Goal: Transaction & Acquisition: Purchase product/service

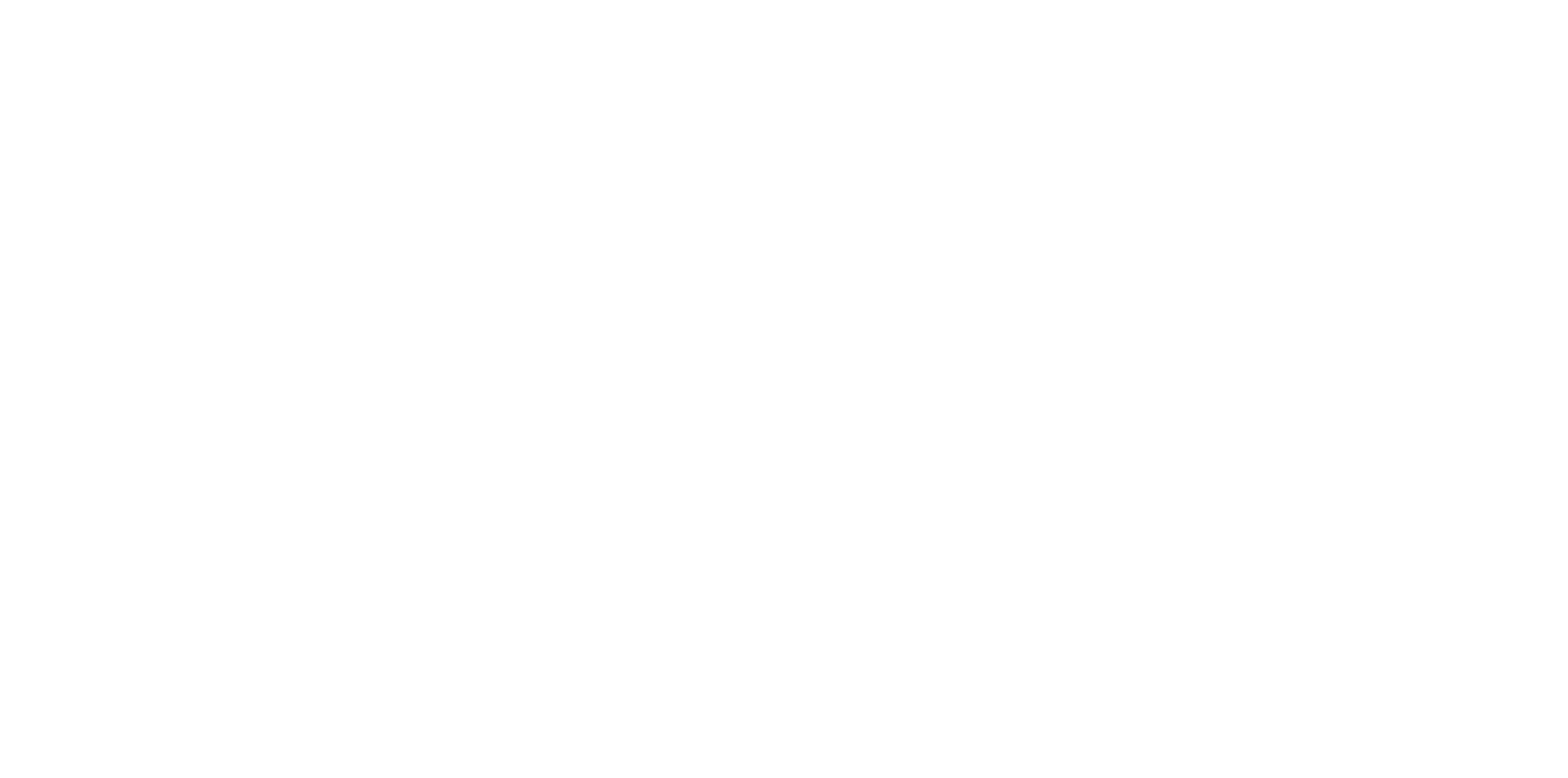
click at [565, 0] on html at bounding box center [784, 0] width 1568 height 0
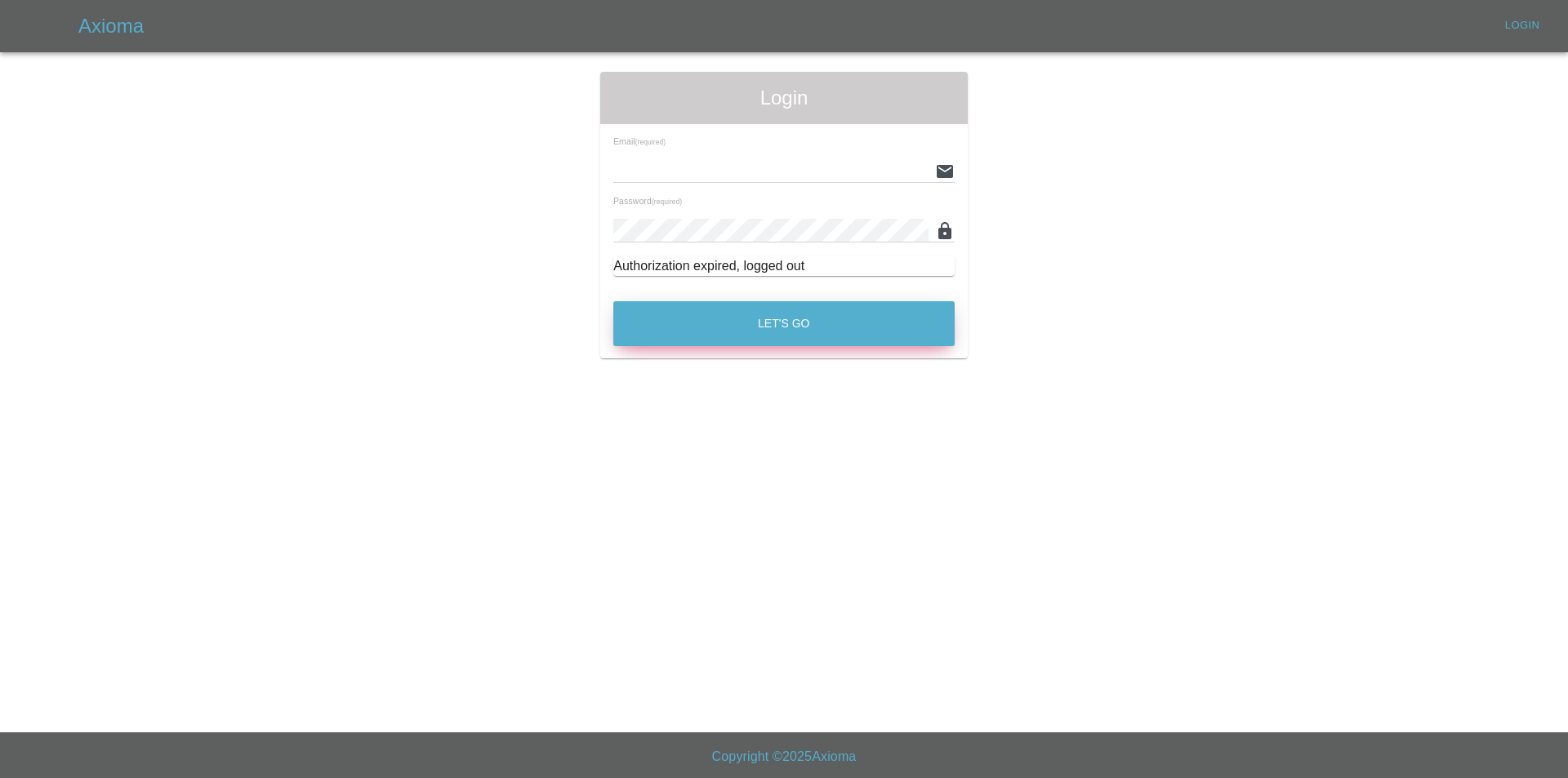
type input "[EMAIL_ADDRESS][DOMAIN_NAME]"
click at [677, 304] on button "Let's Go" at bounding box center [784, 324] width 341 height 45
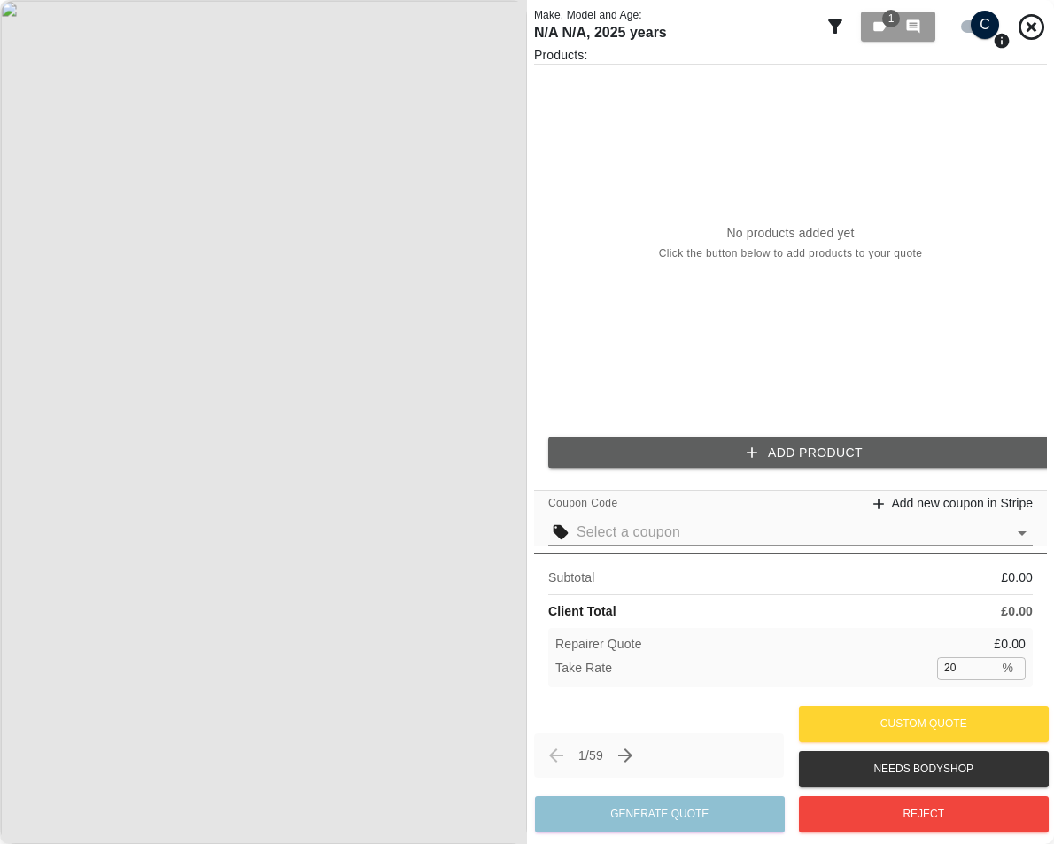
click at [685, 447] on button "Add Product" at bounding box center [804, 453] width 513 height 33
click at [731, 456] on button "Add Product" at bounding box center [804, 453] width 513 height 33
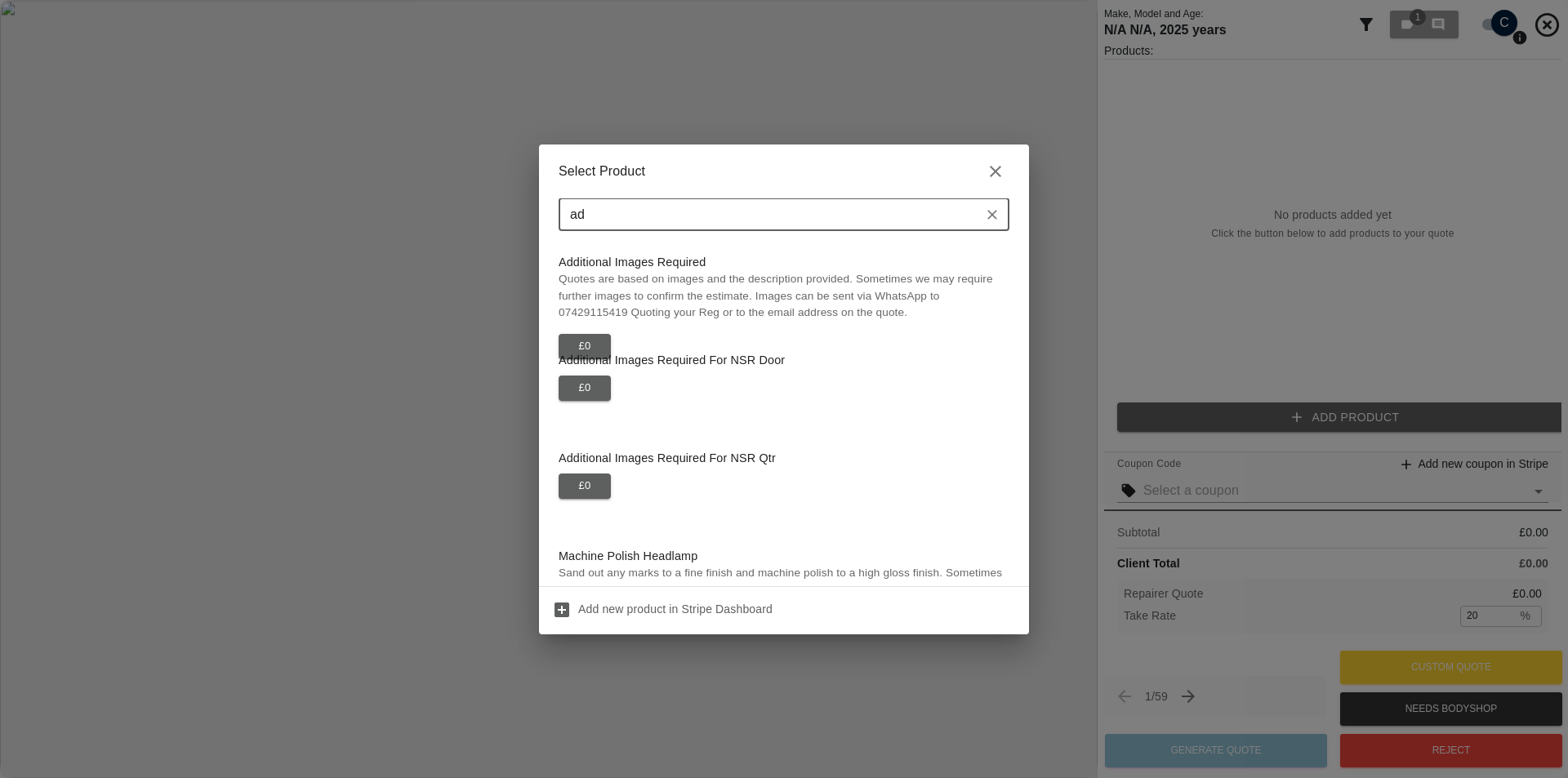
type input "add"
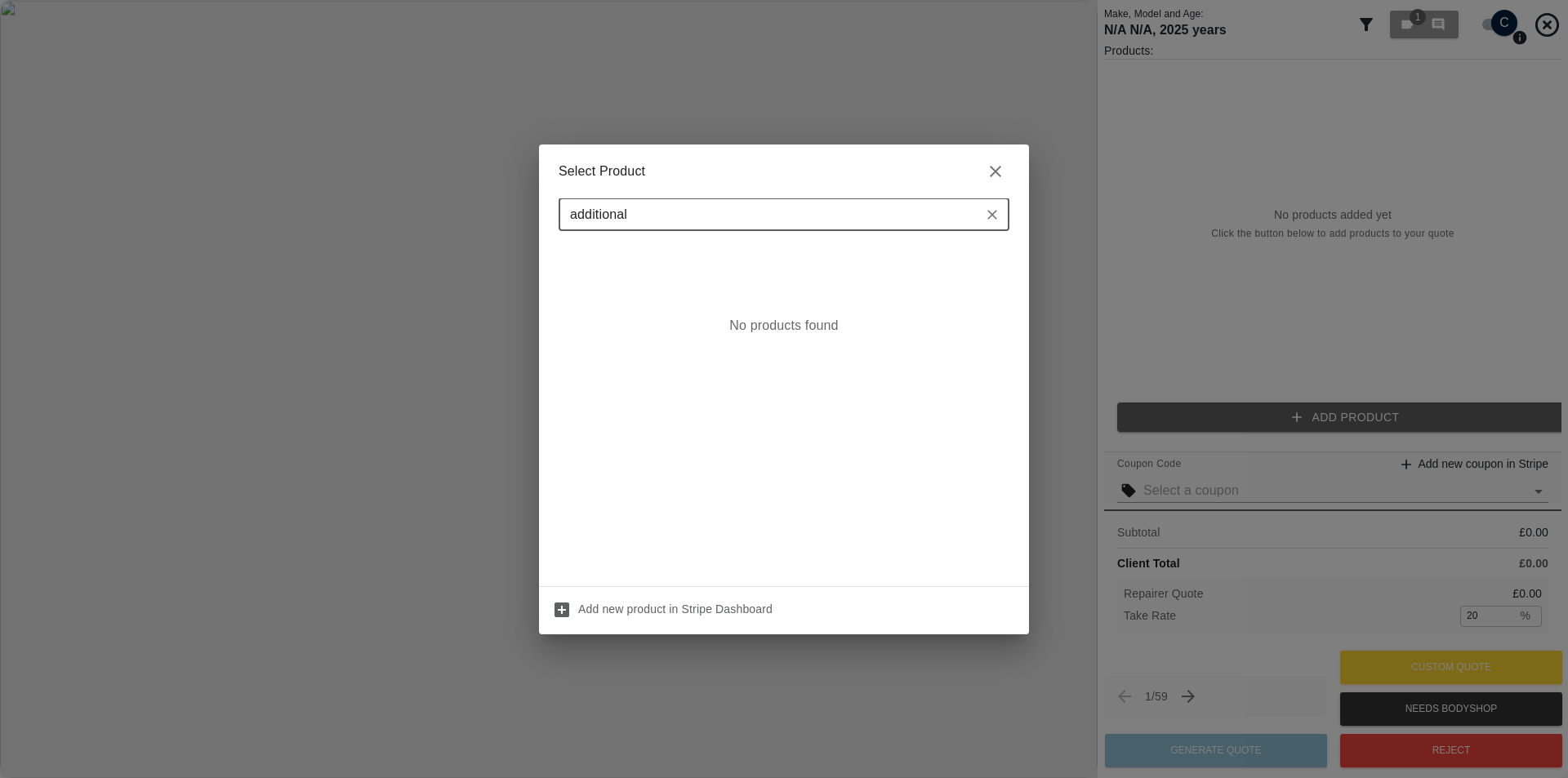
type input "additiona"
click at [884, 262] on div "No products found" at bounding box center [784, 325] width 451 height 163
click at [971, 218] on icon "Clear" at bounding box center [993, 215] width 17 height 17
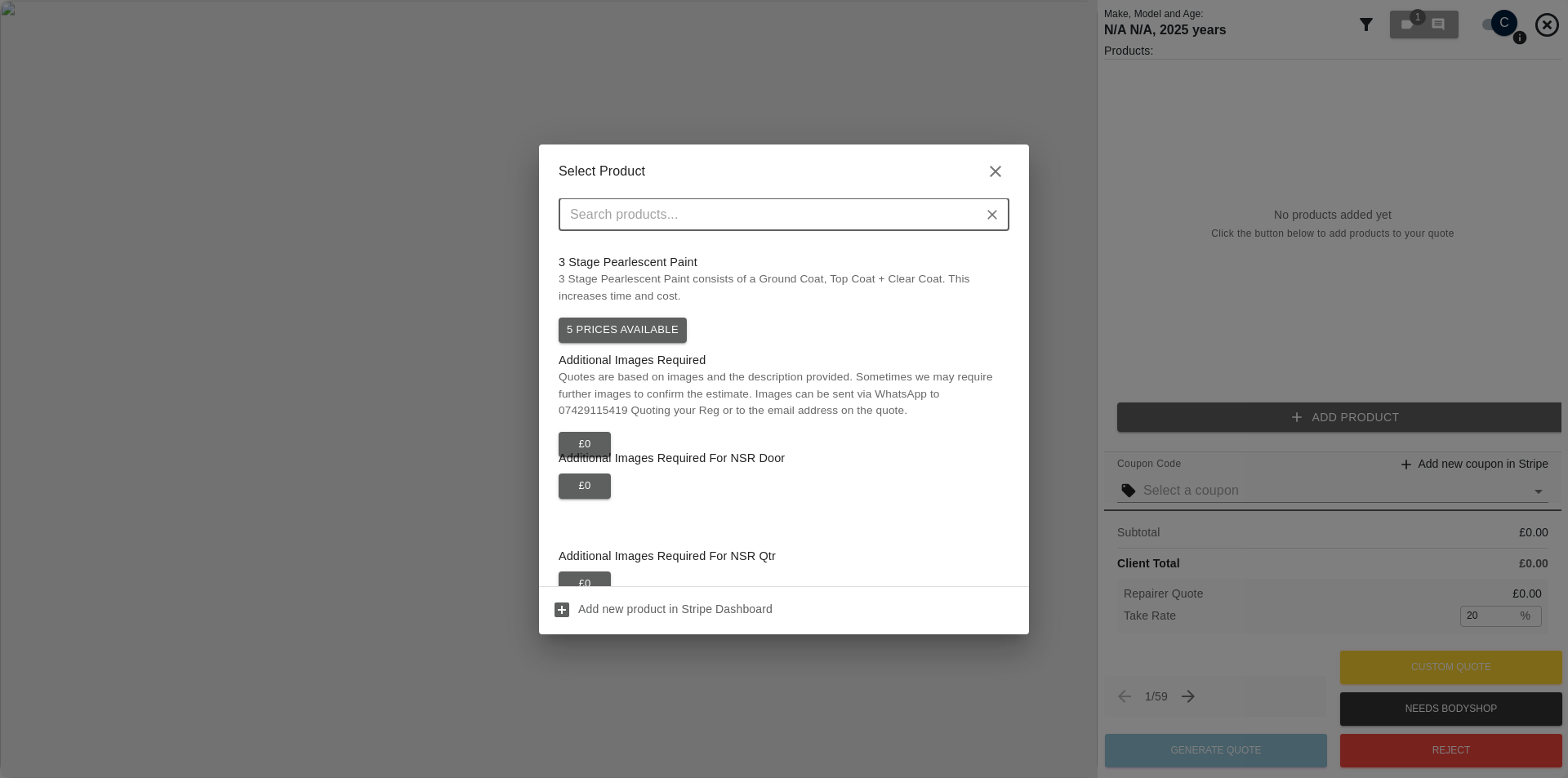
click at [840, 242] on div "​" at bounding box center [784, 221] width 490 height 46
click at [815, 219] on input "text" at bounding box center [770, 215] width 414 height 23
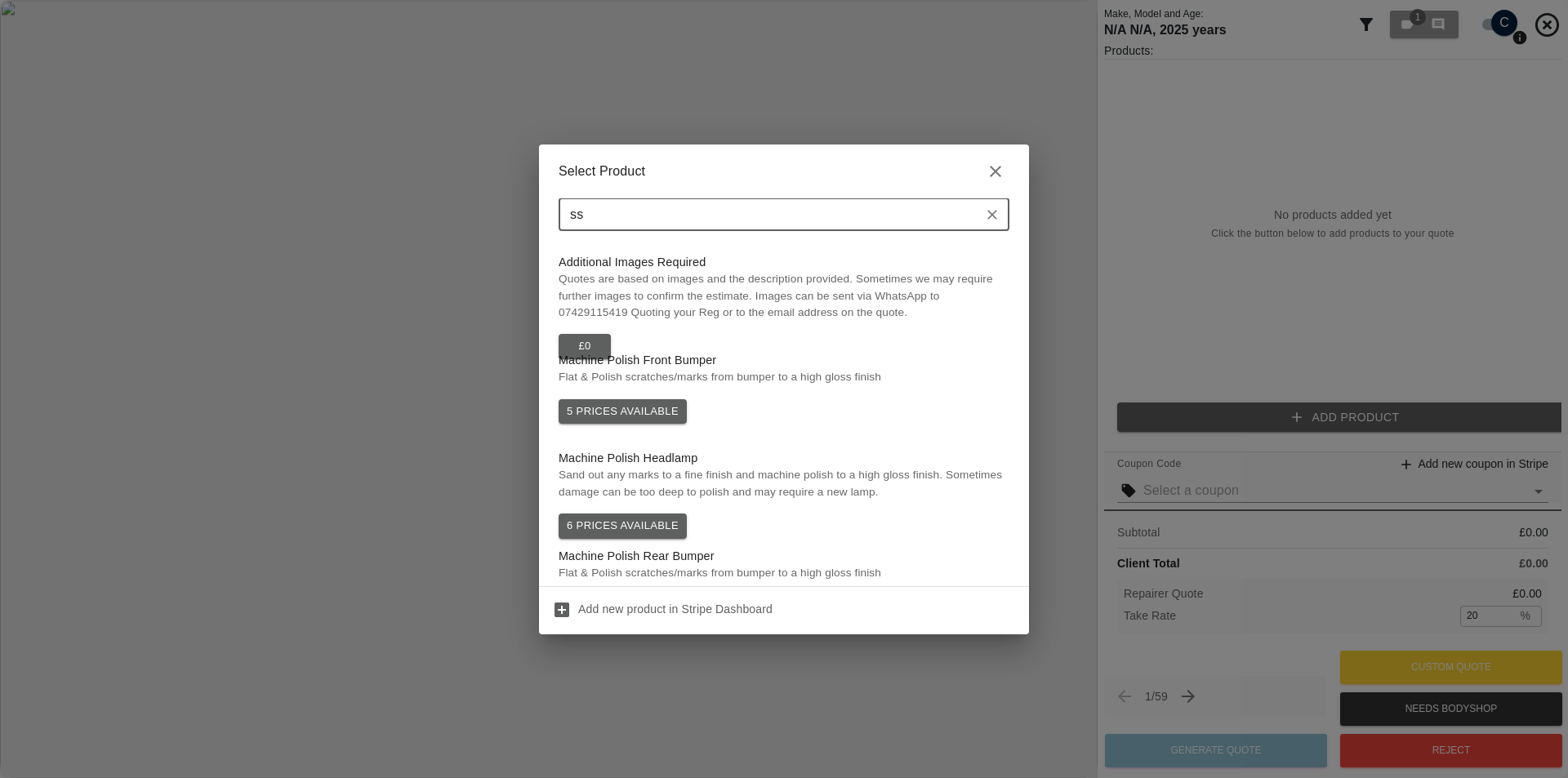
type input "s"
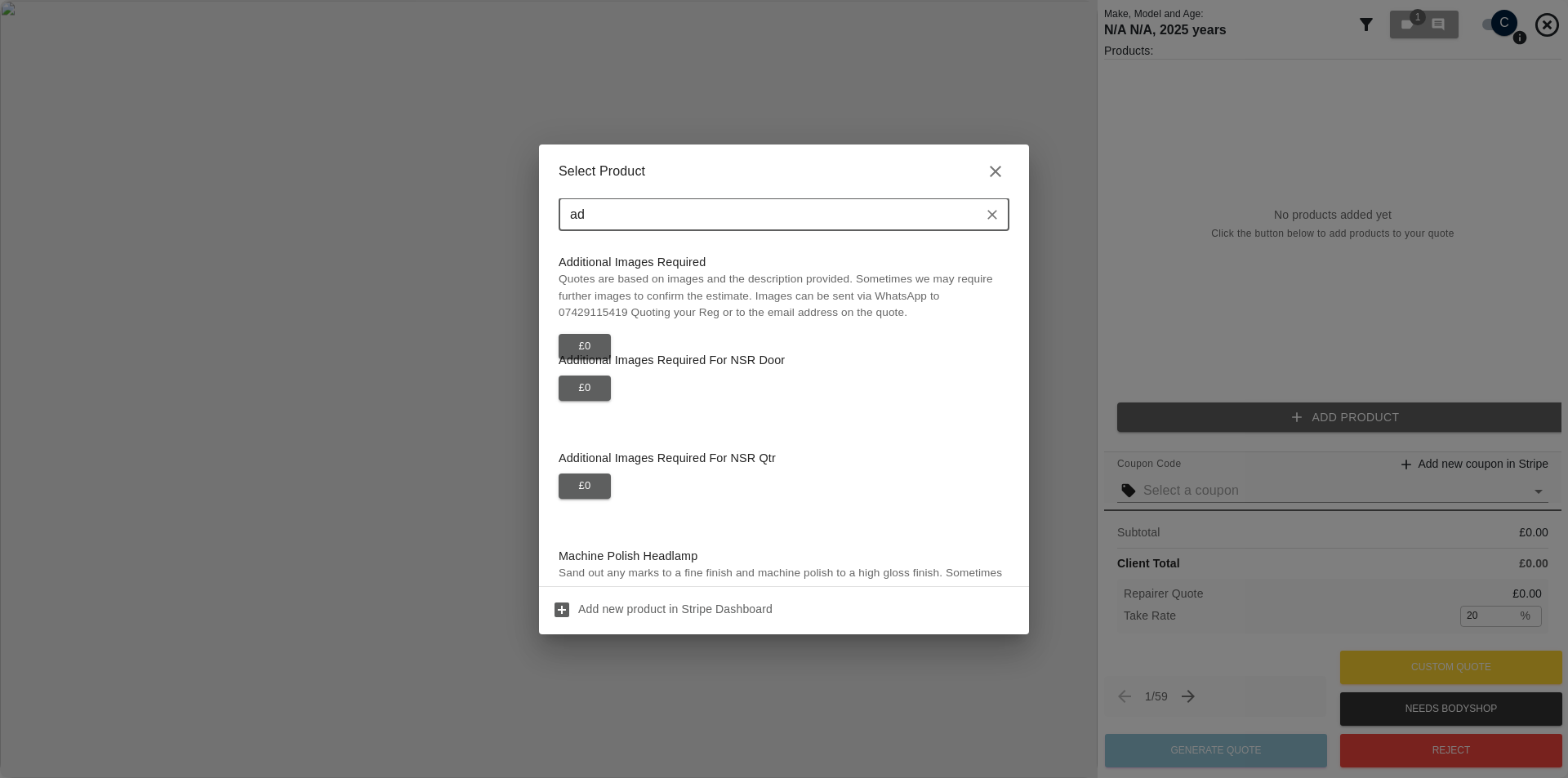
type input "a"
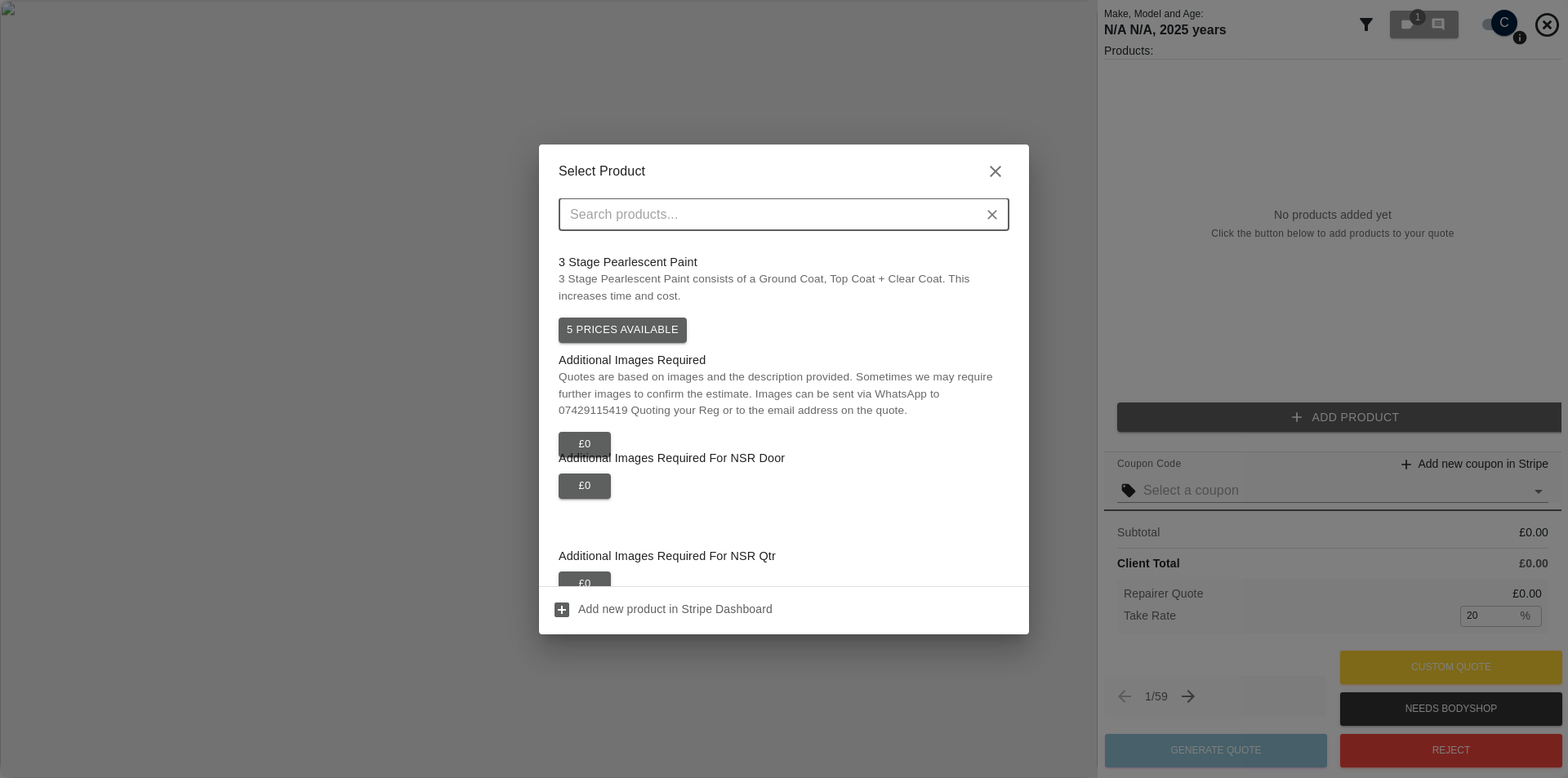
click at [388, 349] on div "Select Product ​ 3 Stage Pearlescent Paint 3 Stage Pearlescent Paint consists o…" at bounding box center [784, 389] width 1568 height 778
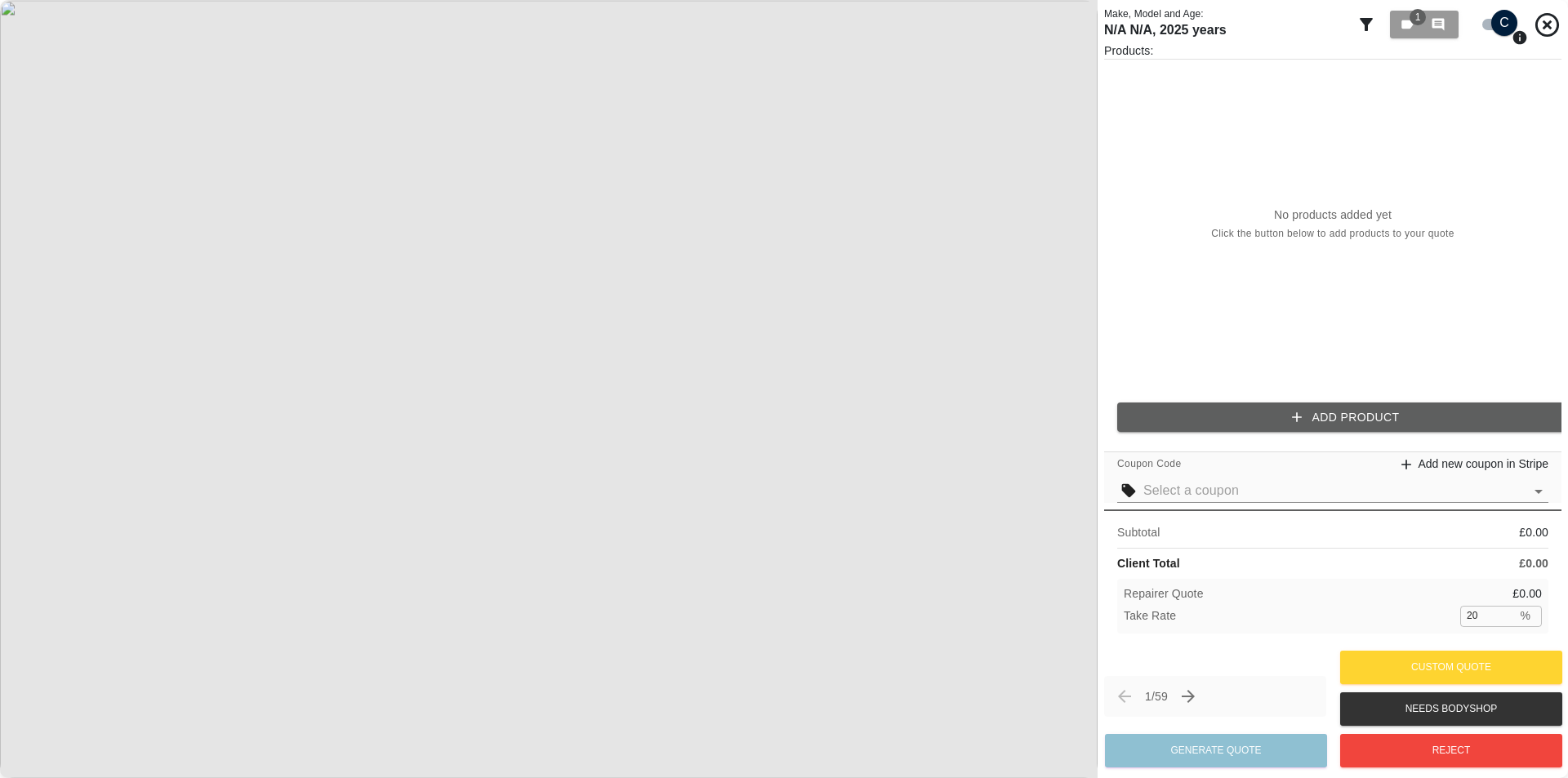
click at [971, 405] on button "Add Product" at bounding box center [1346, 418] width 457 height 30
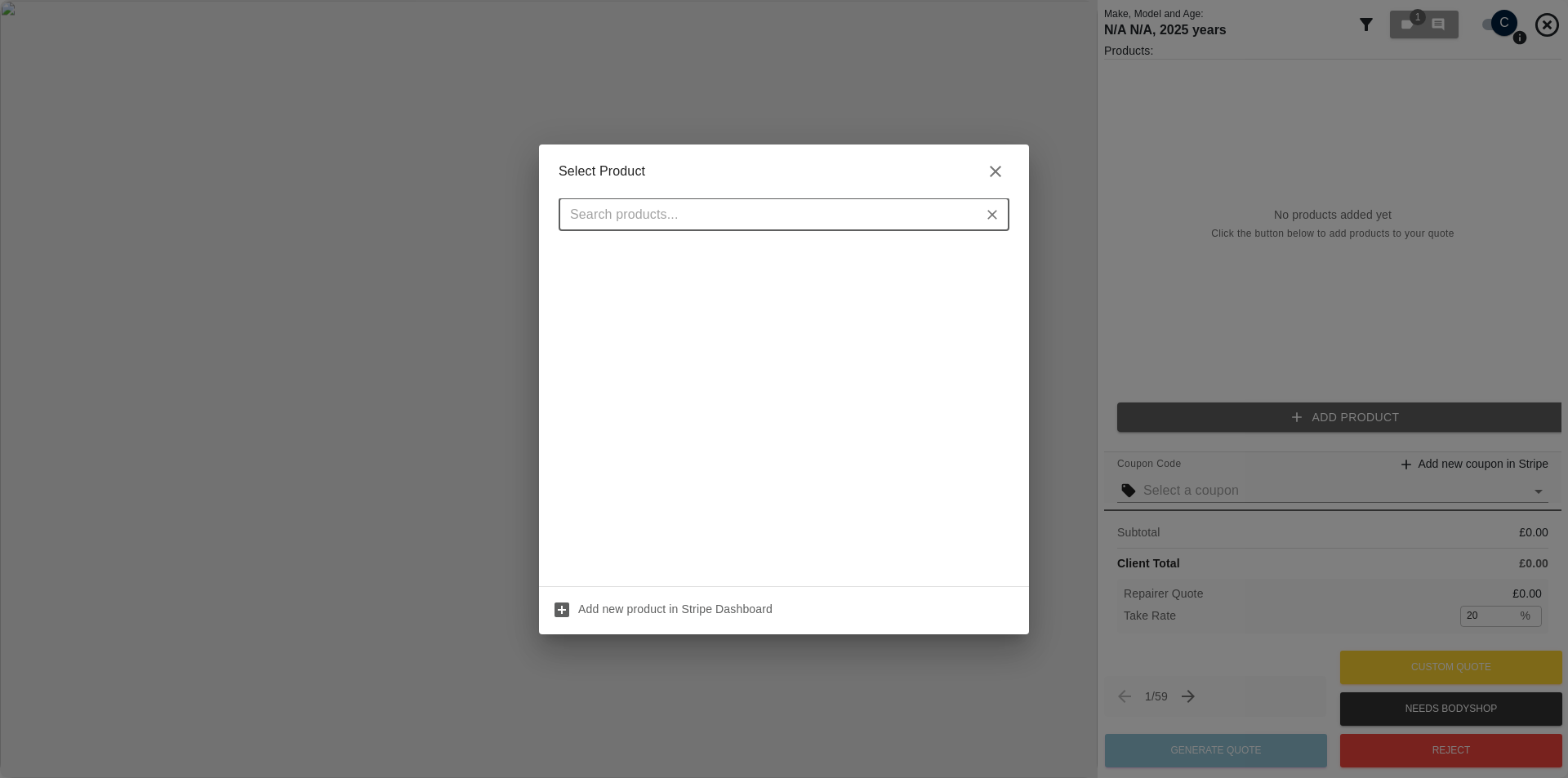
click at [971, 222] on icon "Clear" at bounding box center [993, 215] width 17 height 17
click at [971, 212] on icon "Clear" at bounding box center [993, 215] width 17 height 17
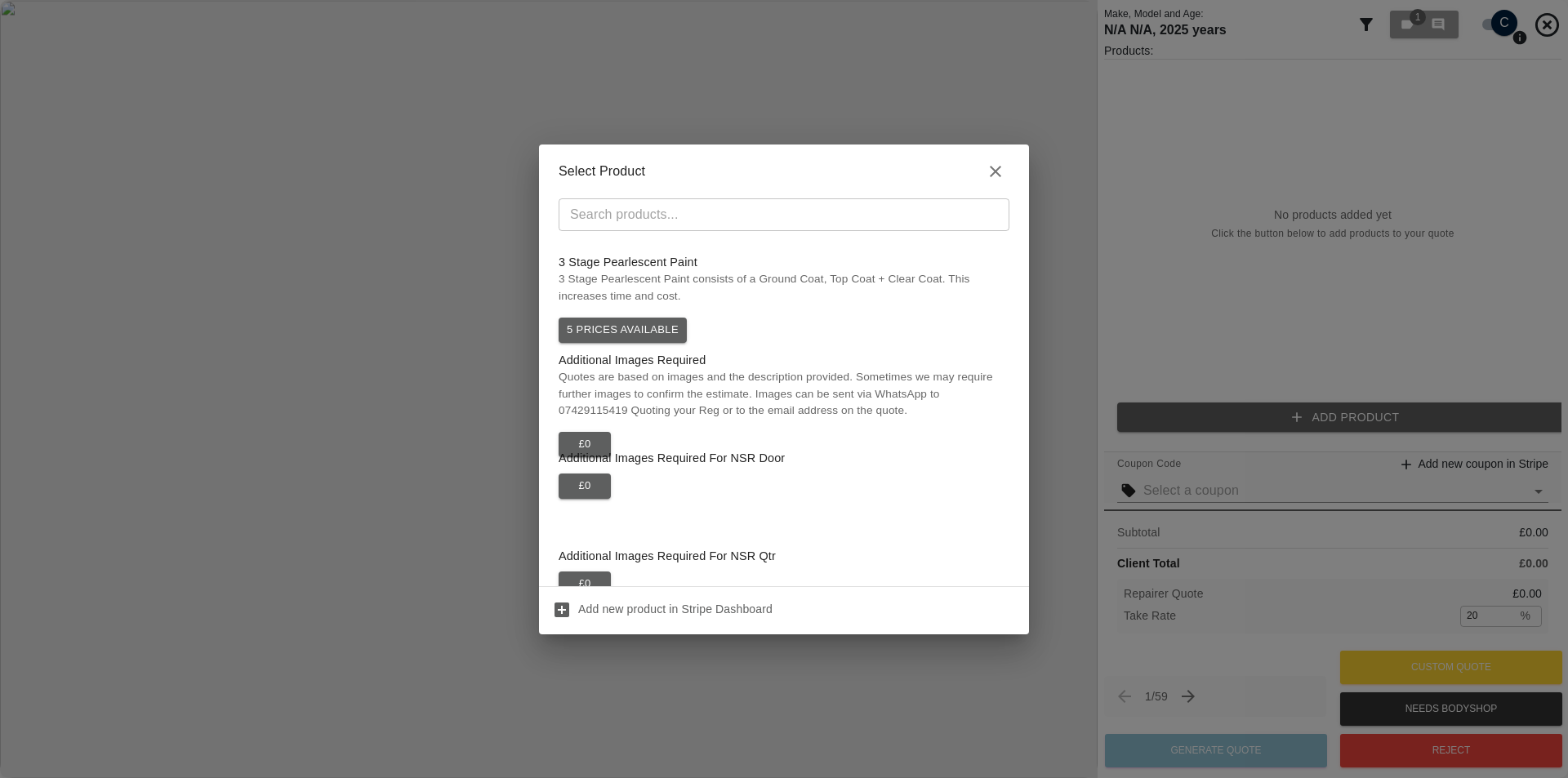
click at [971, 164] on icon "button" at bounding box center [995, 171] width 19 height 19
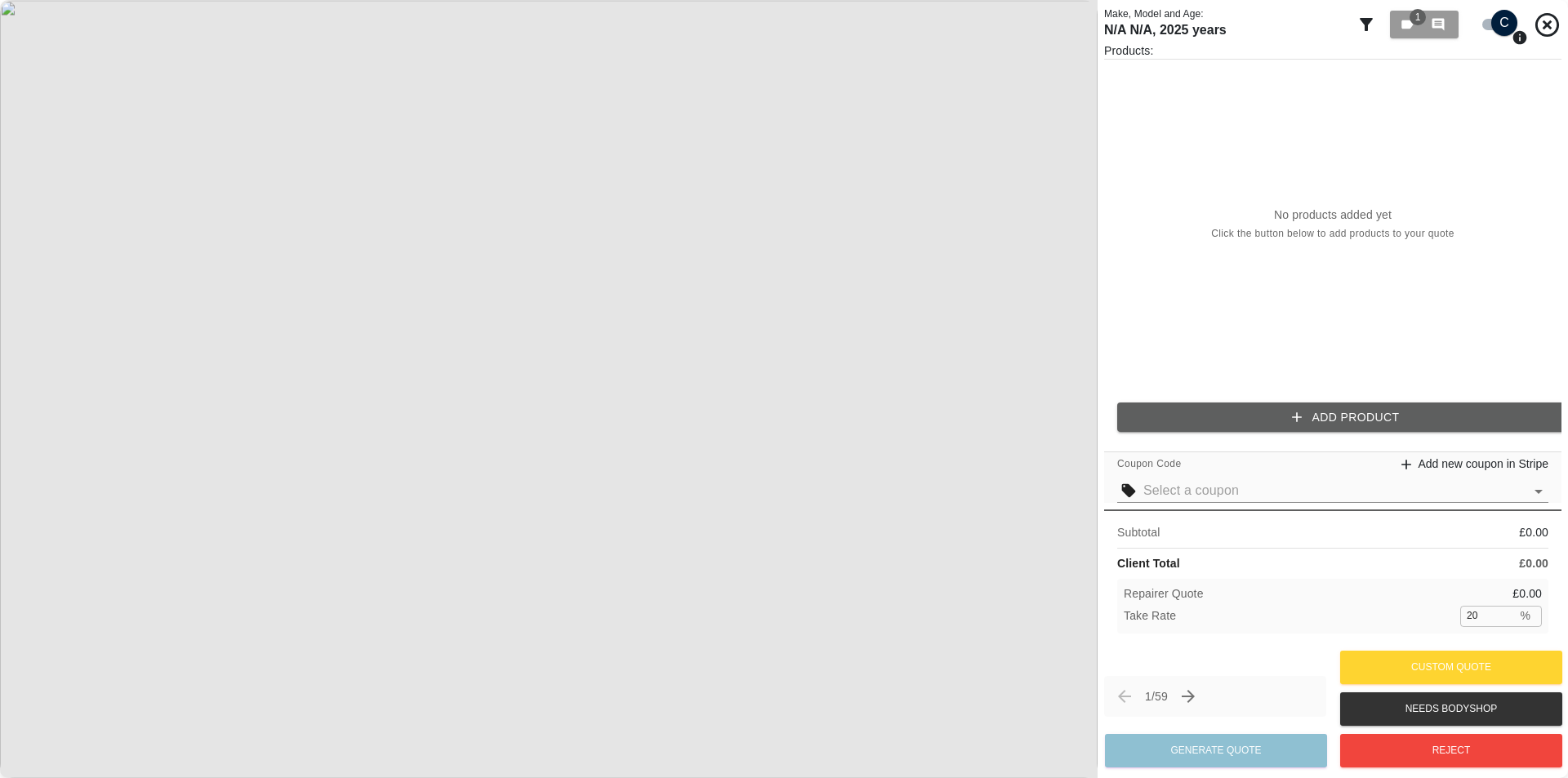
click at [971, 408] on button "Add Product" at bounding box center [1346, 418] width 457 height 30
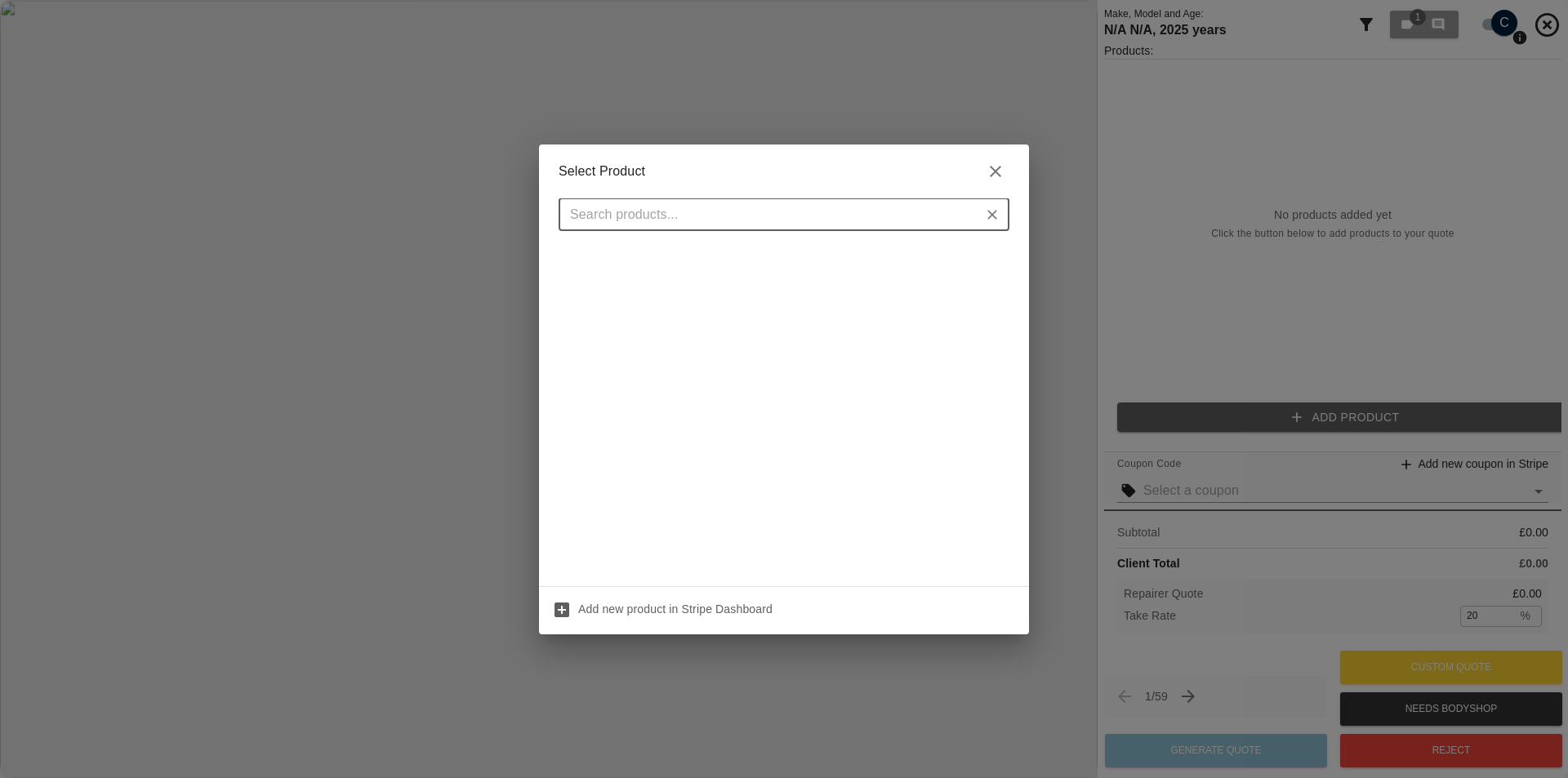
click at [971, 212] on icon "Clear" at bounding box center [993, 215] width 17 height 17
click at [717, 218] on input "text" at bounding box center [770, 215] width 414 height 23
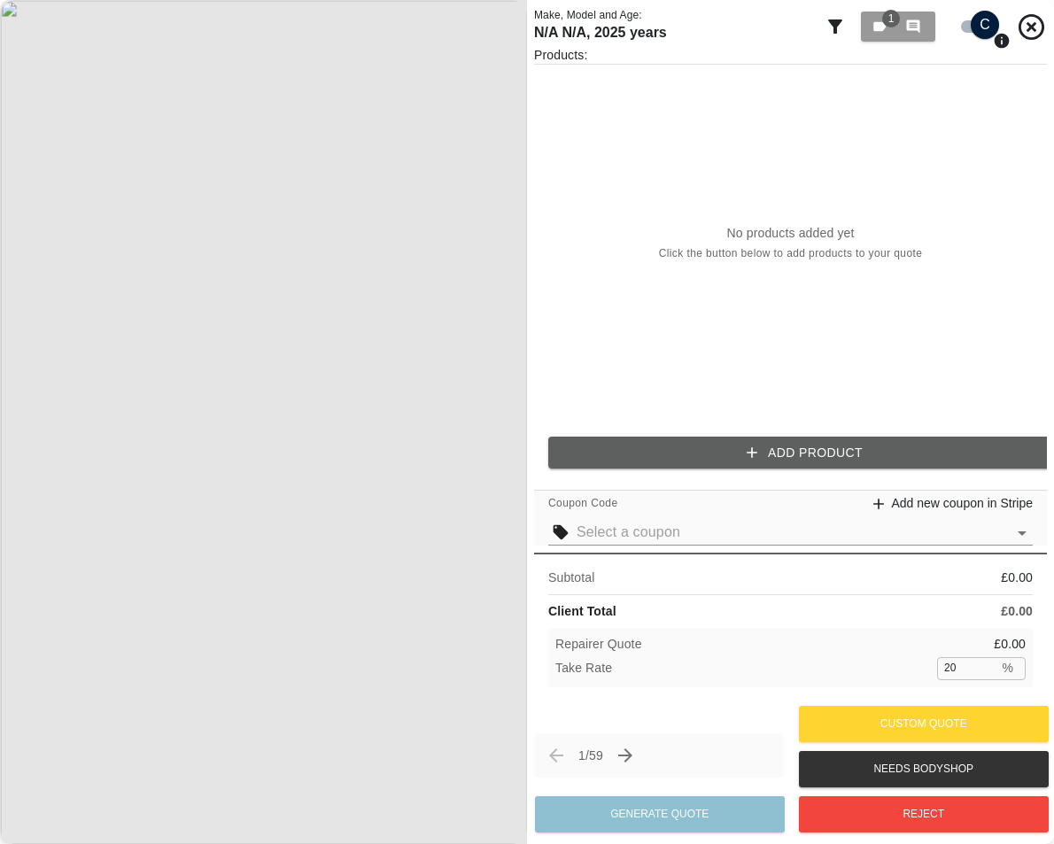
click at [677, 454] on button "Add Product" at bounding box center [804, 453] width 513 height 33
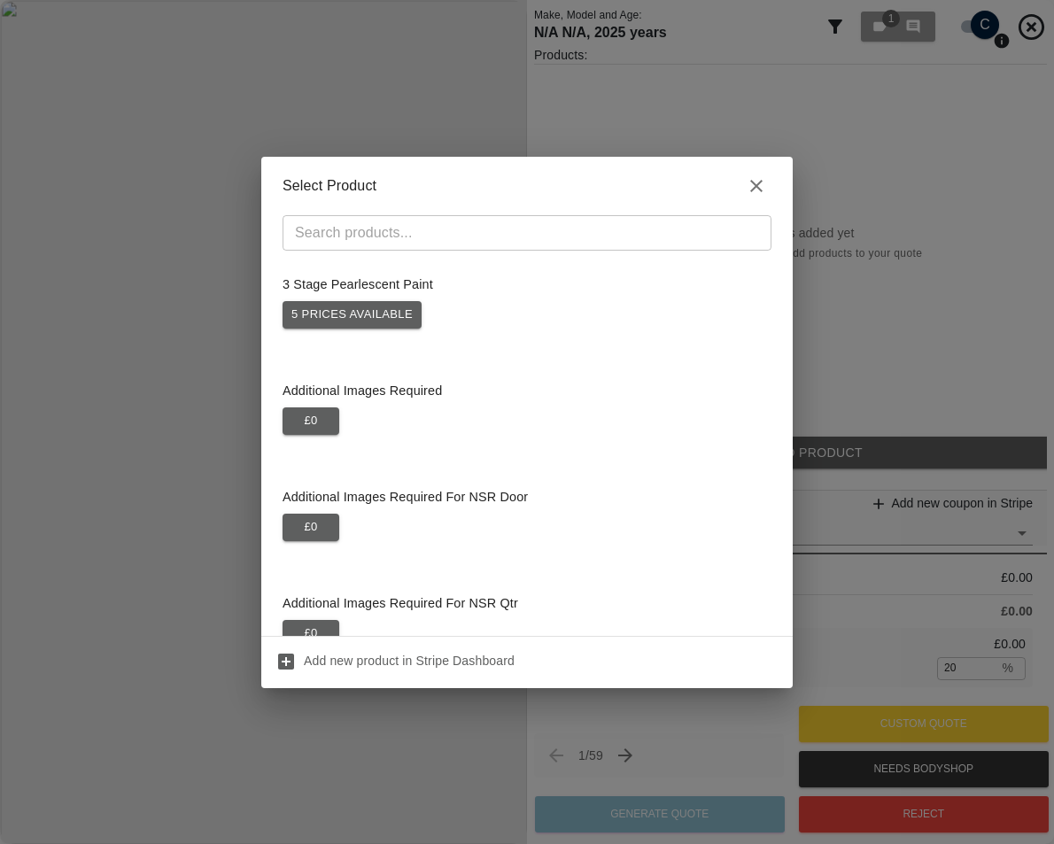
click at [476, 214] on h2 "Select Product" at bounding box center [527, 186] width 532 height 58
click at [476, 222] on input "text" at bounding box center [512, 233] width 449 height 25
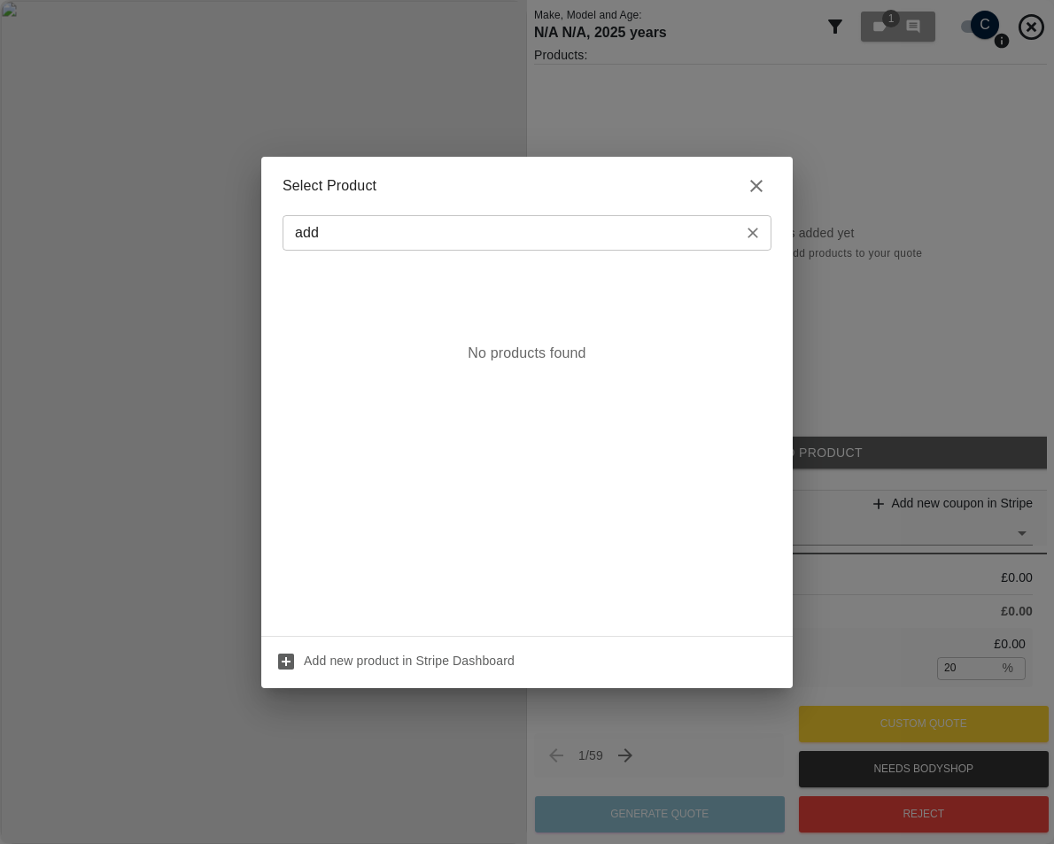
click at [467, 243] on input "add" at bounding box center [512, 233] width 449 height 25
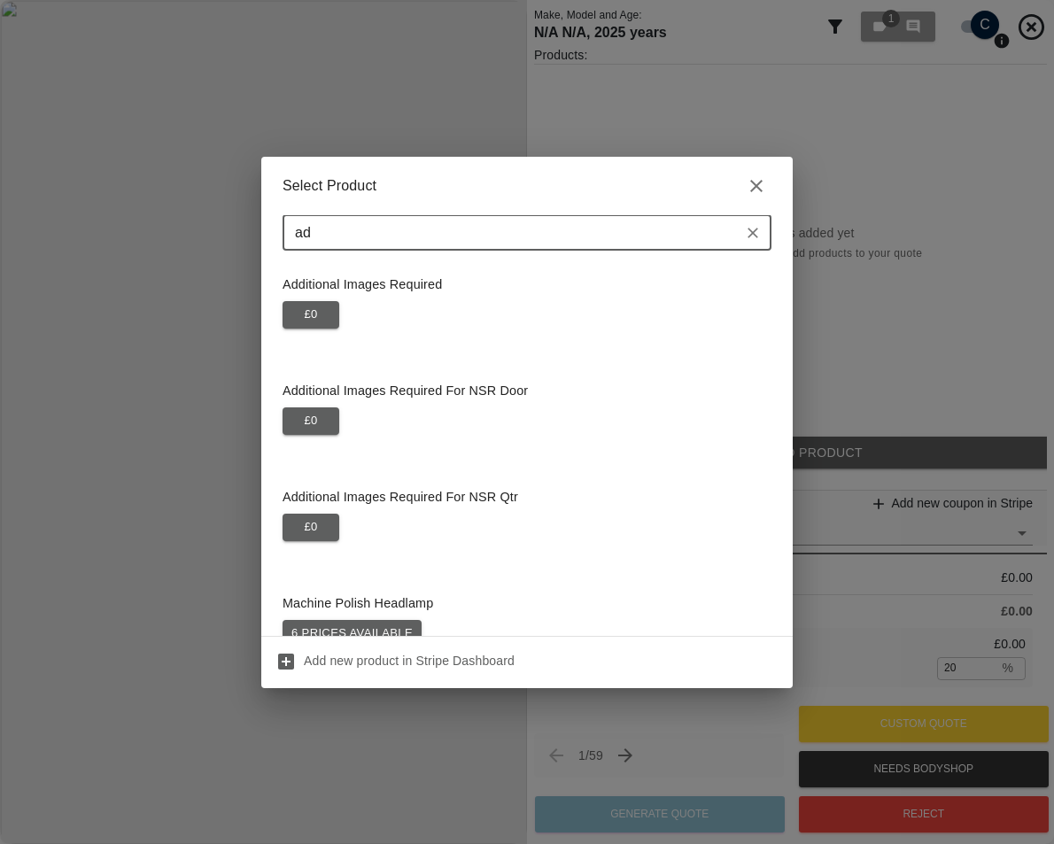
type input "a"
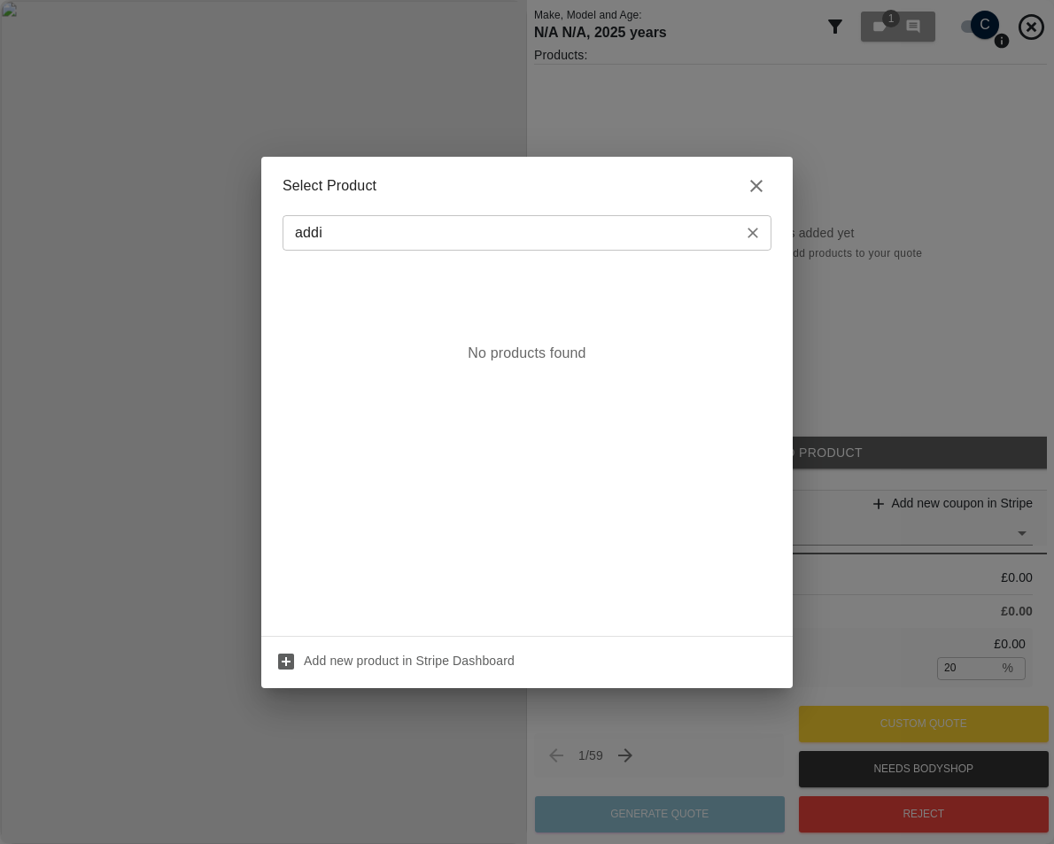
click at [548, 221] on input "addi" at bounding box center [512, 233] width 449 height 25
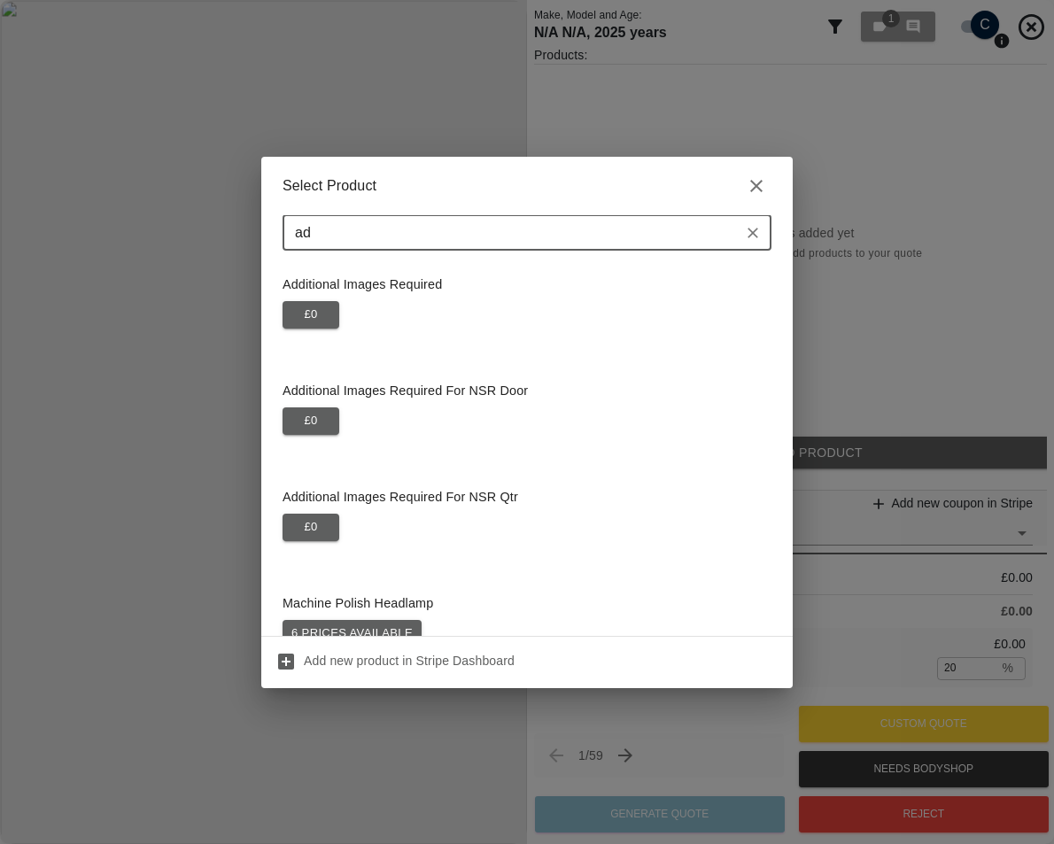
type input "a"
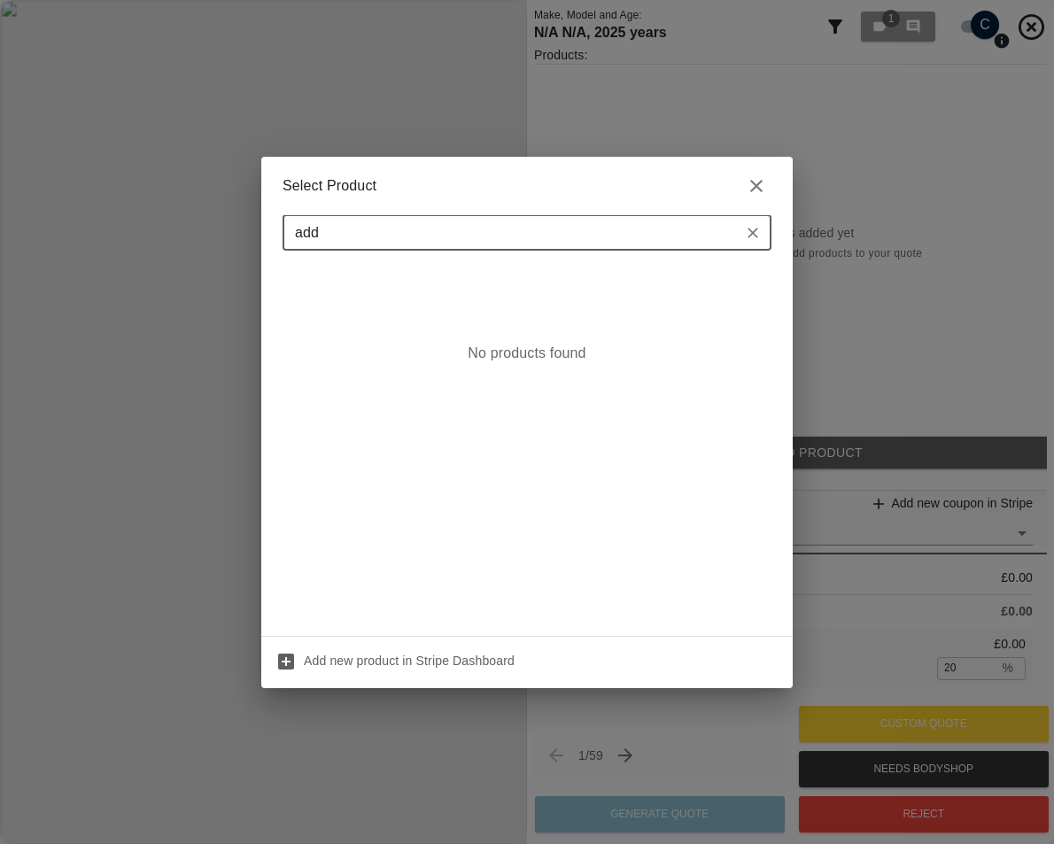
type input "addd"
drag, startPoint x: 331, startPoint y: 235, endPoint x: 249, endPoint y: 244, distance: 82.9
click at [251, 244] on div "Select Product addi ​ No products found Add new product in Stripe Dashboard" at bounding box center [527, 422] width 1054 height 844
type input "addi"
click at [923, 447] on div "Select Product addi ​ No products found Add new product in Stripe Dashboard" at bounding box center [527, 422] width 1054 height 844
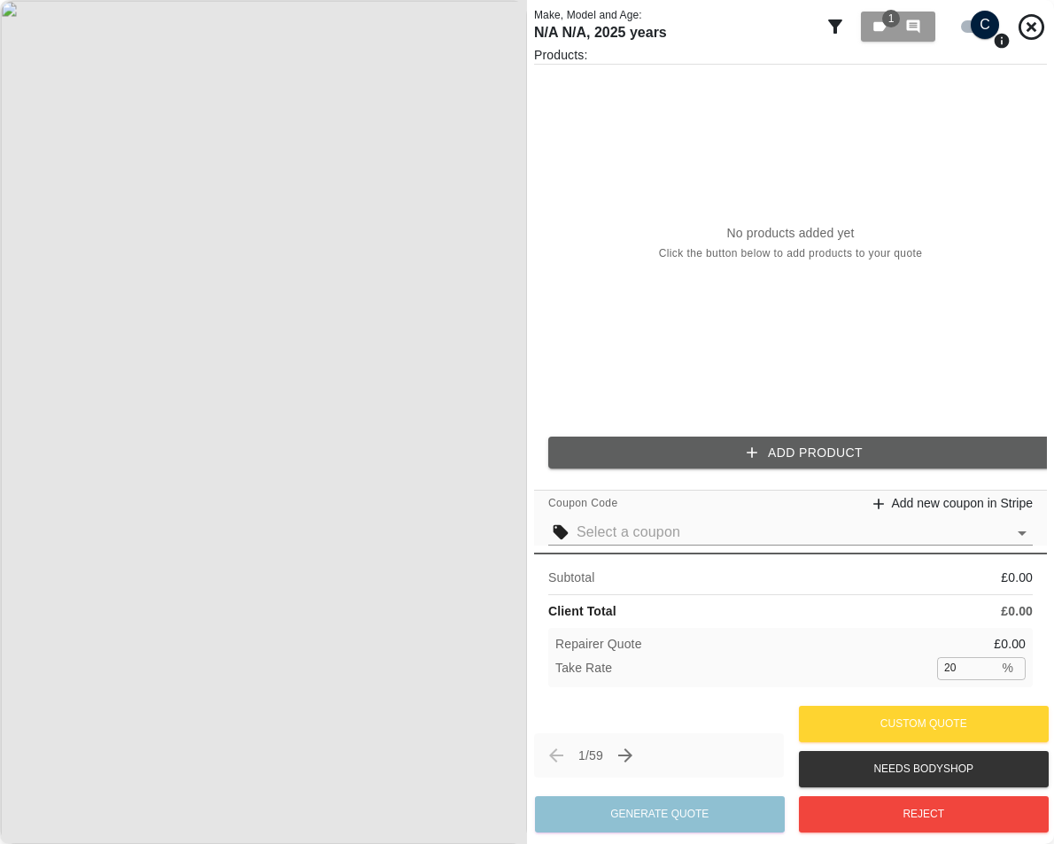
click at [874, 442] on button "Add Product" at bounding box center [804, 453] width 513 height 33
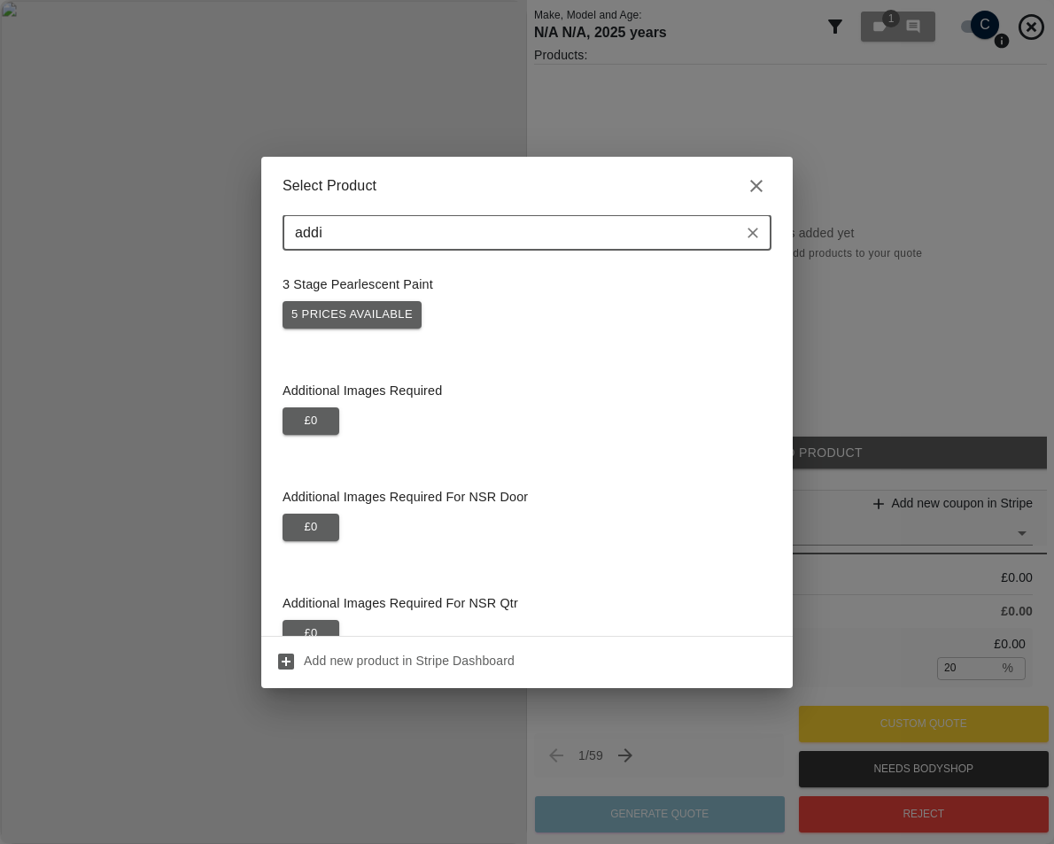
click at [441, 243] on input "addi" at bounding box center [512, 233] width 449 height 25
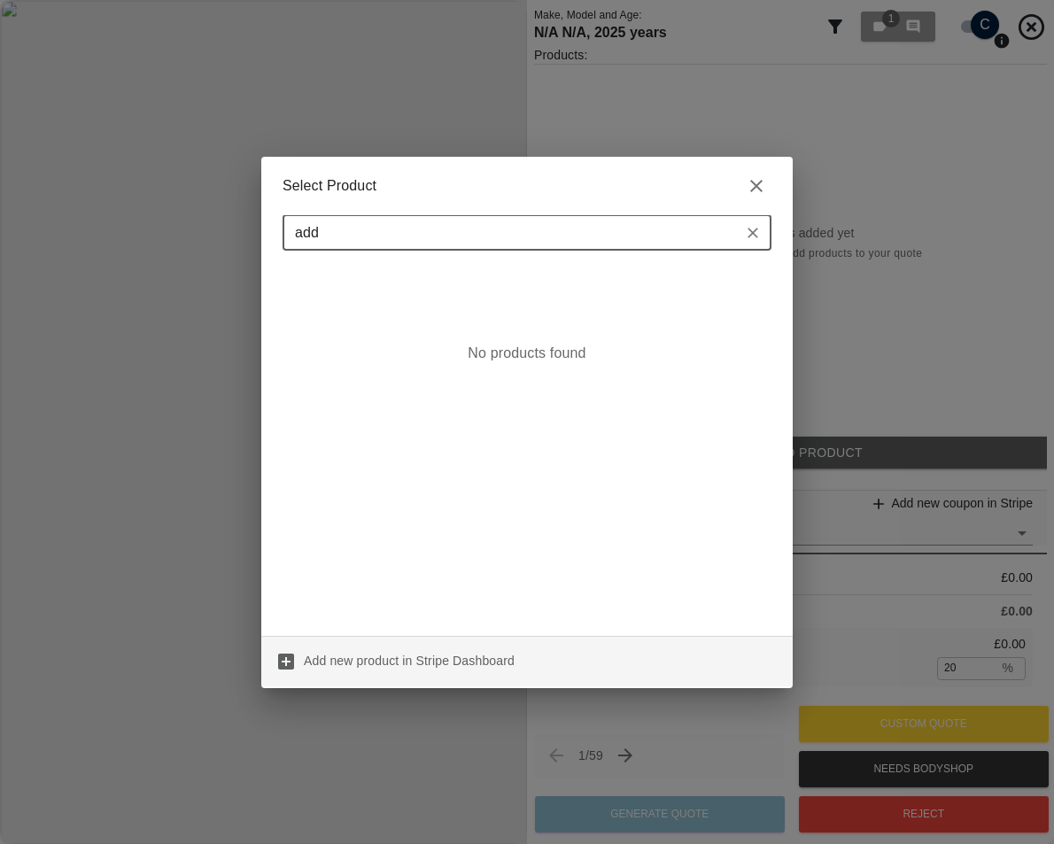
type input "addi"
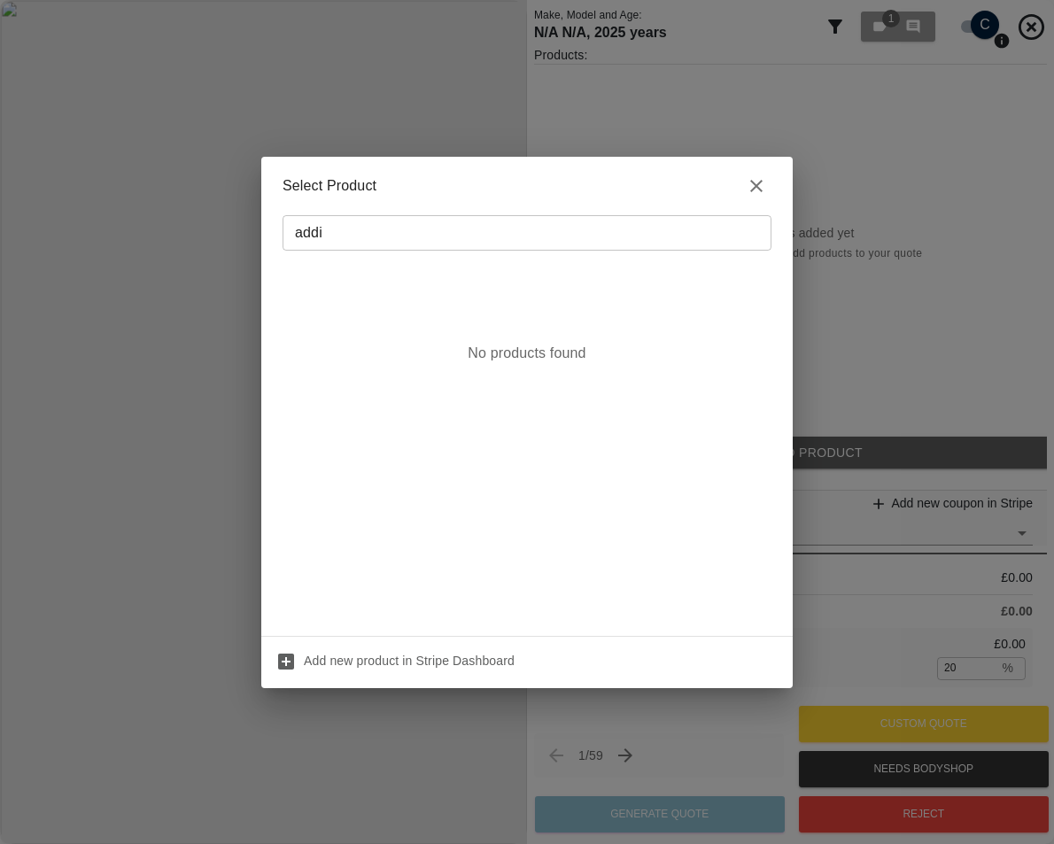
click at [636, 183] on h2 "Select Product" at bounding box center [527, 186] width 532 height 58
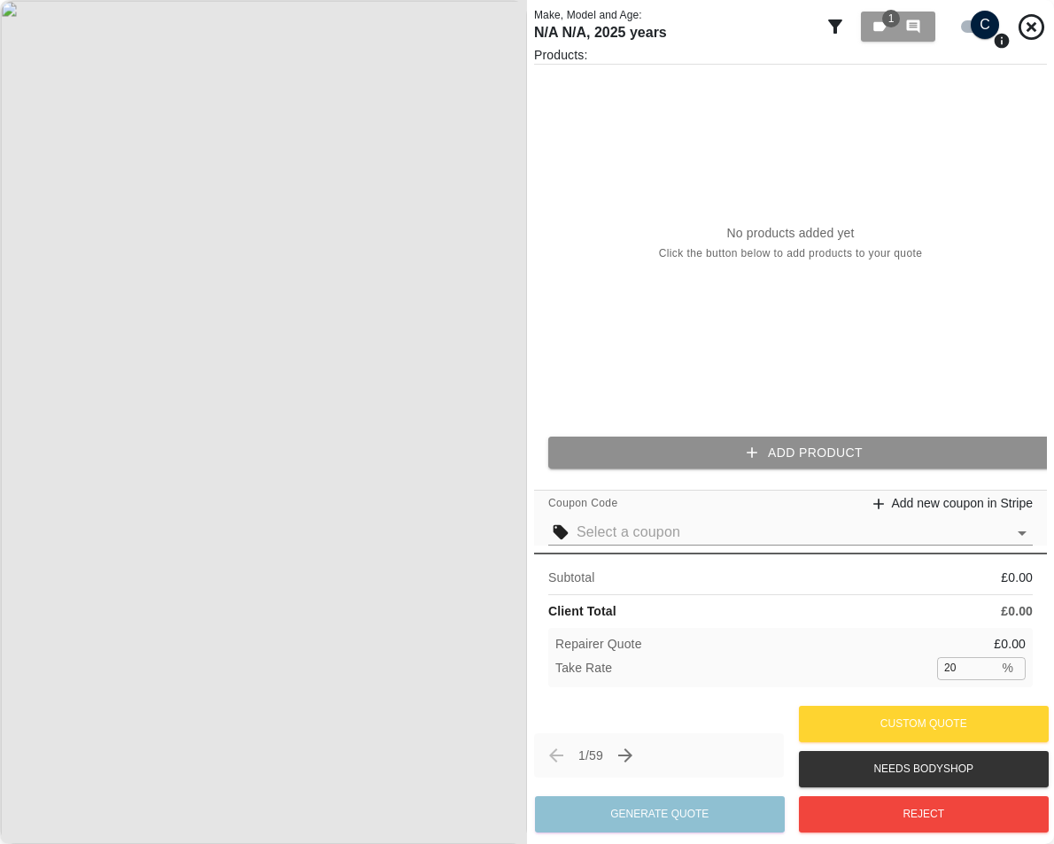
click at [622, 451] on button "Add Product" at bounding box center [804, 453] width 513 height 33
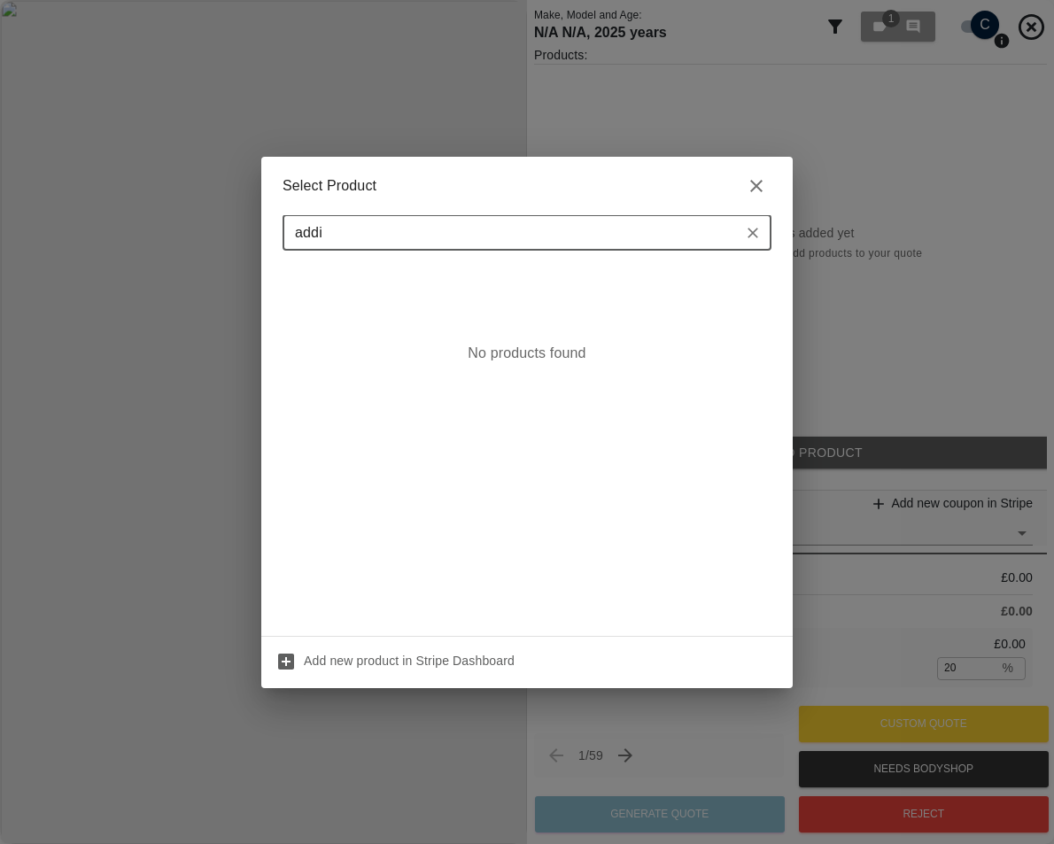
type input "addi"
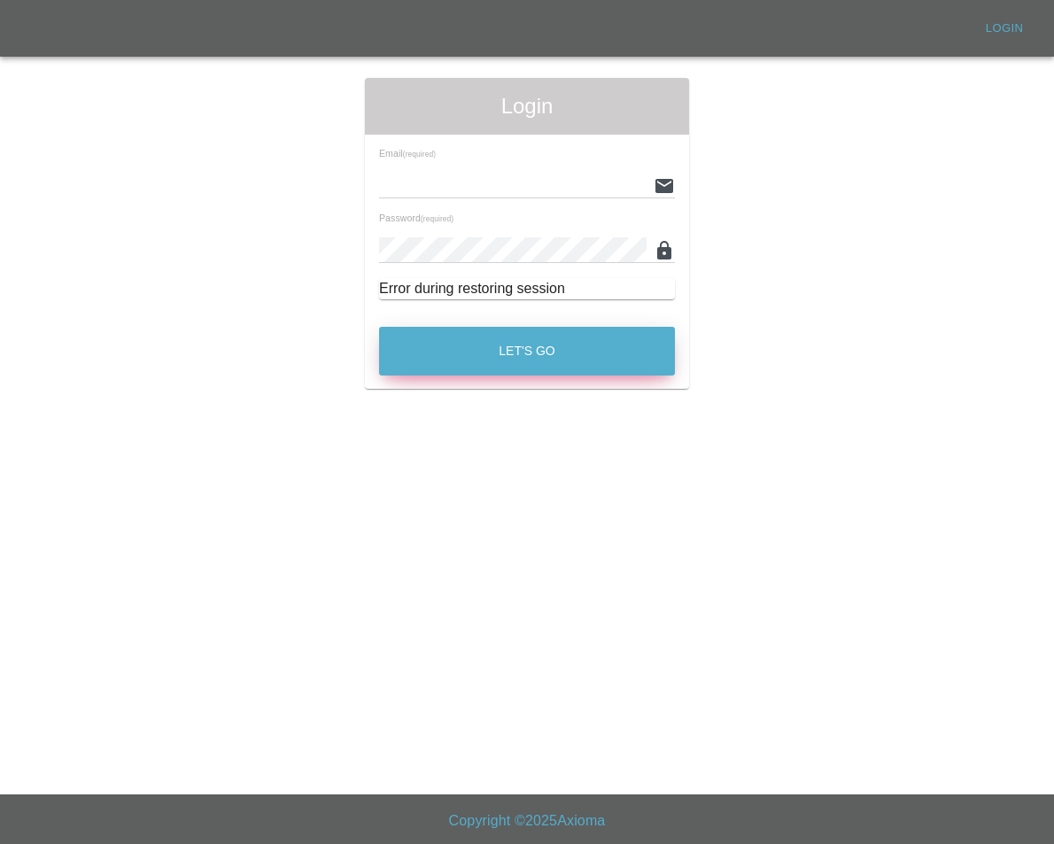
type input "[EMAIL_ADDRESS][DOMAIN_NAME]"
click at [548, 347] on button "Let's Go" at bounding box center [527, 351] width 296 height 49
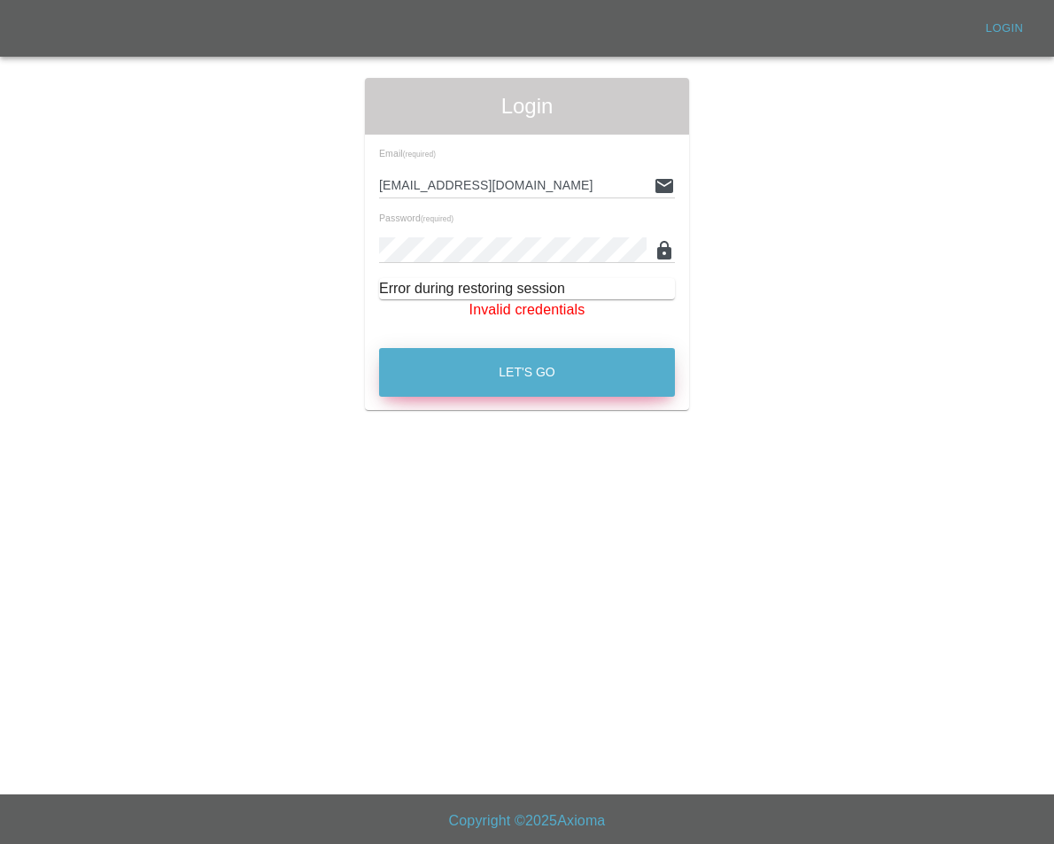
click at [520, 375] on button "Let's Go" at bounding box center [527, 372] width 296 height 49
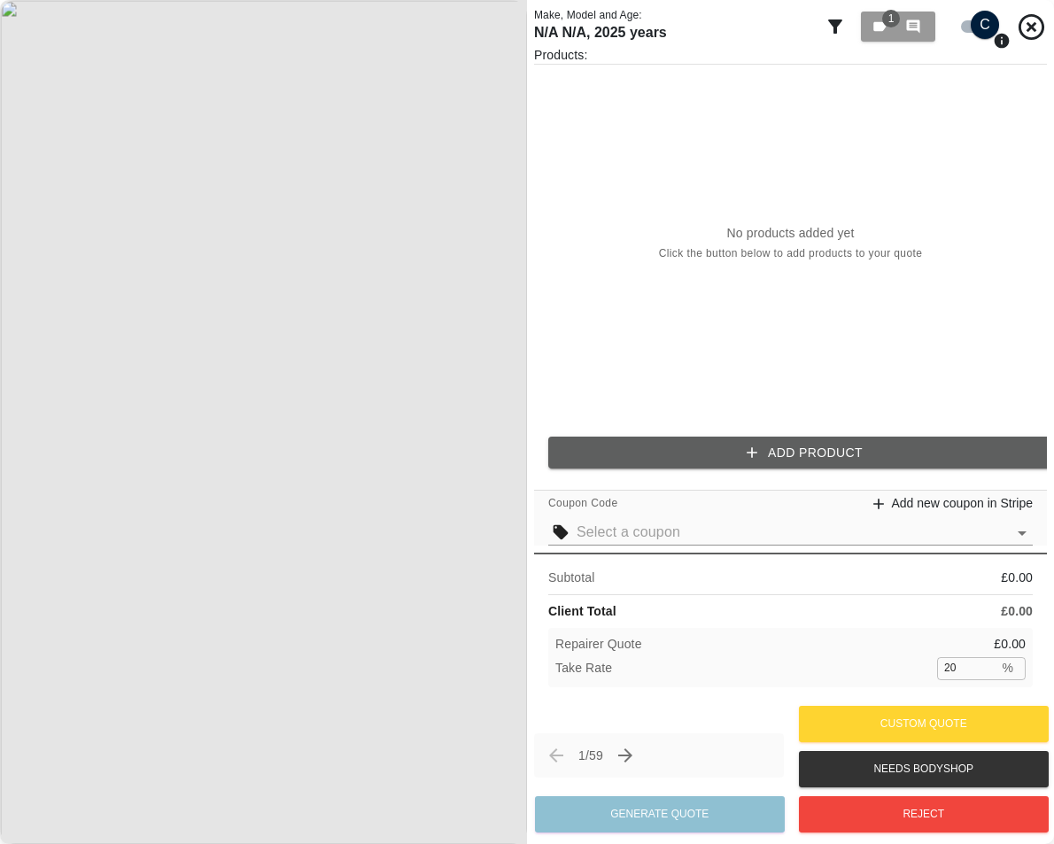
click at [703, 460] on button "Add Product" at bounding box center [804, 453] width 513 height 33
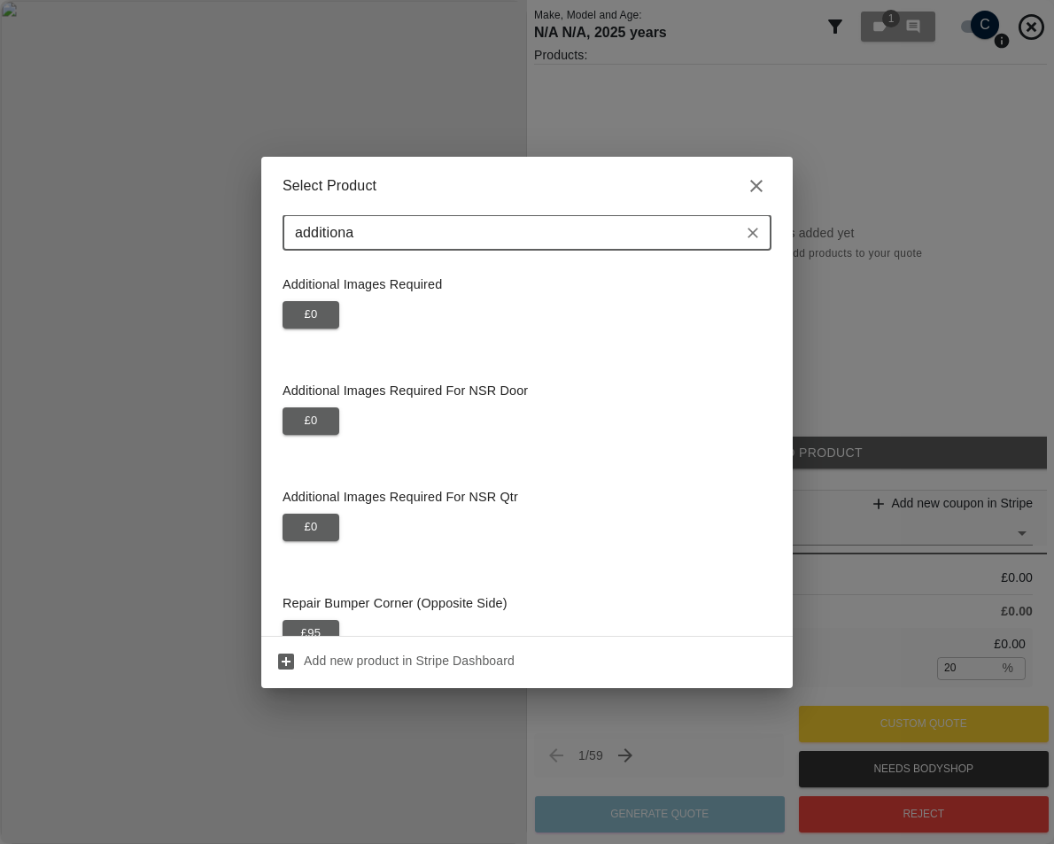
type input "additional"
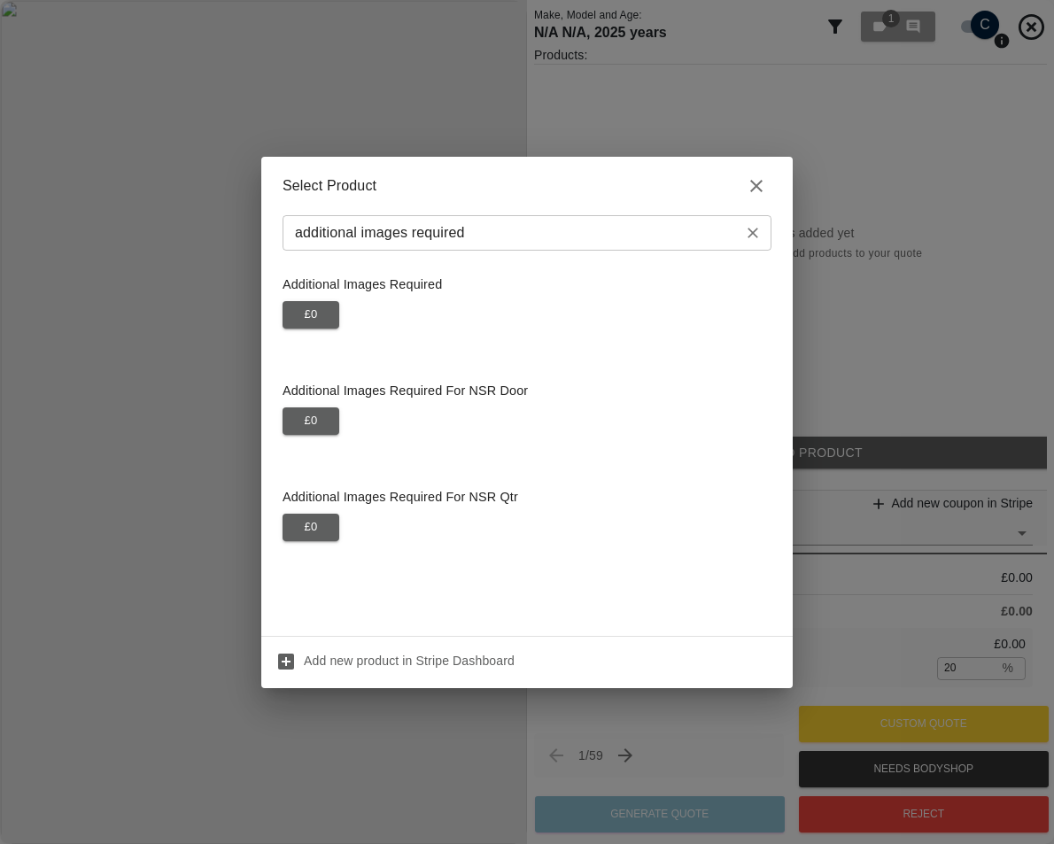
click at [553, 229] on input "additional images required" at bounding box center [512, 233] width 449 height 25
type input "additional images required"
click at [583, 235] on input "additional images required" at bounding box center [512, 233] width 449 height 25
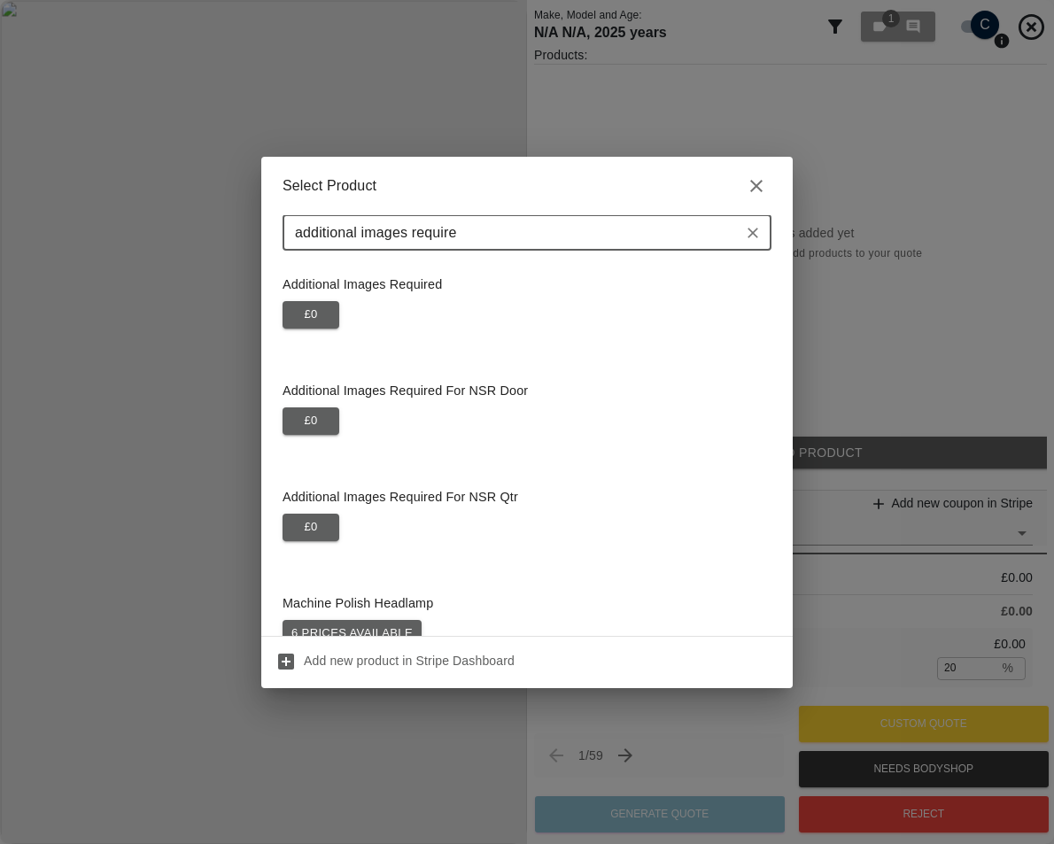
type input "additional images required"
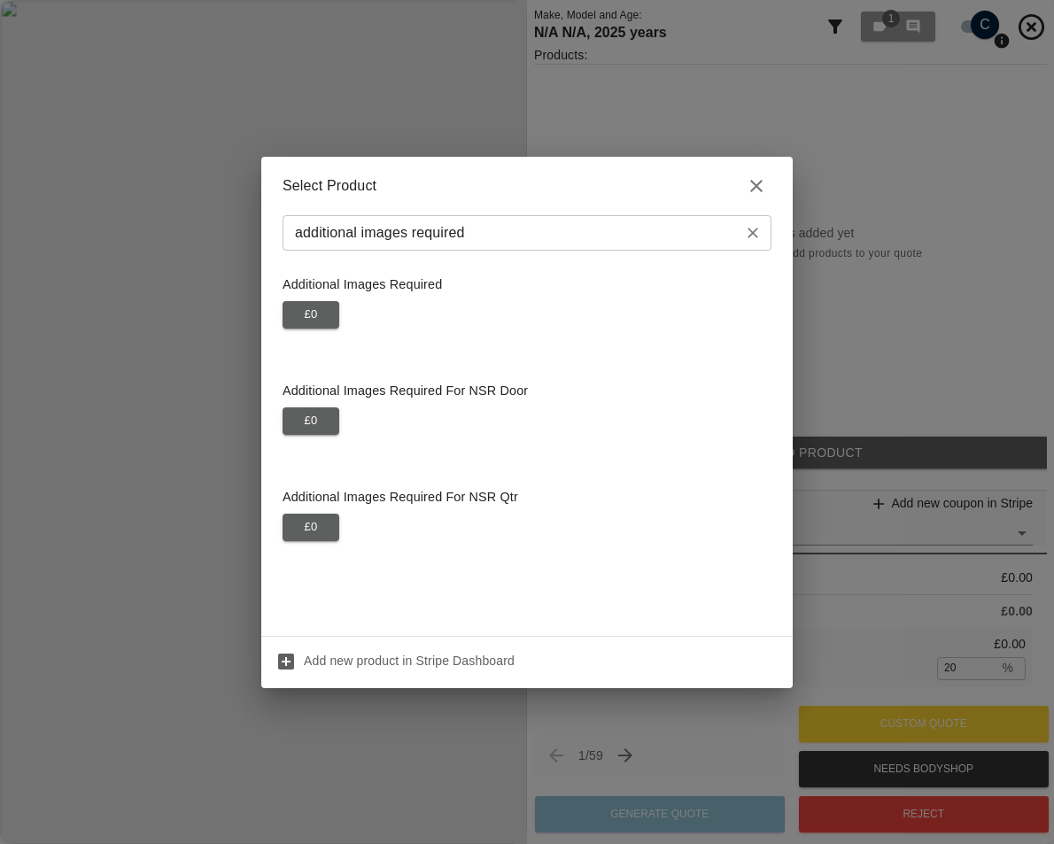
click at [547, 221] on input "additional images required" at bounding box center [512, 233] width 449 height 25
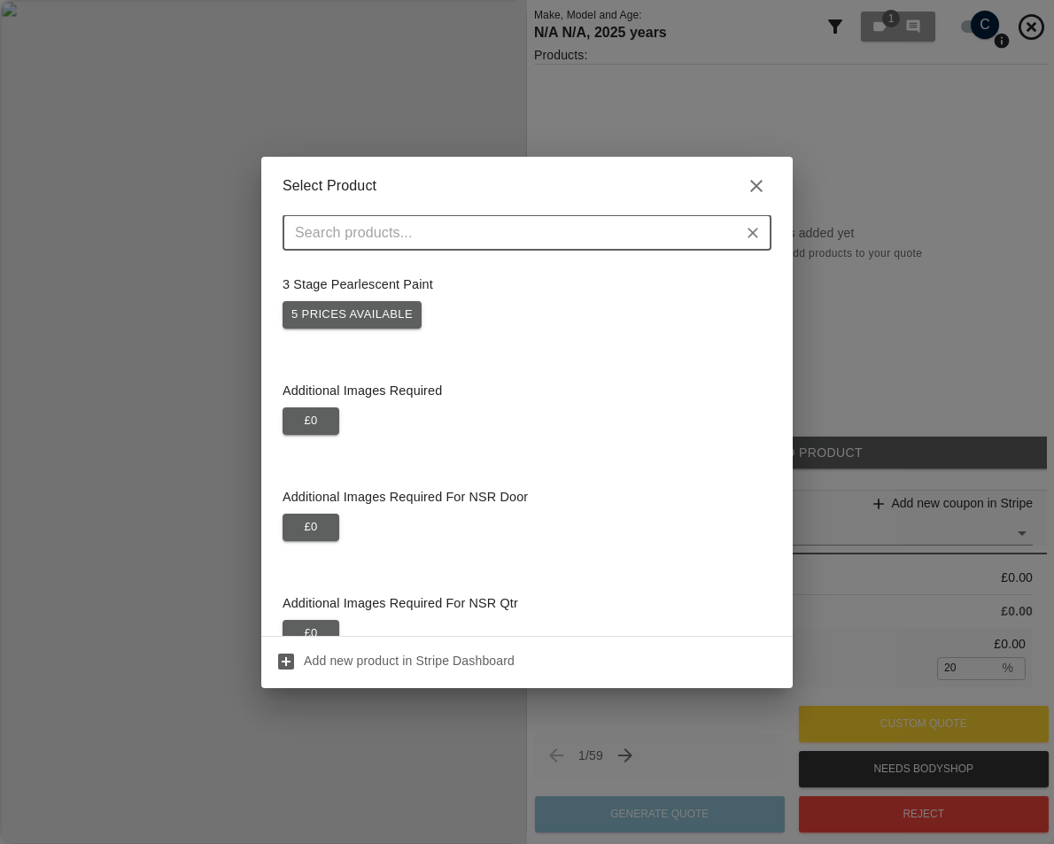
paste input "additional images required"
type input "additional images required"
click at [387, 311] on button "5 prices available" at bounding box center [352, 314] width 139 height 27
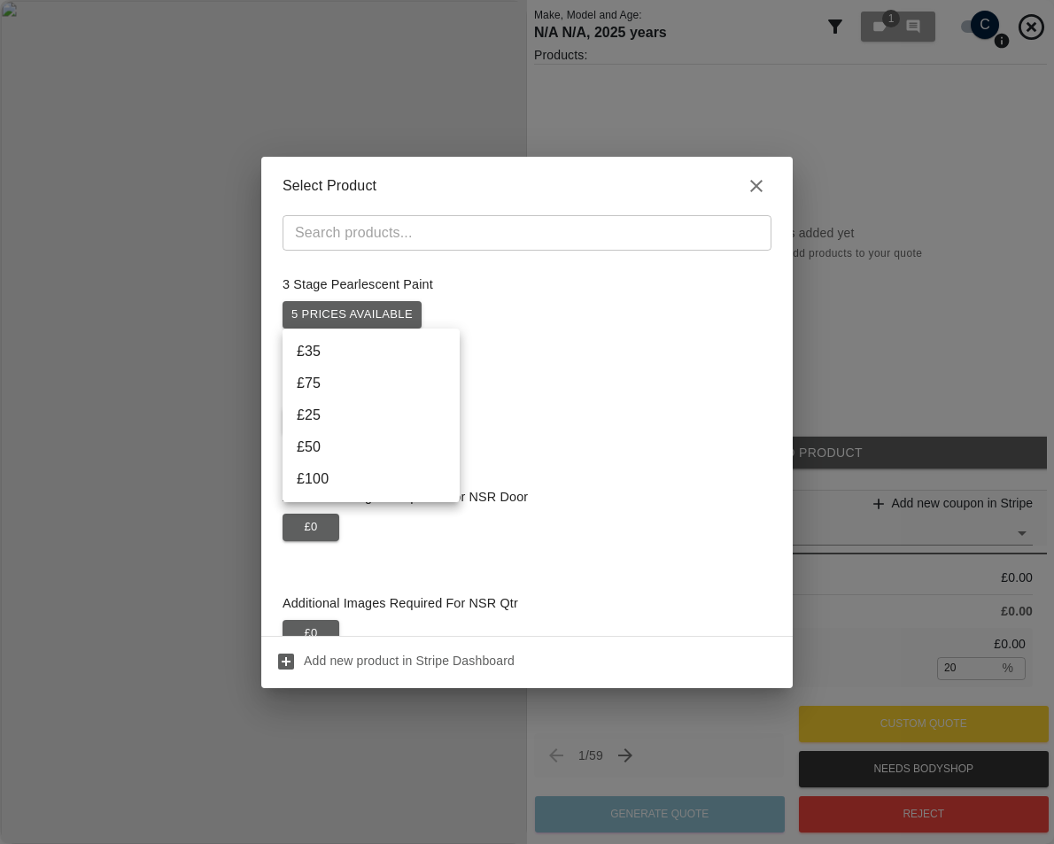
click at [499, 319] on div at bounding box center [527, 422] width 1054 height 844
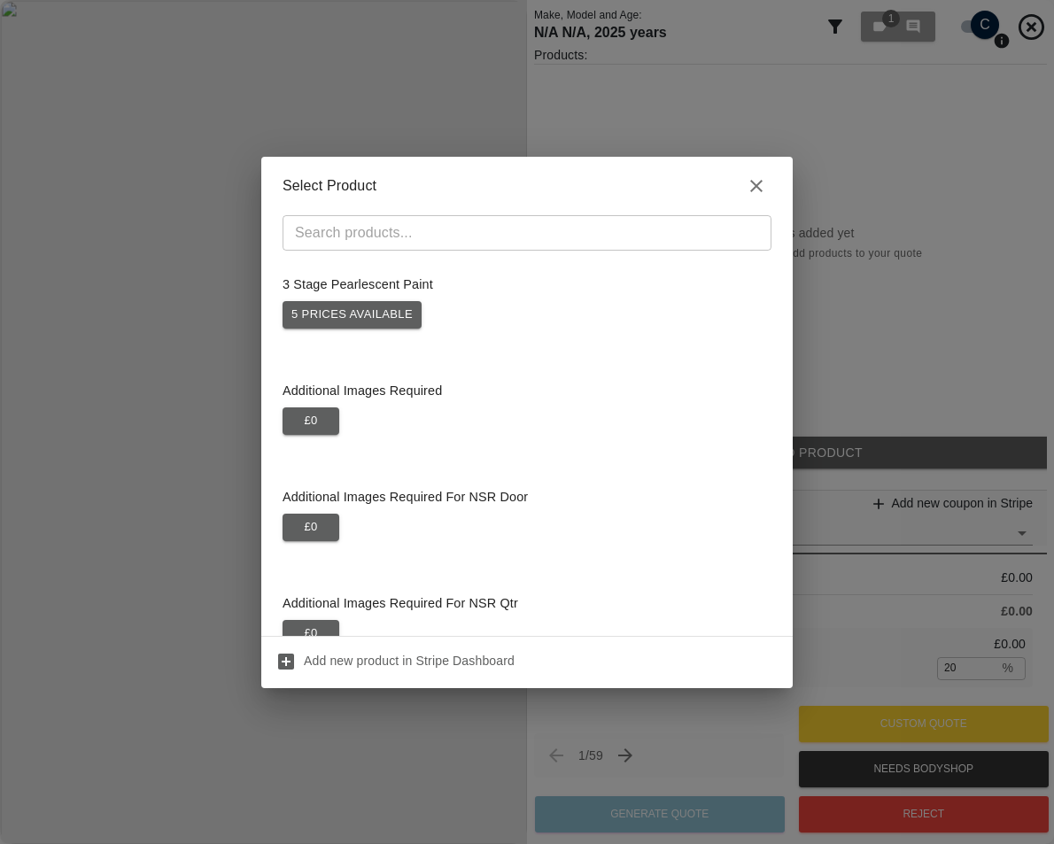
click at [395, 330] on div "3 Stage Pearlescent Paint 5 prices available" at bounding box center [527, 302] width 489 height 74
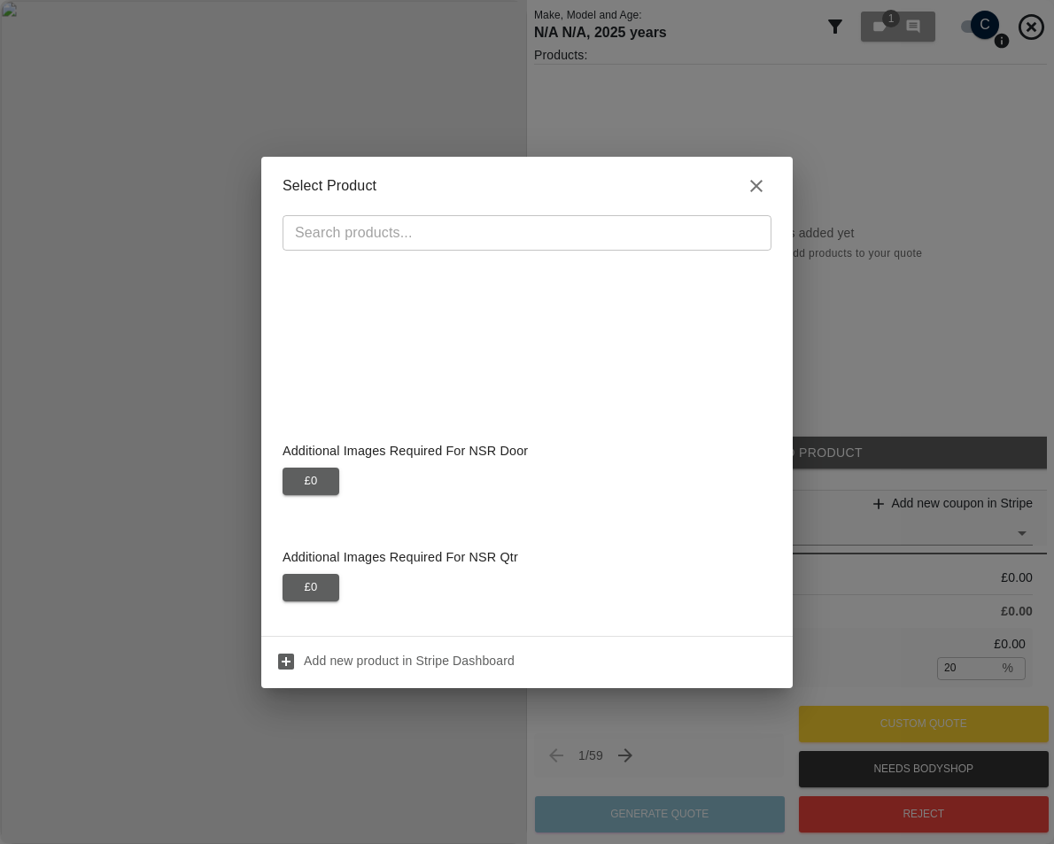
scroll to position [443, 0]
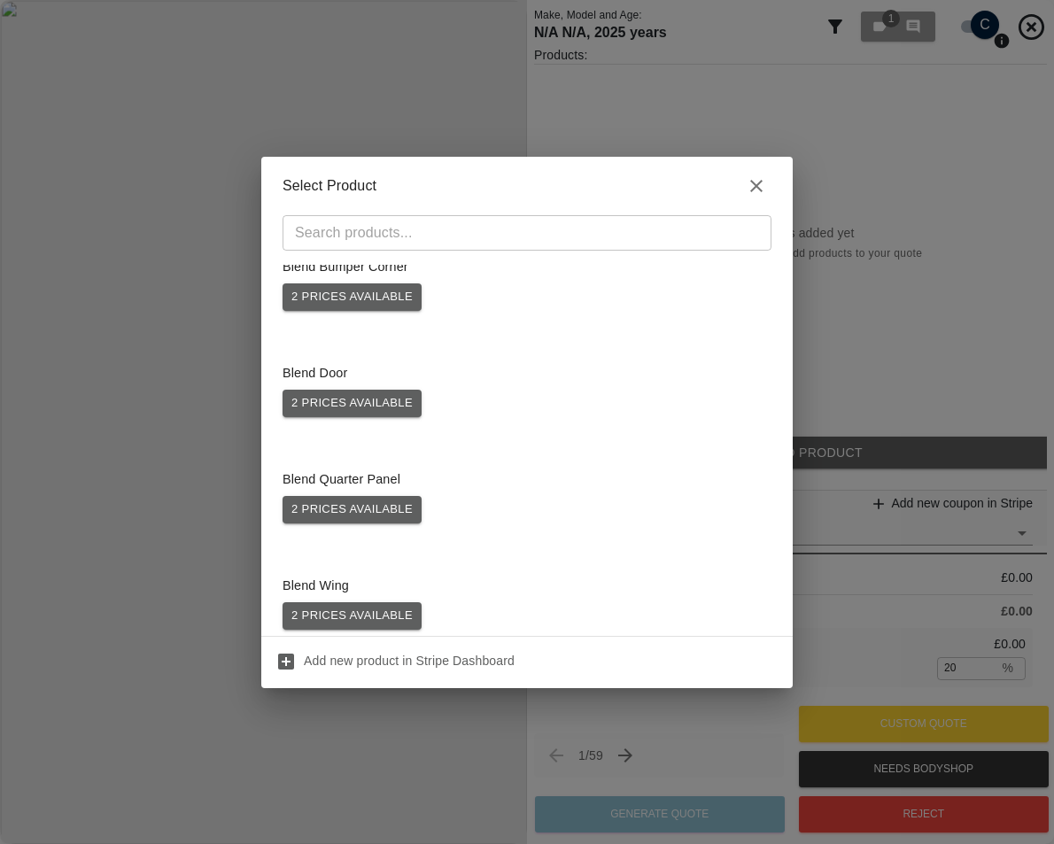
click at [382, 408] on button "2 prices available" at bounding box center [352, 403] width 139 height 27
click at [491, 400] on div at bounding box center [527, 422] width 1054 height 844
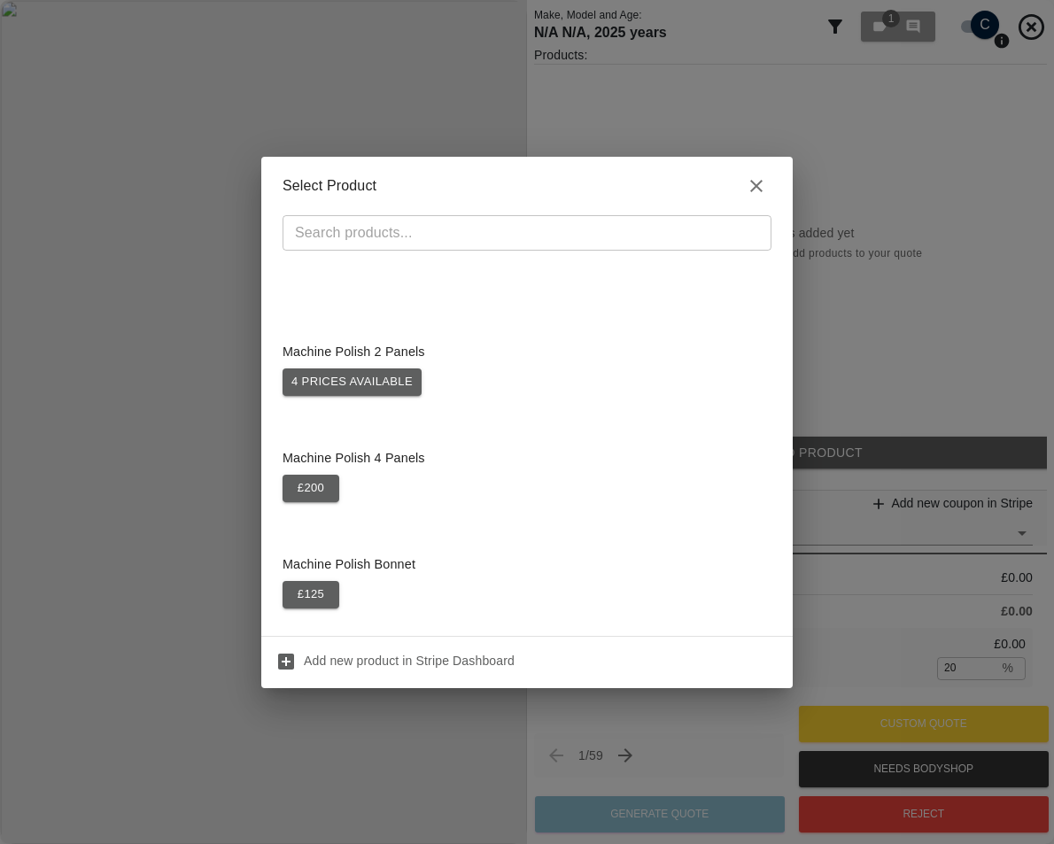
scroll to position [1329, 0]
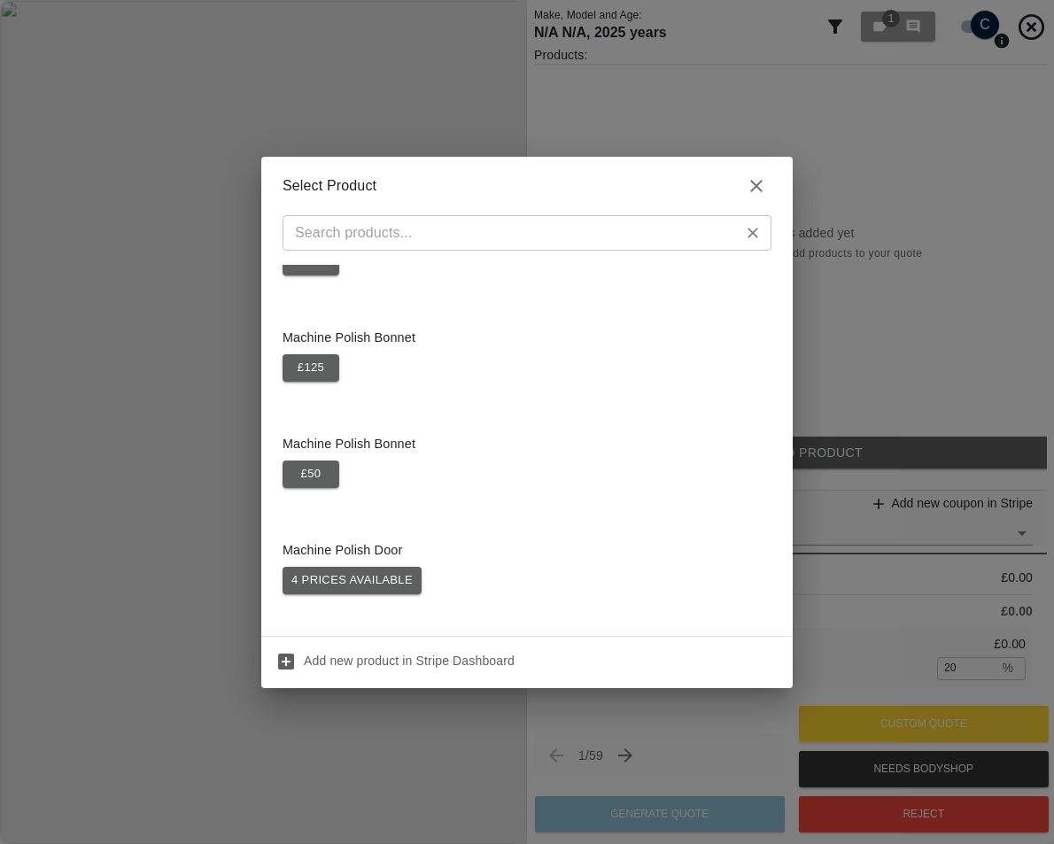
click at [422, 235] on input "text" at bounding box center [512, 233] width 449 height 25
paste input "additional images required"
type input "additional images required"
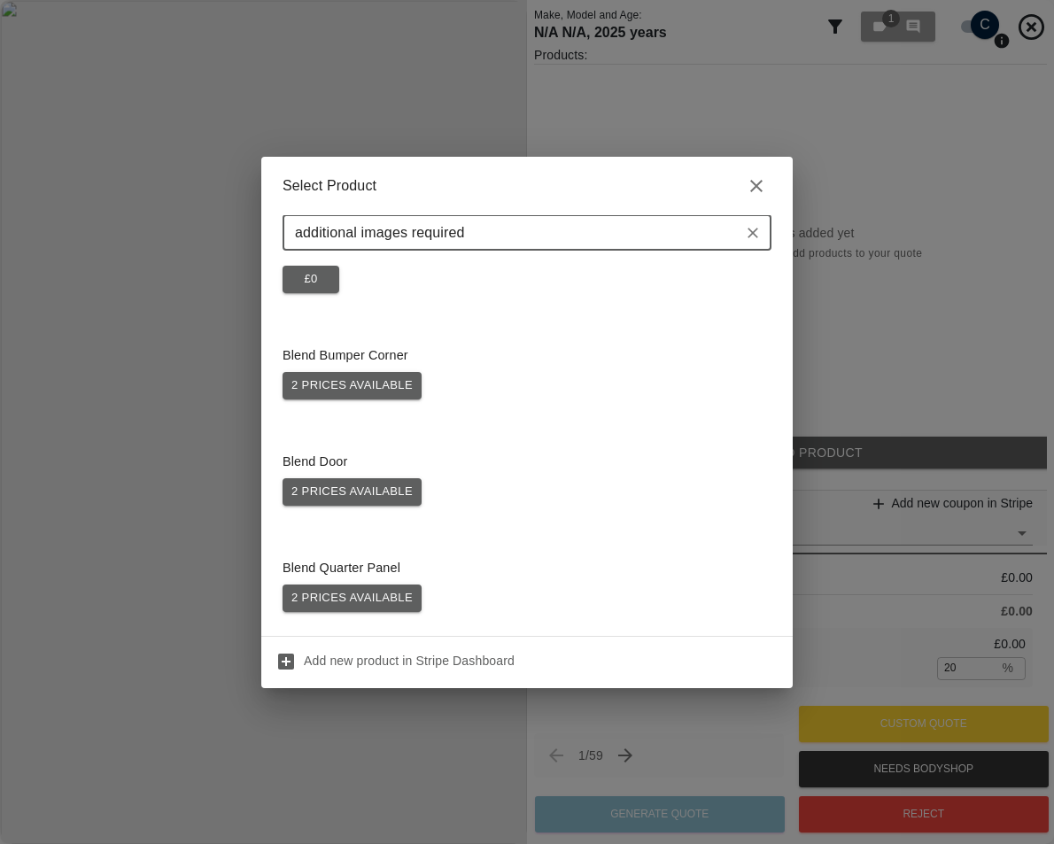
scroll to position [0, 0]
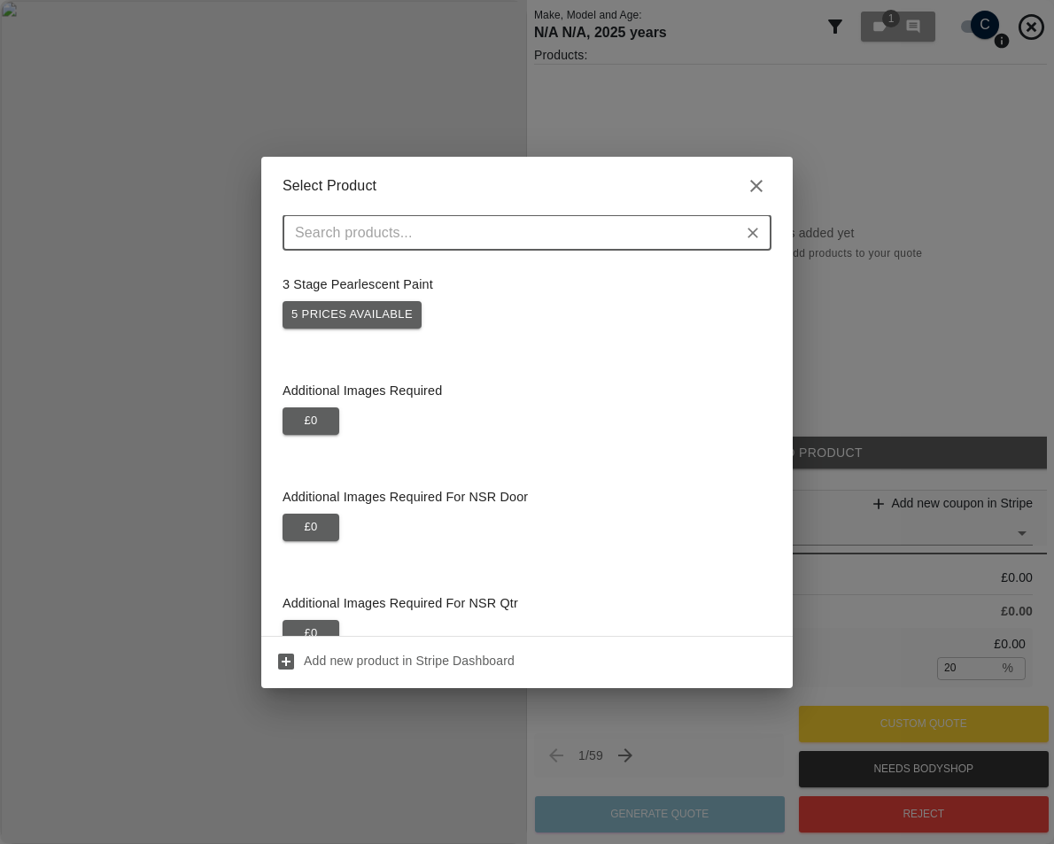
paste input "additional images required"
type input "additional images required"
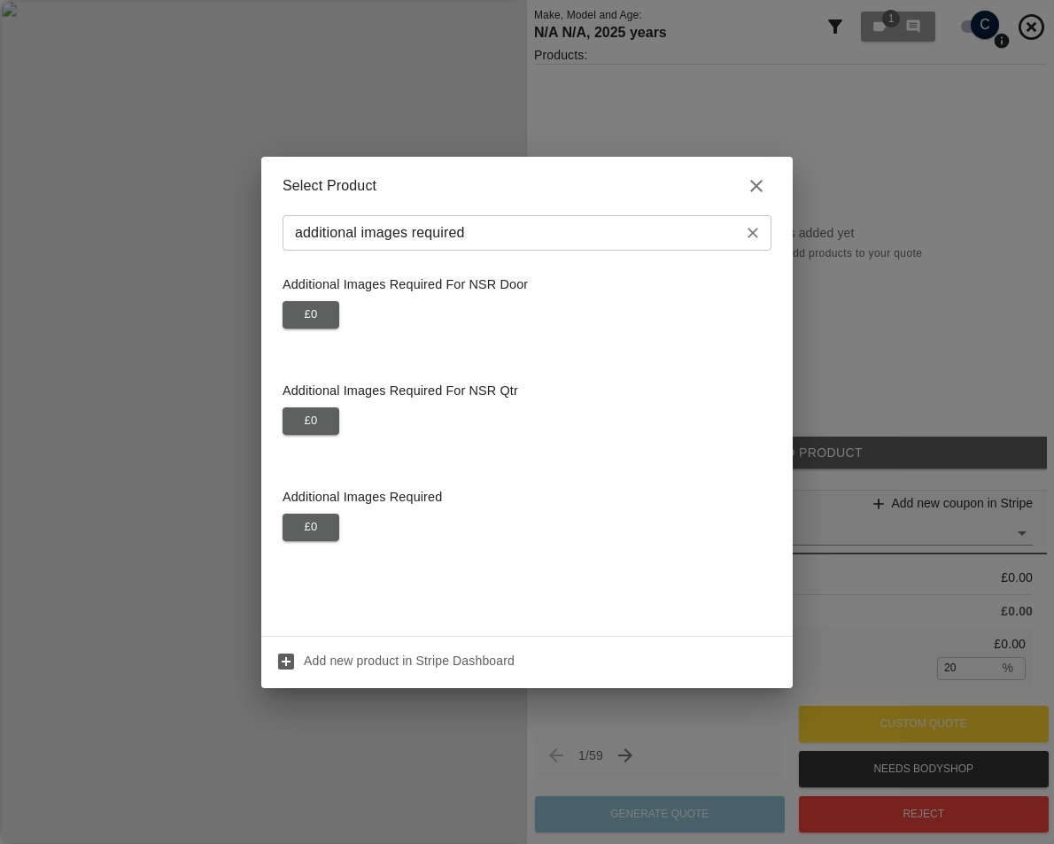
click at [542, 237] on input "additional images required" at bounding box center [512, 233] width 449 height 25
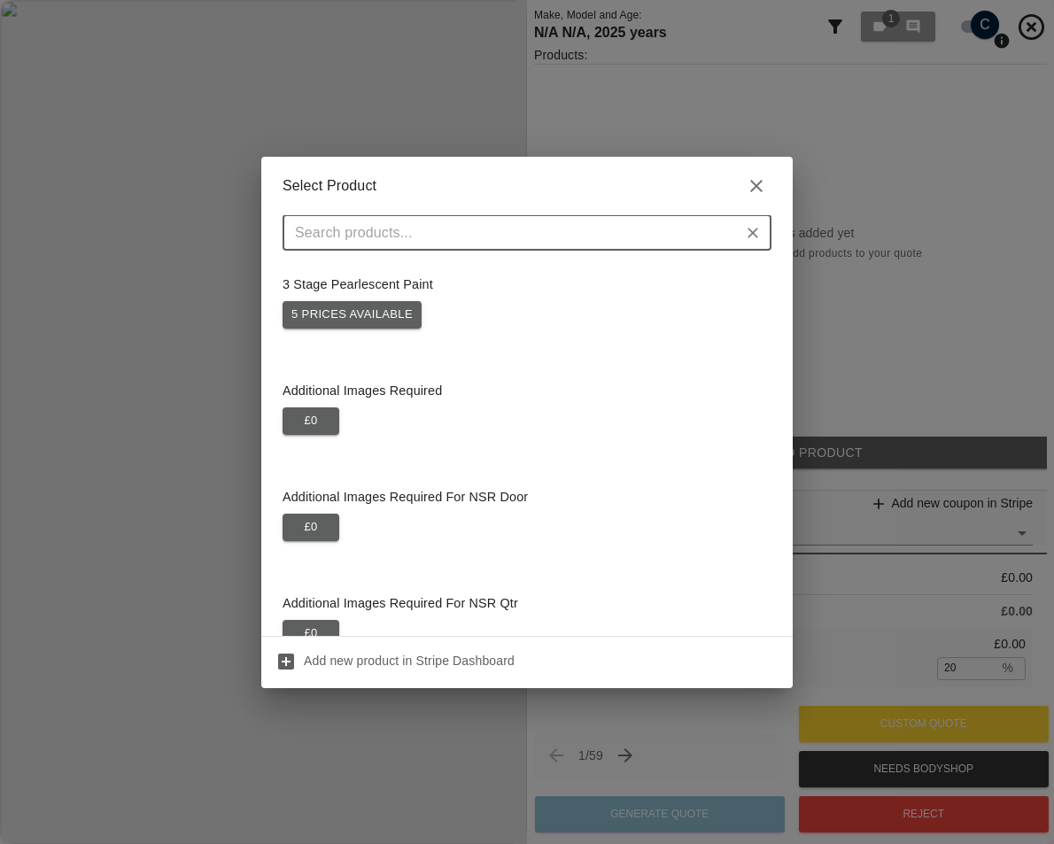
paste input "additional images required"
type input "additional images required"
paste input "additional images required"
type input "additional images required"
paste input "additional images required"
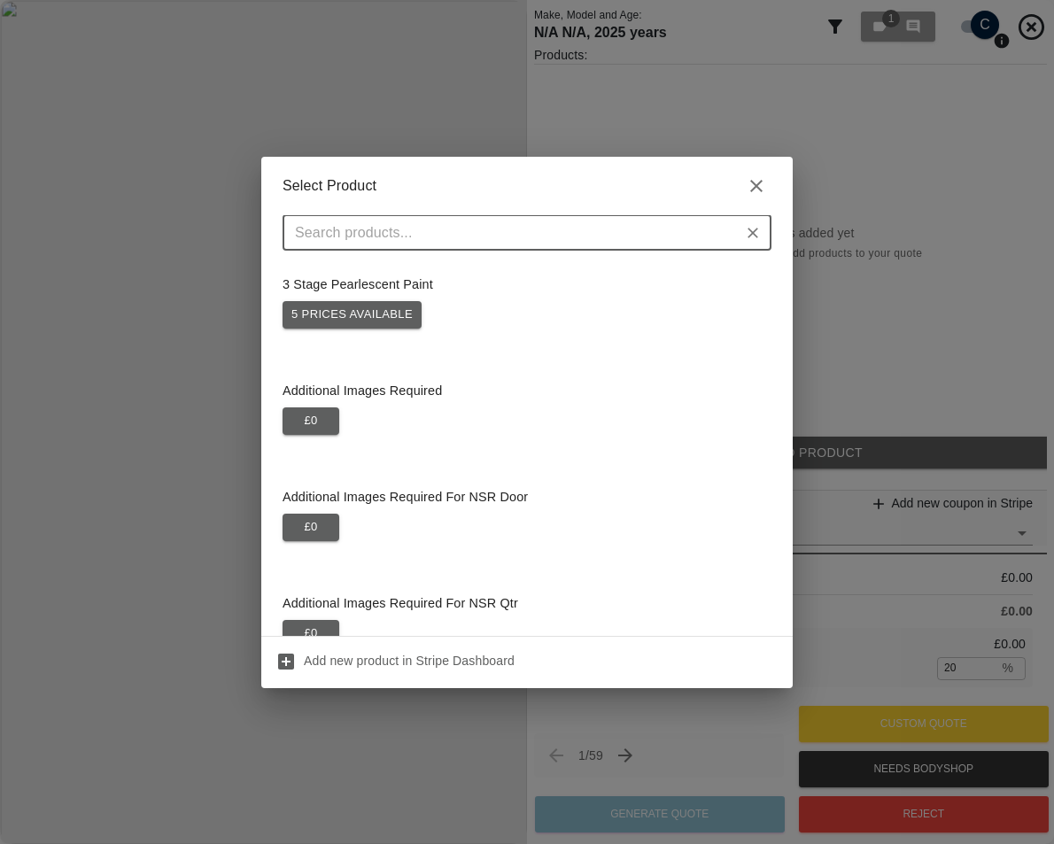
type input "additional images required"
paste input "additional images required"
type input "additional images required"
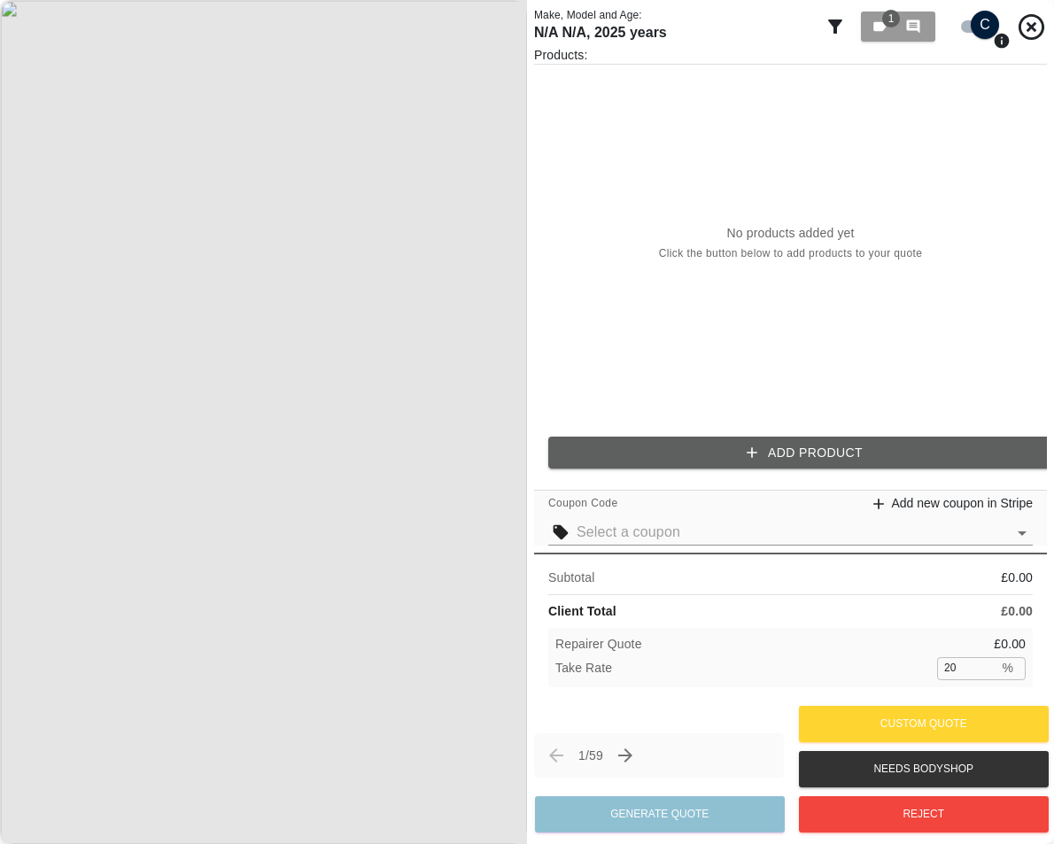
click at [782, 454] on button "Add Product" at bounding box center [804, 453] width 513 height 33
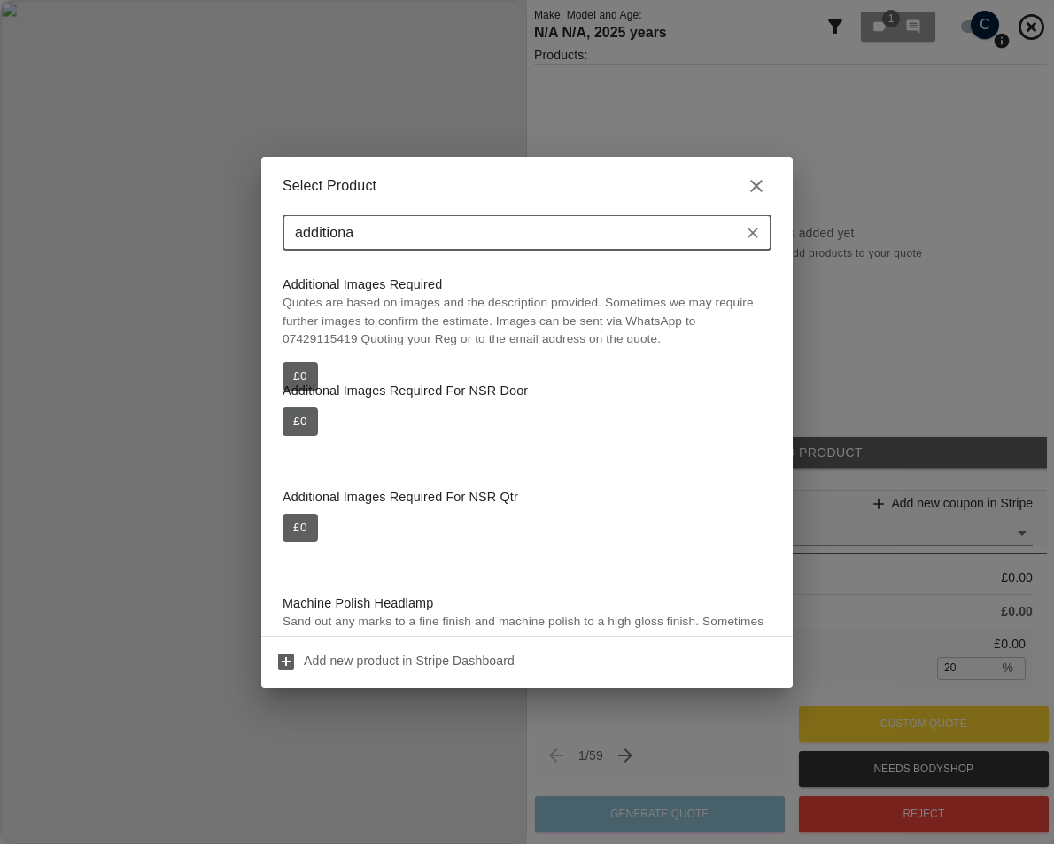
type input "additional"
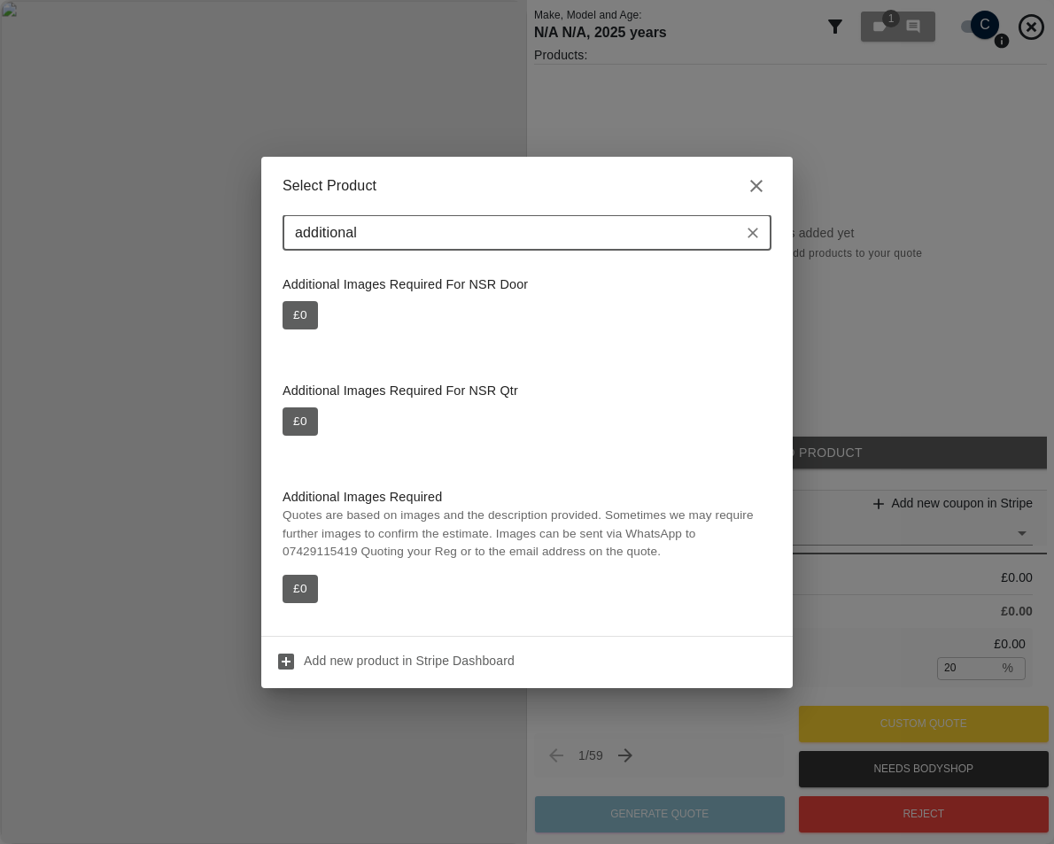
click at [750, 228] on icon "Clear" at bounding box center [753, 233] width 18 height 18
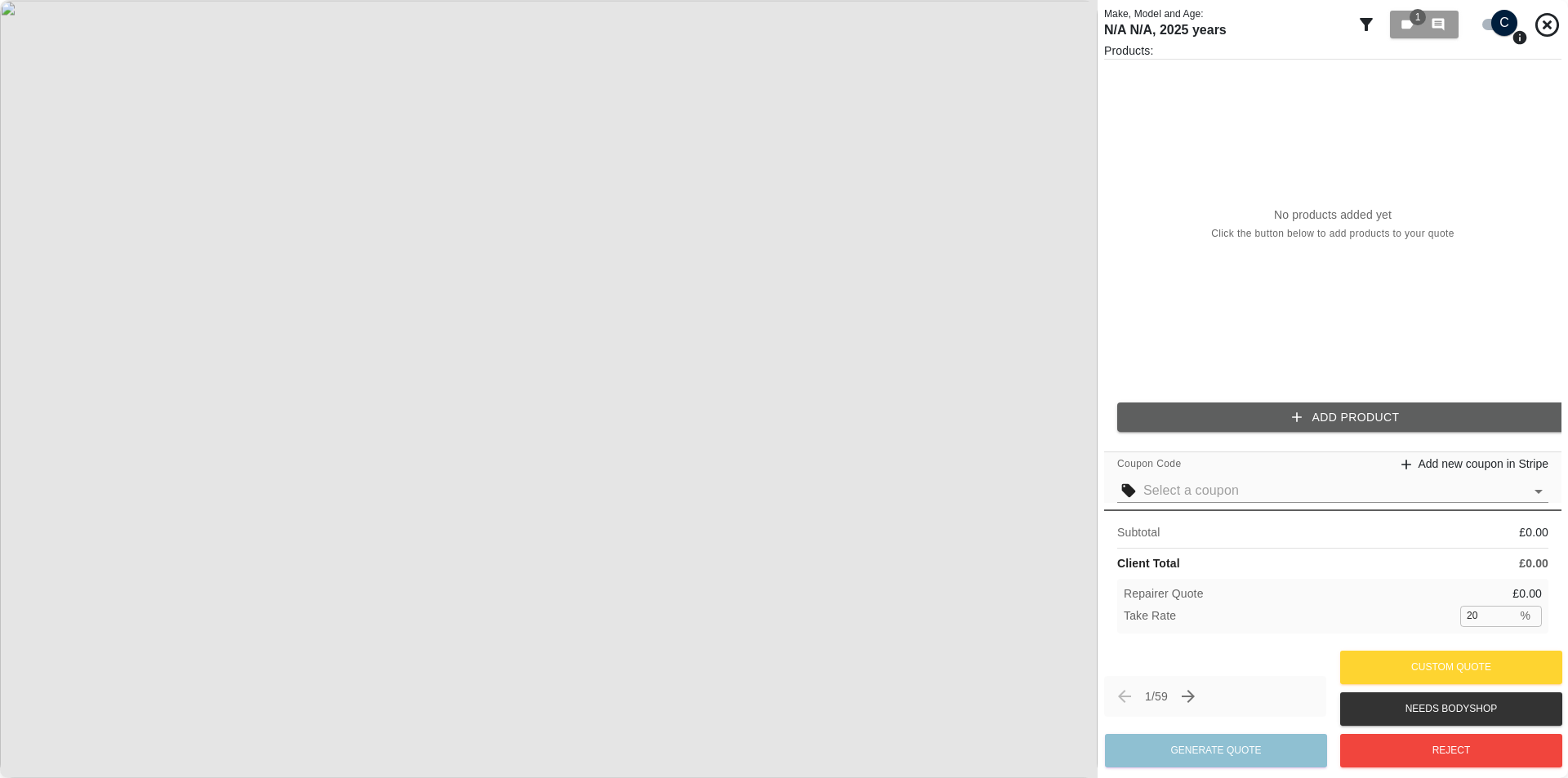
click at [971, 412] on button "Add Product" at bounding box center [1346, 418] width 457 height 30
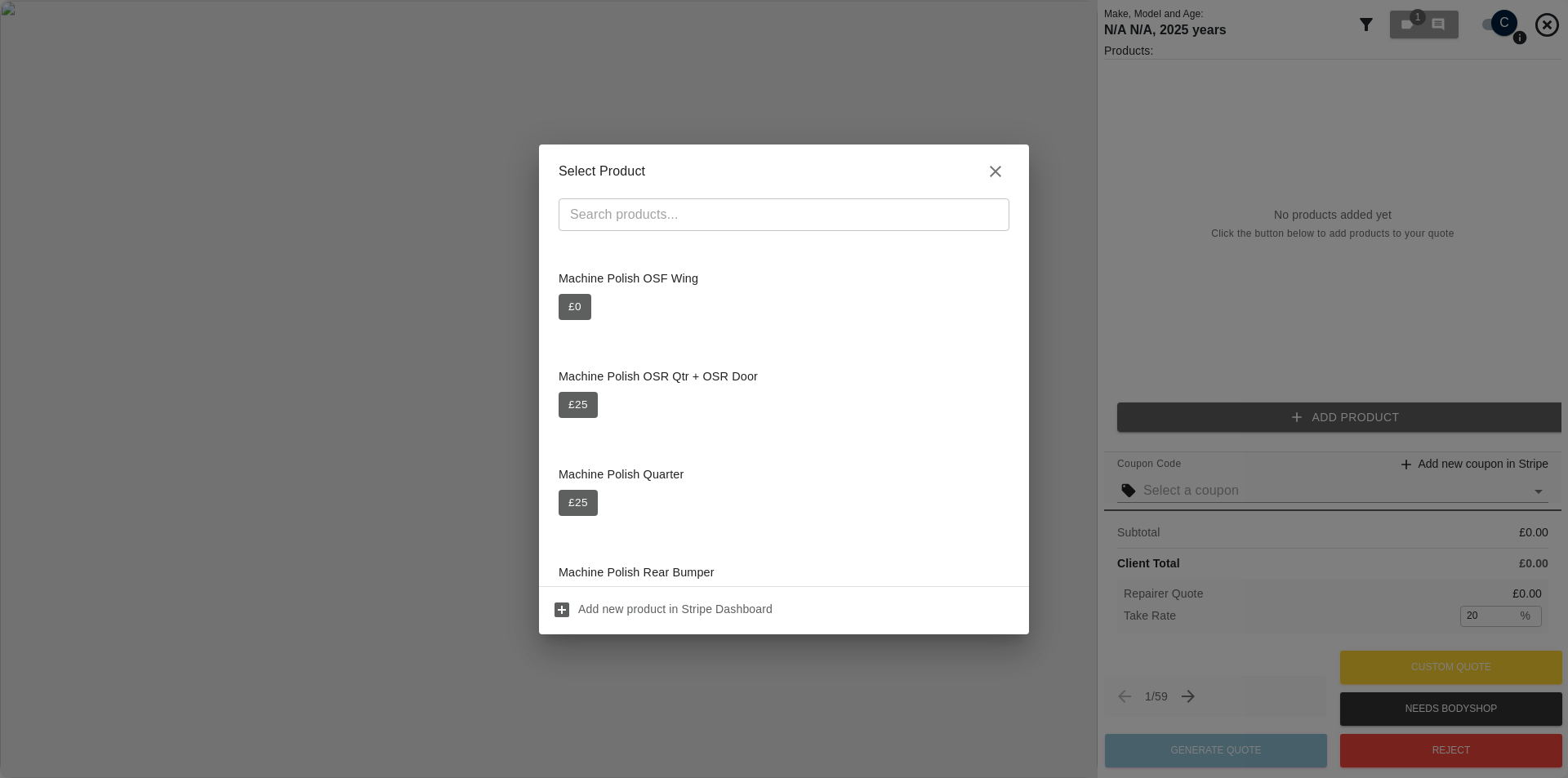
scroll to position [2368, 0]
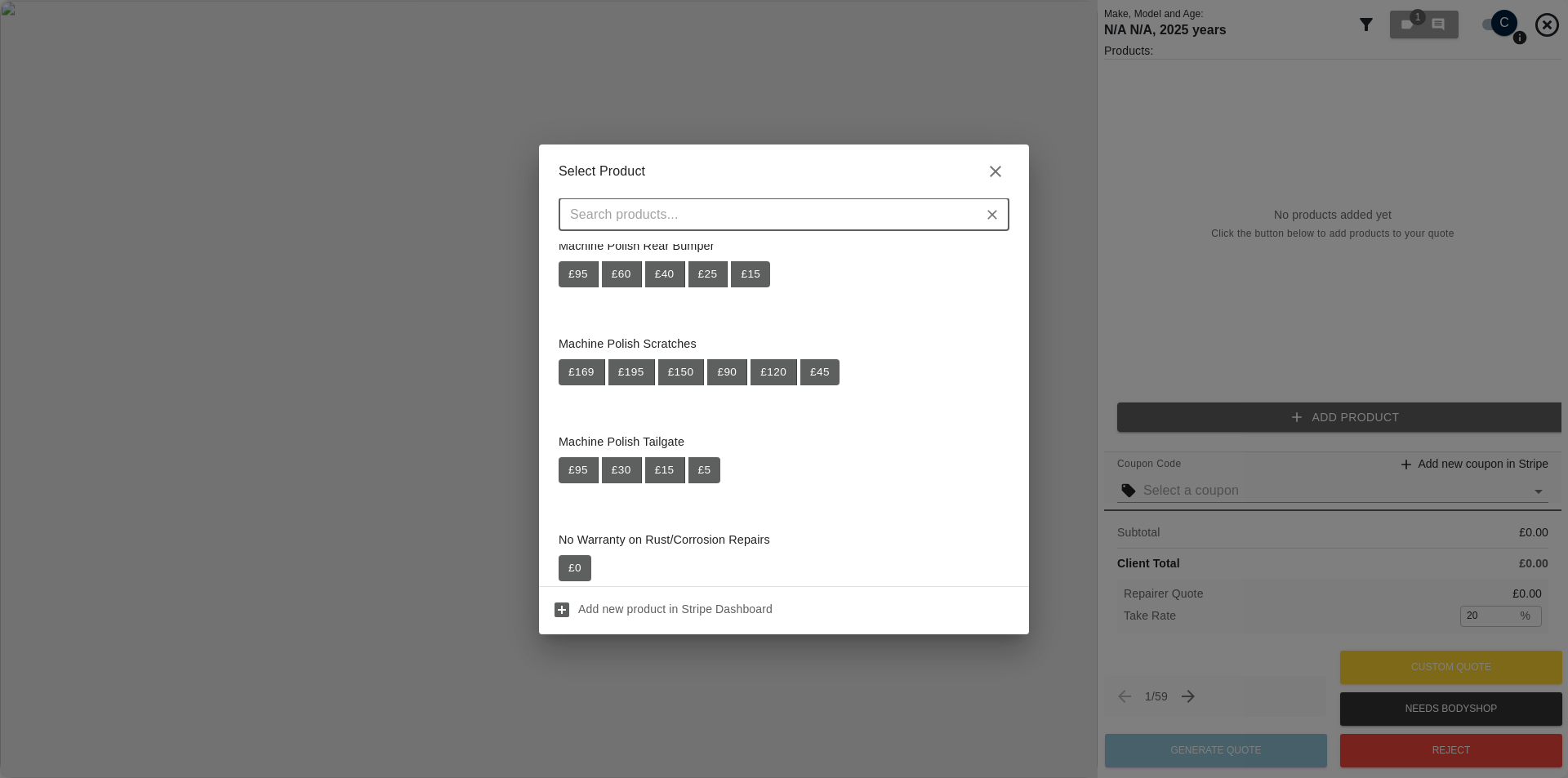
click at [738, 214] on input "text" at bounding box center [770, 215] width 414 height 23
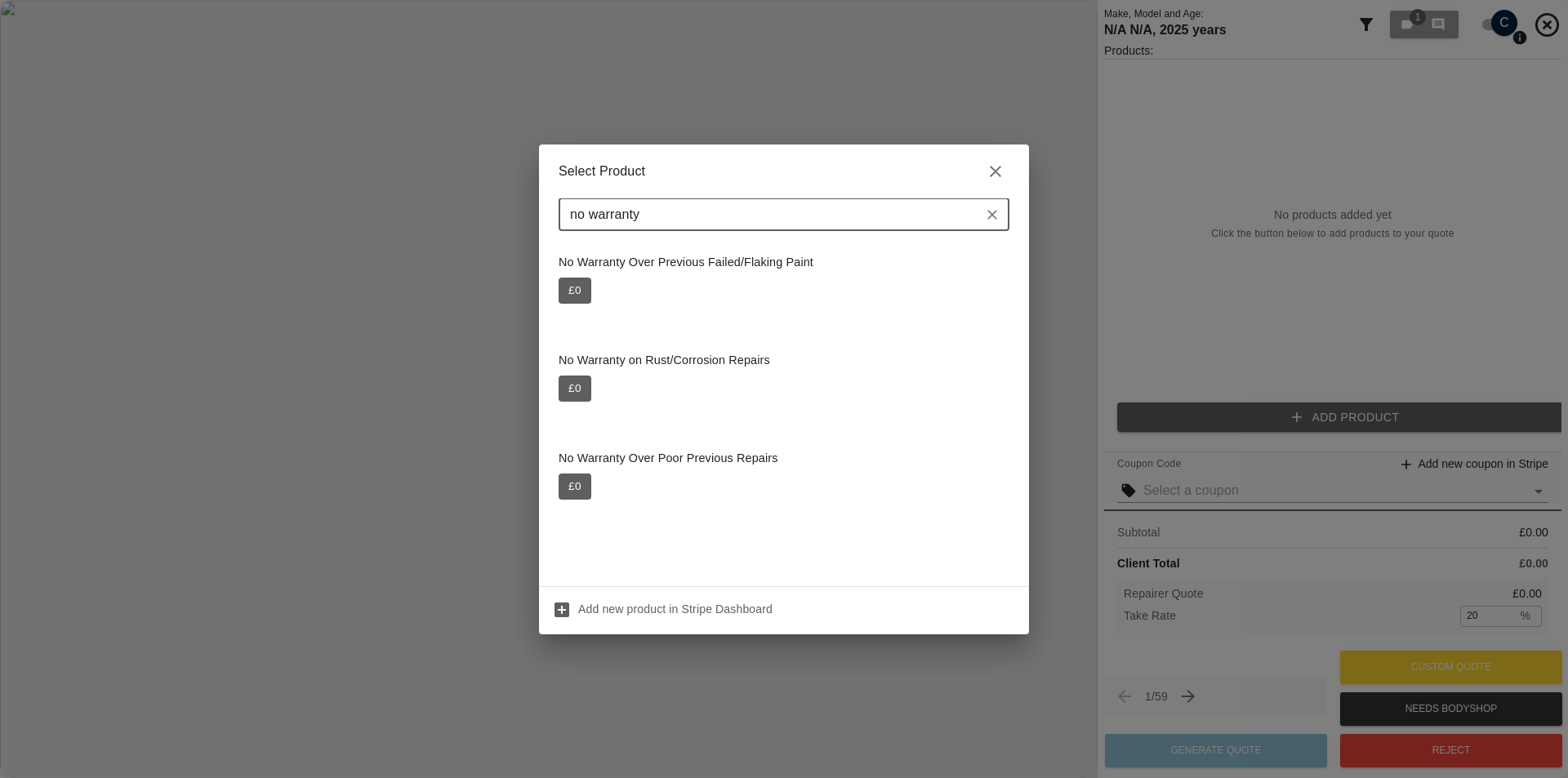
scroll to position [0, 0]
type input "auto"
type input "machine polish"
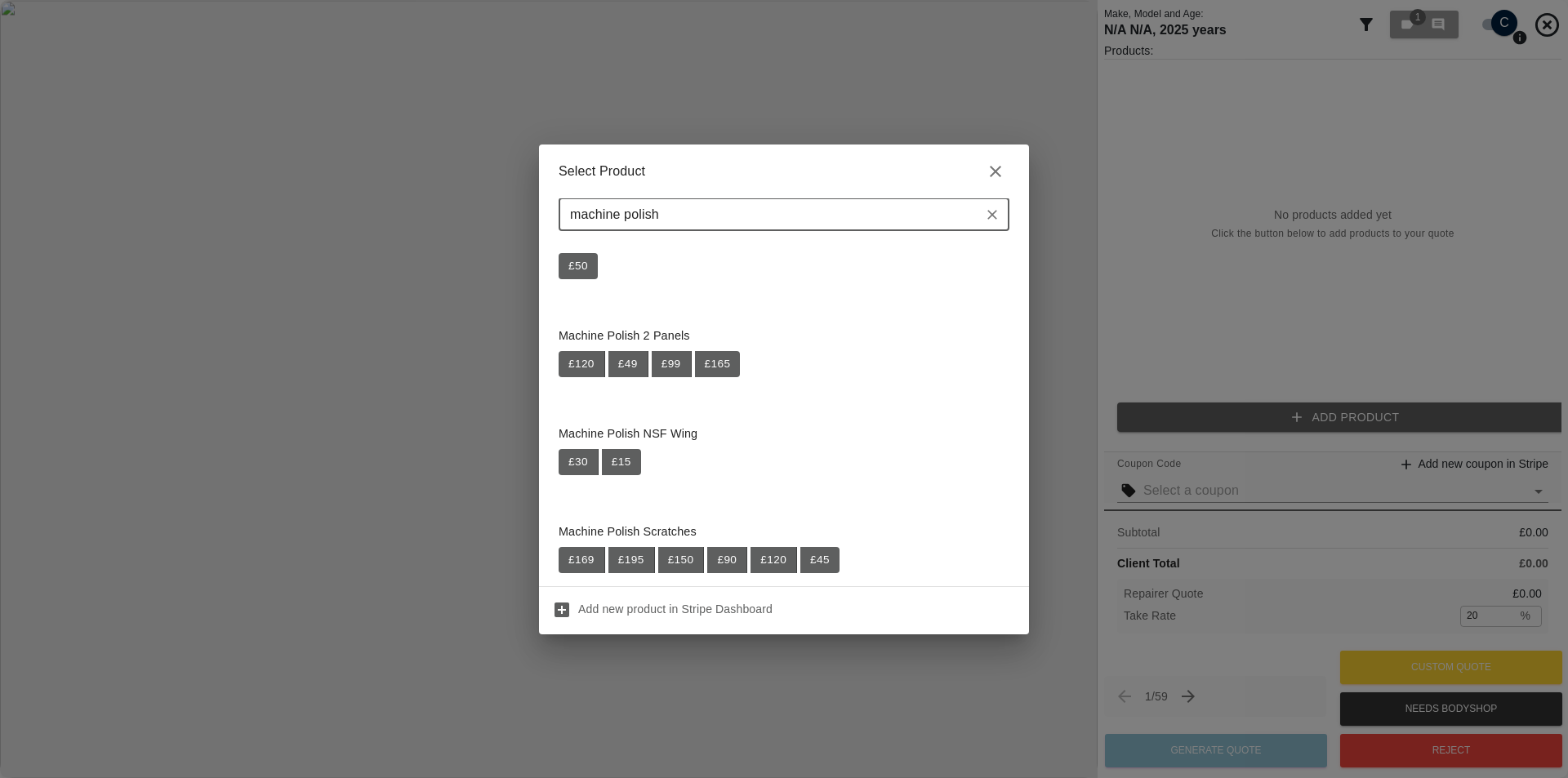
scroll to position [951, 0]
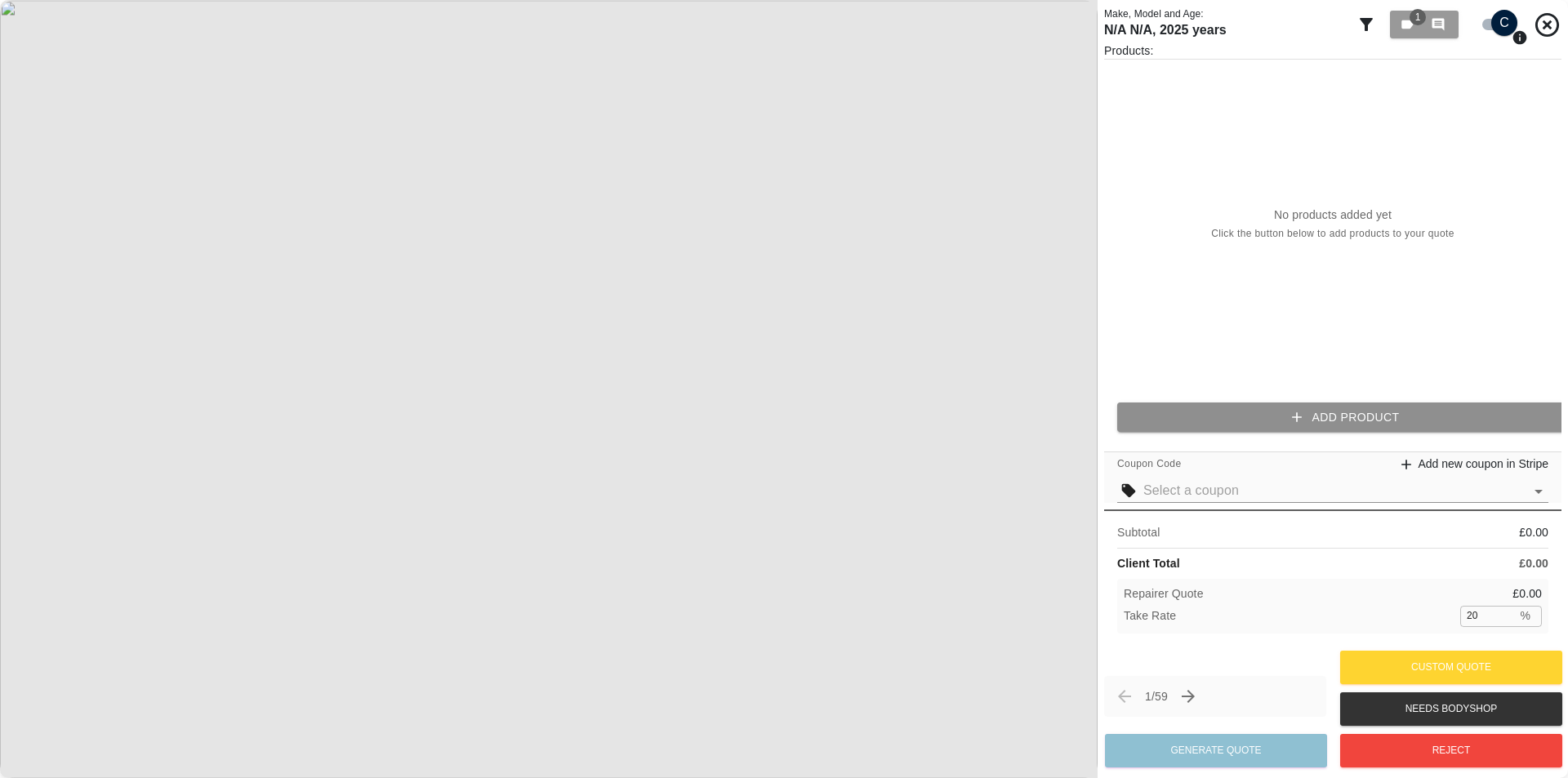
click at [1165, 412] on button "Add Product" at bounding box center [1346, 418] width 457 height 30
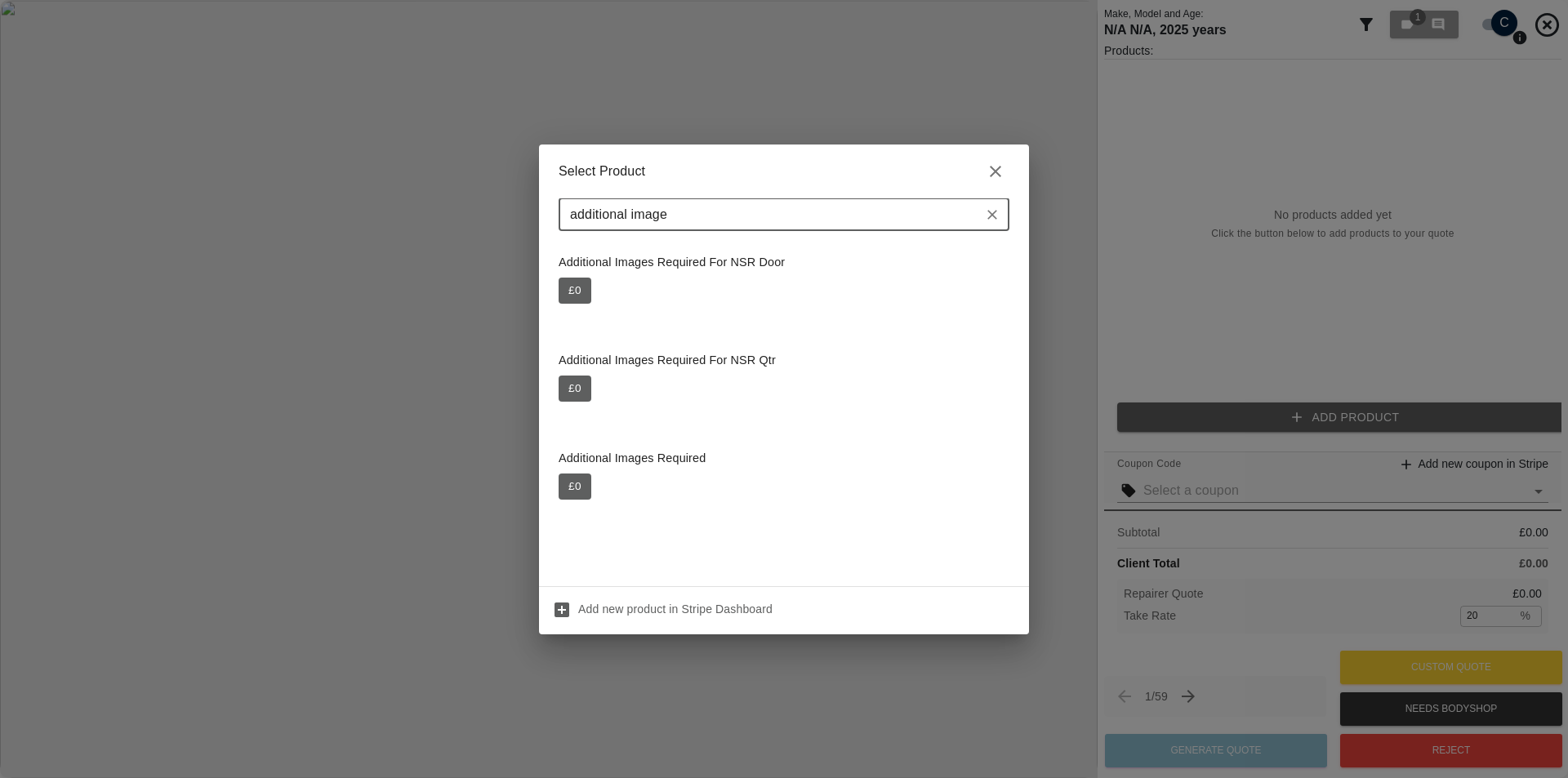
click at [770, 204] on input "additional image" at bounding box center [770, 215] width 414 height 23
type input "additional image"
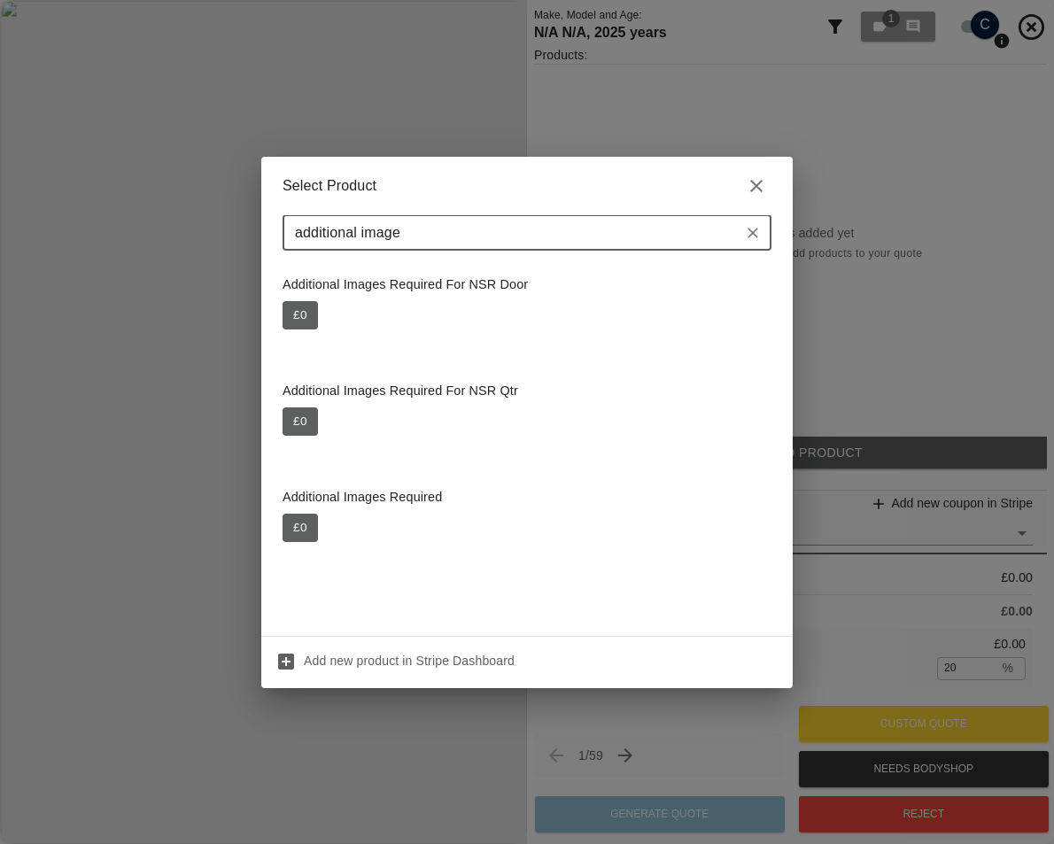
click at [419, 242] on input "additional image" at bounding box center [512, 233] width 449 height 25
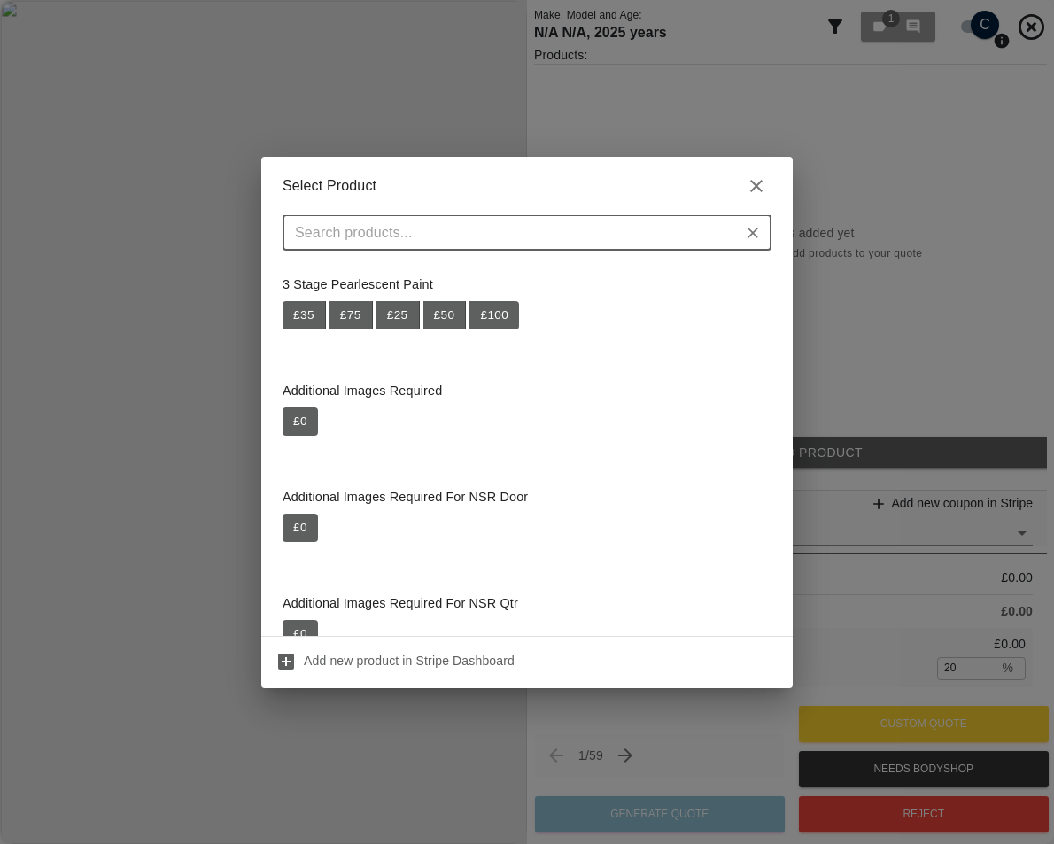
click at [420, 239] on input "text" at bounding box center [512, 233] width 449 height 25
click at [391, 221] on input "text" at bounding box center [512, 233] width 449 height 25
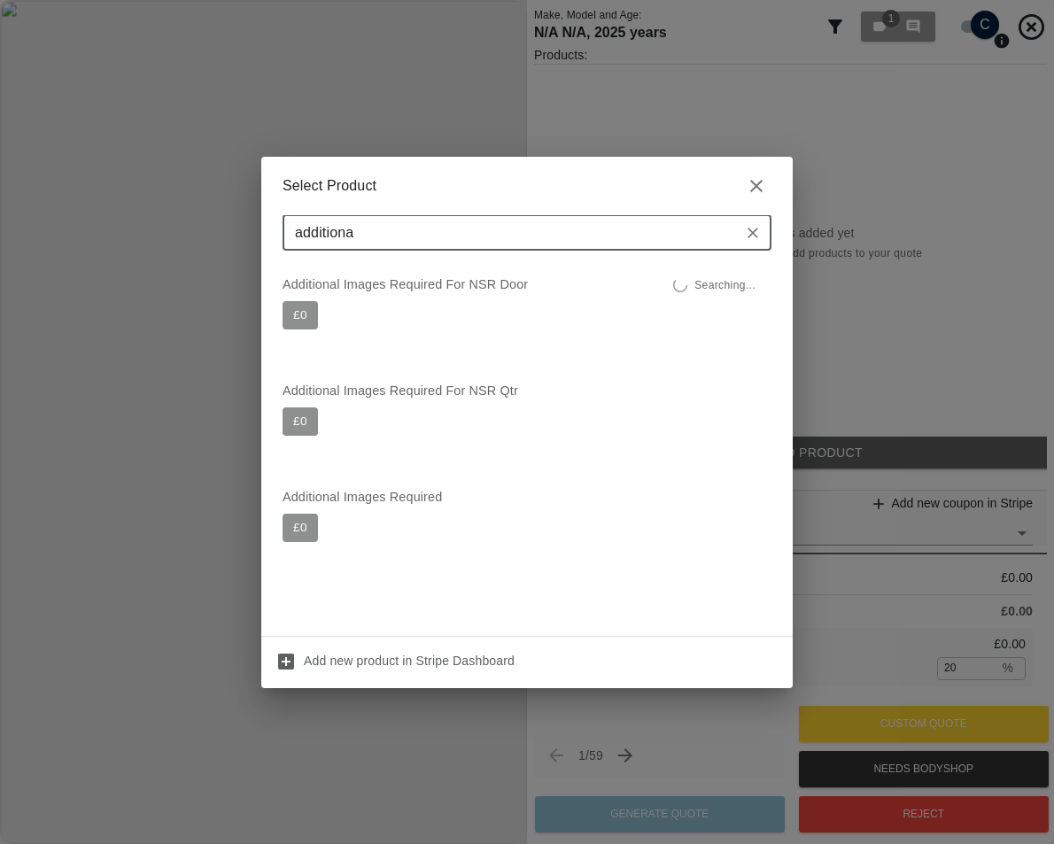
type input "additional"
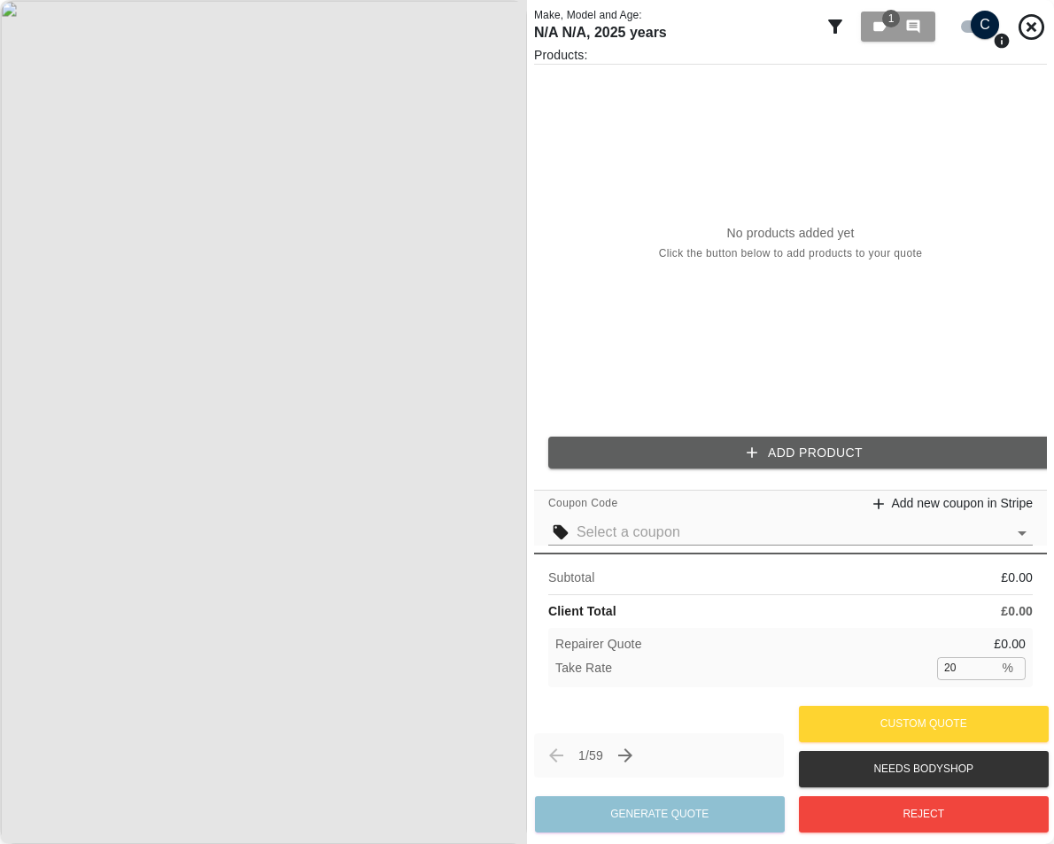
click at [735, 432] on div "Products: No products added yet Click the button below to add products to your …" at bounding box center [790, 264] width 513 height 437
click at [735, 446] on button "Add Product" at bounding box center [804, 453] width 513 height 33
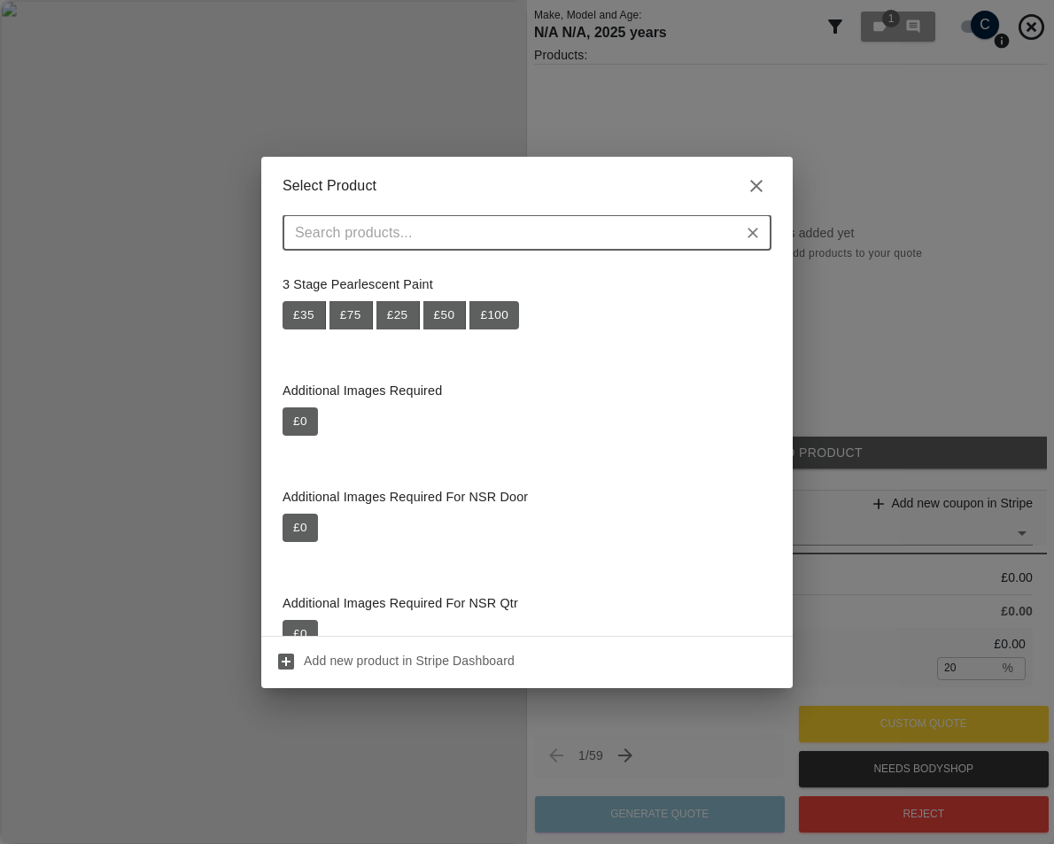
click at [481, 228] on input "text" at bounding box center [512, 233] width 449 height 25
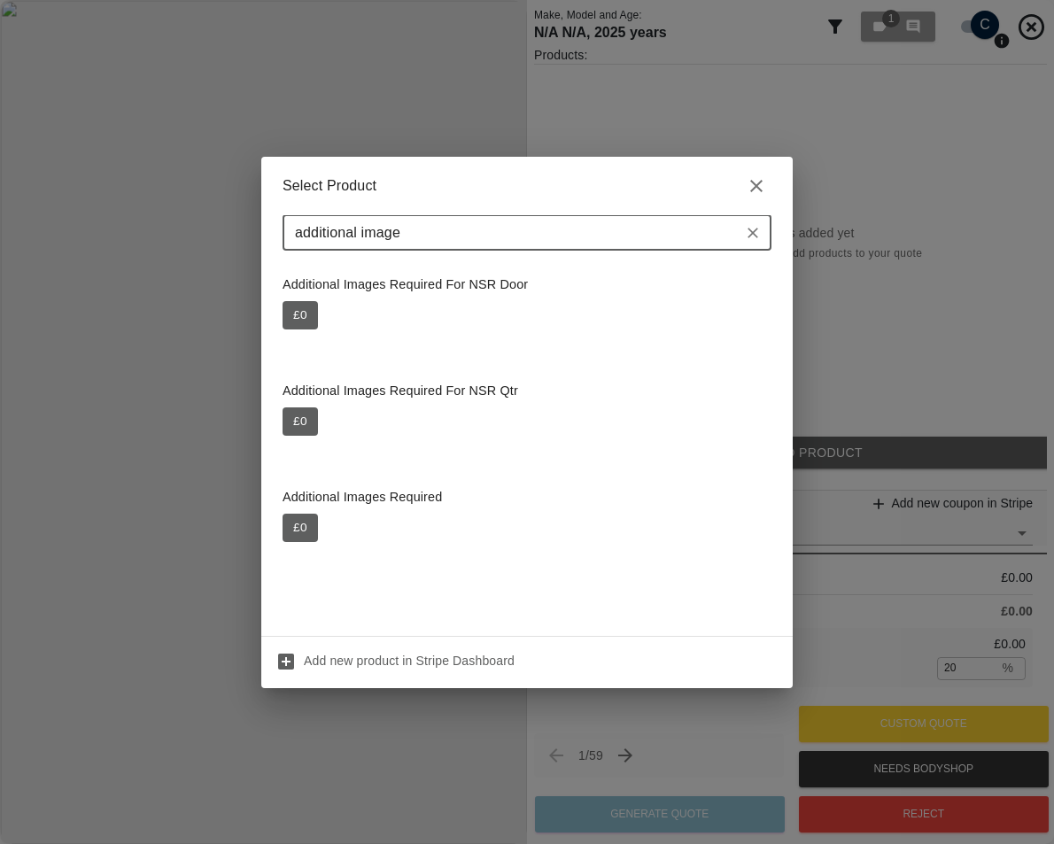
type input "additional image"
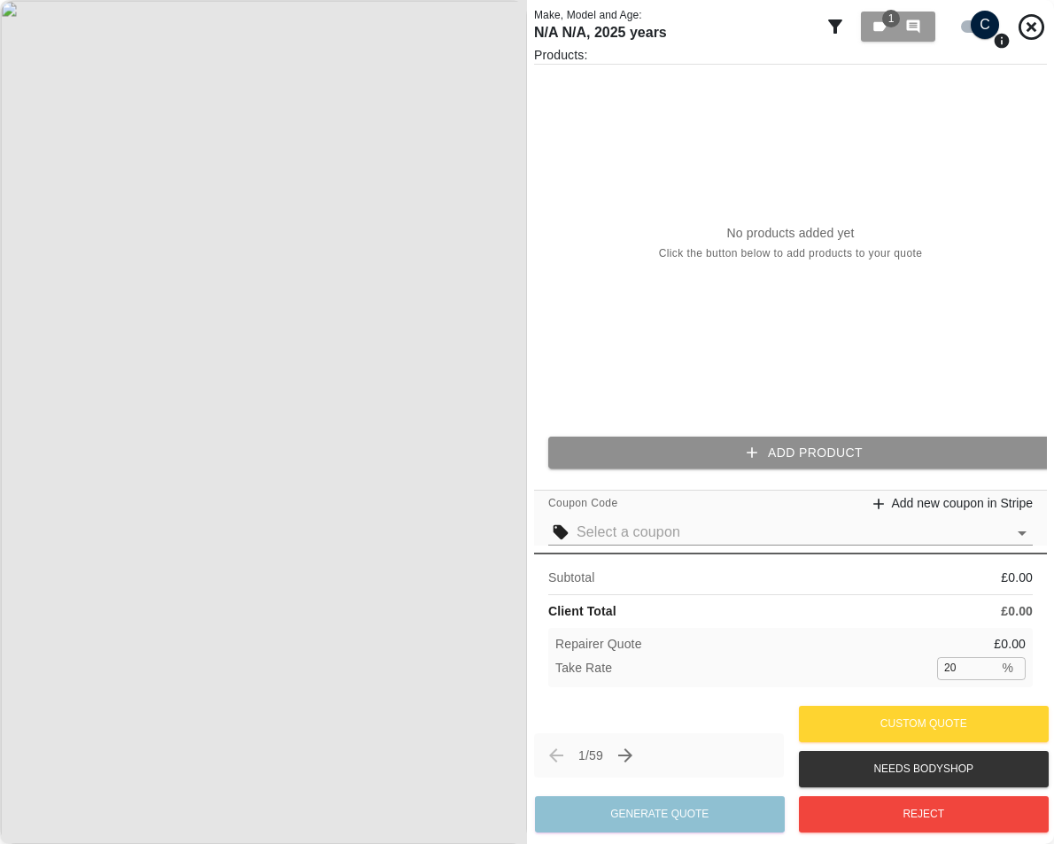
click at [639, 439] on button "Add Product" at bounding box center [804, 453] width 513 height 33
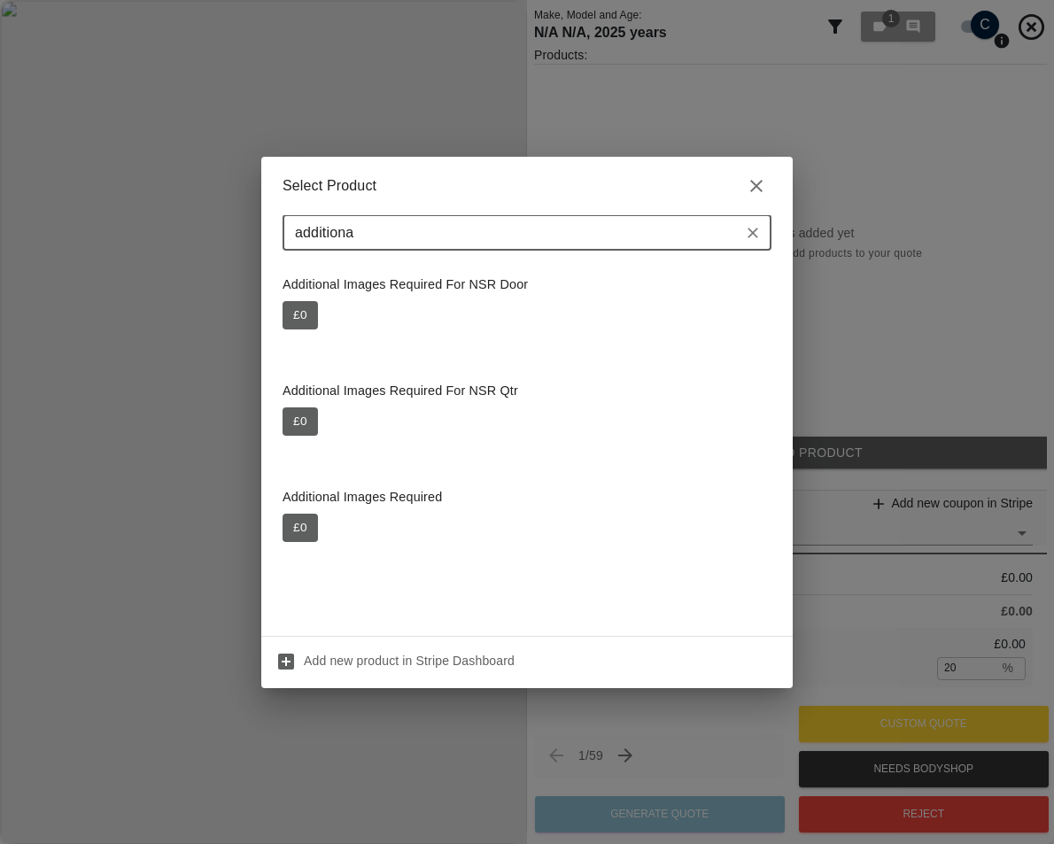
type input "additional"
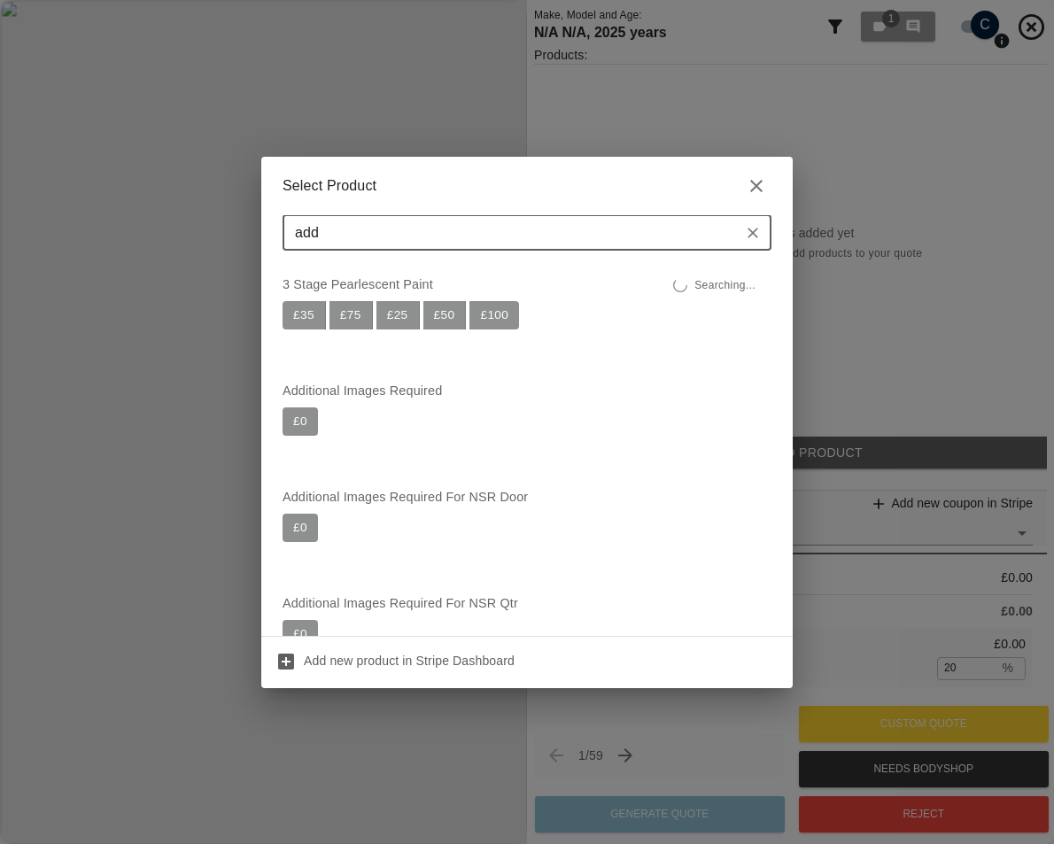
type input "addi"
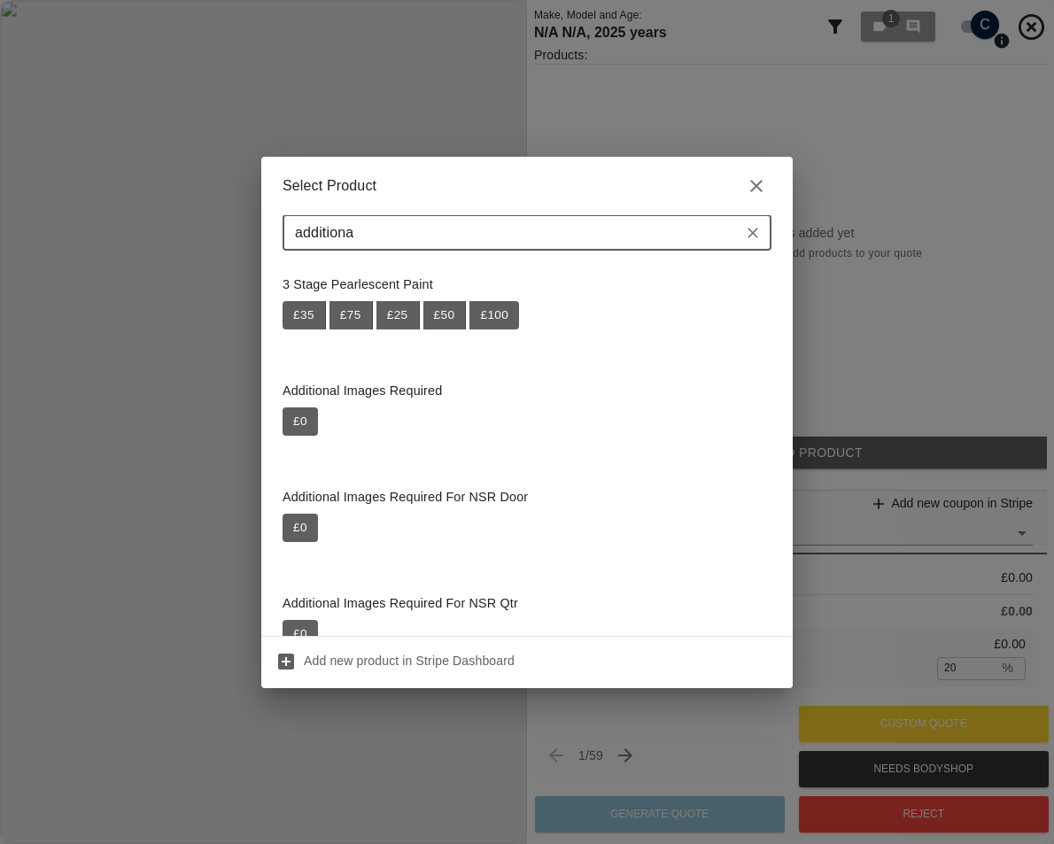
type input "additional"
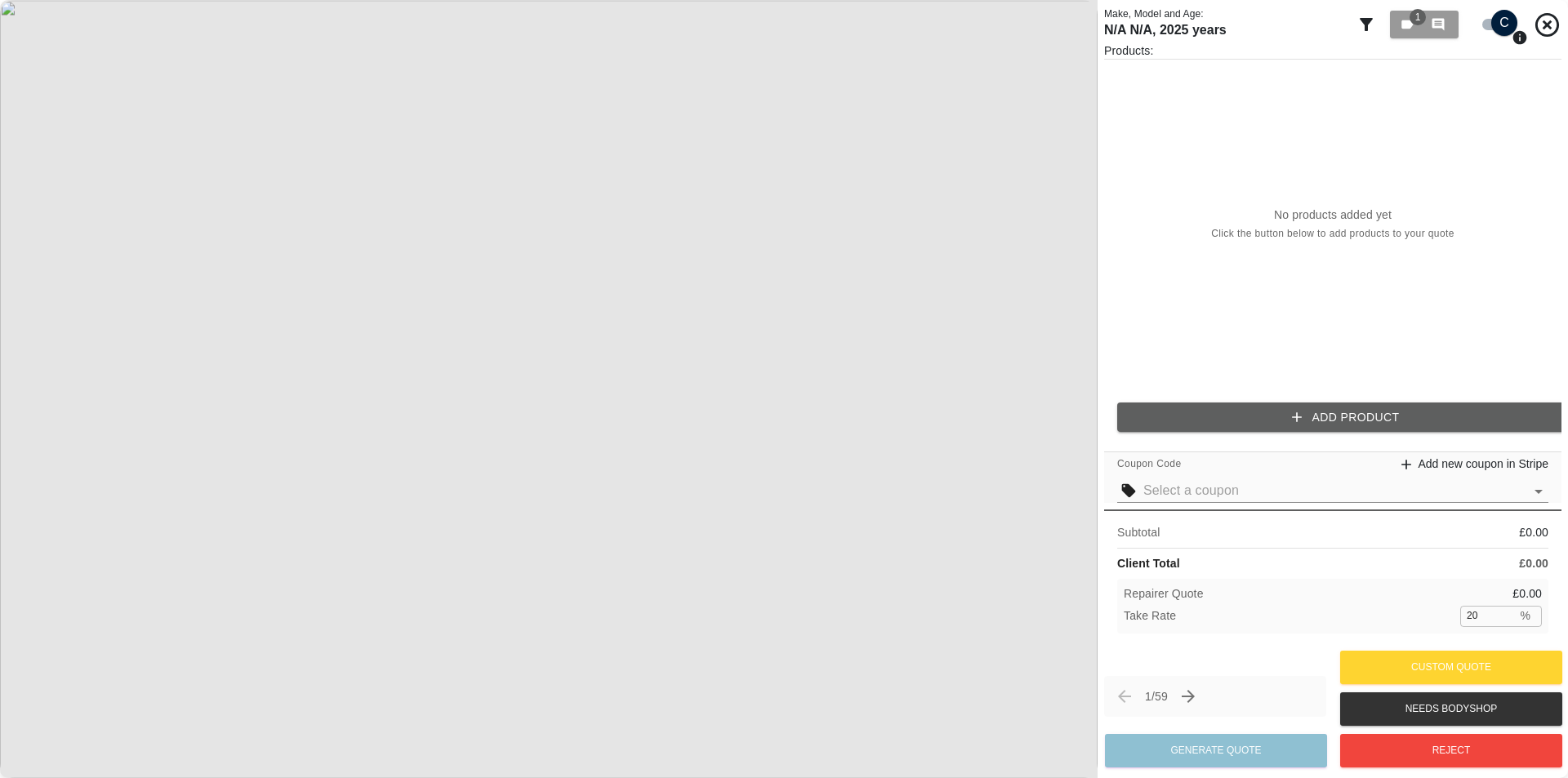
click at [1170, 430] on div "Products: No products added yet Click the button below to add products to your …" at bounding box center [1333, 243] width 457 height 403
click at [1157, 415] on button "Add Product" at bounding box center [1346, 418] width 457 height 30
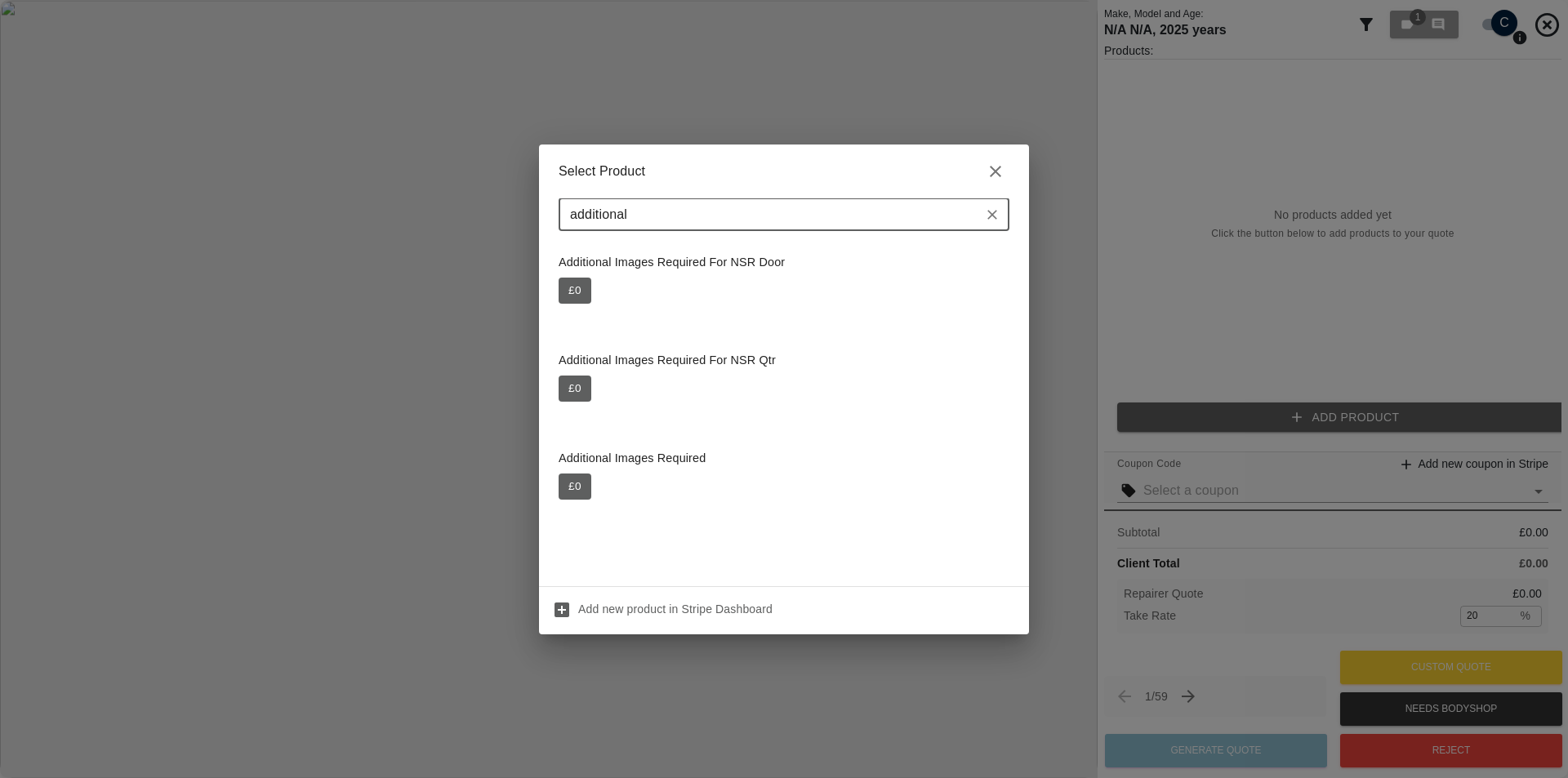
type input "additional"
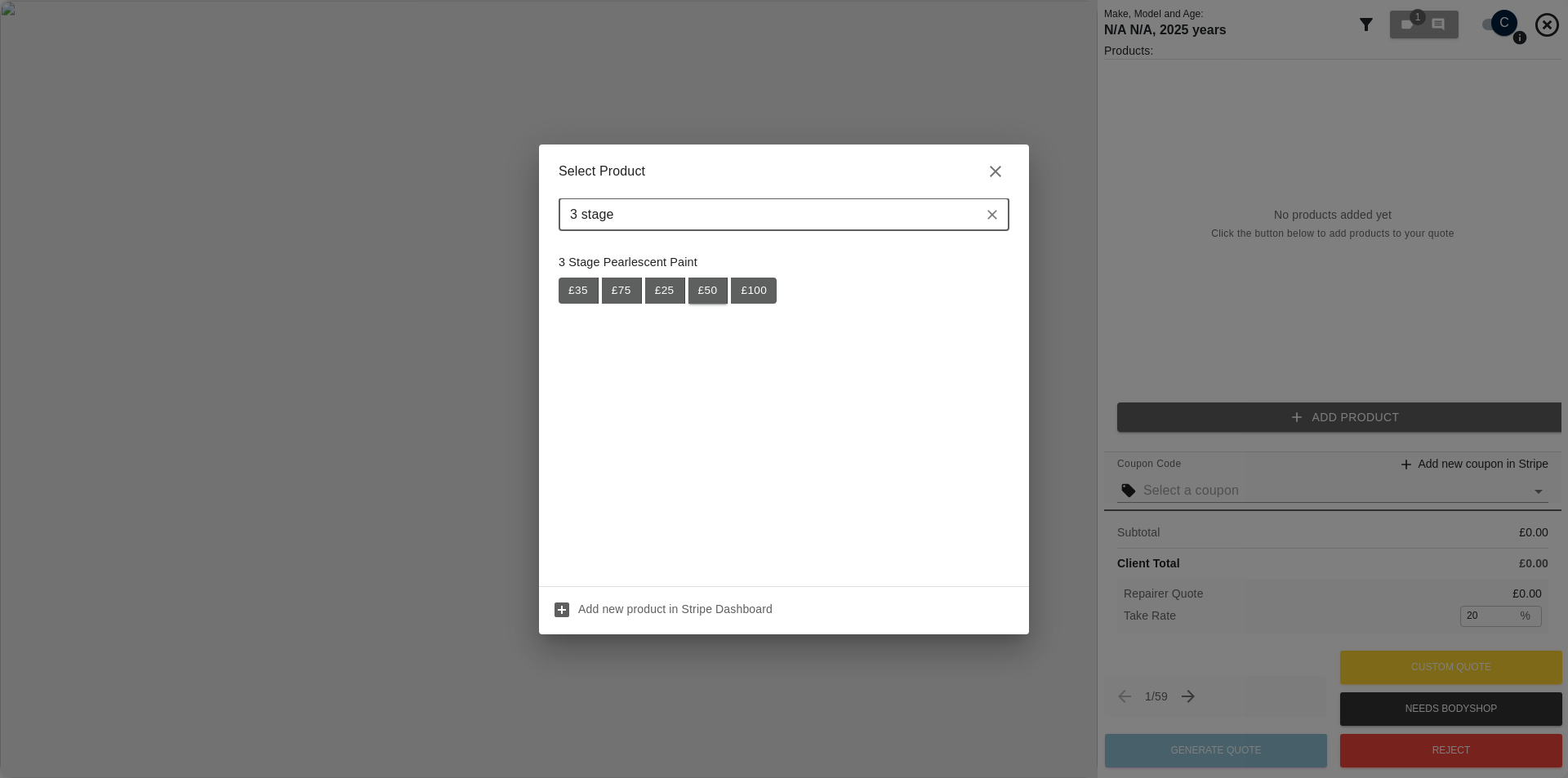
type input "3 stage"
click at [710, 286] on button "£ 50" at bounding box center [708, 290] width 40 height 26
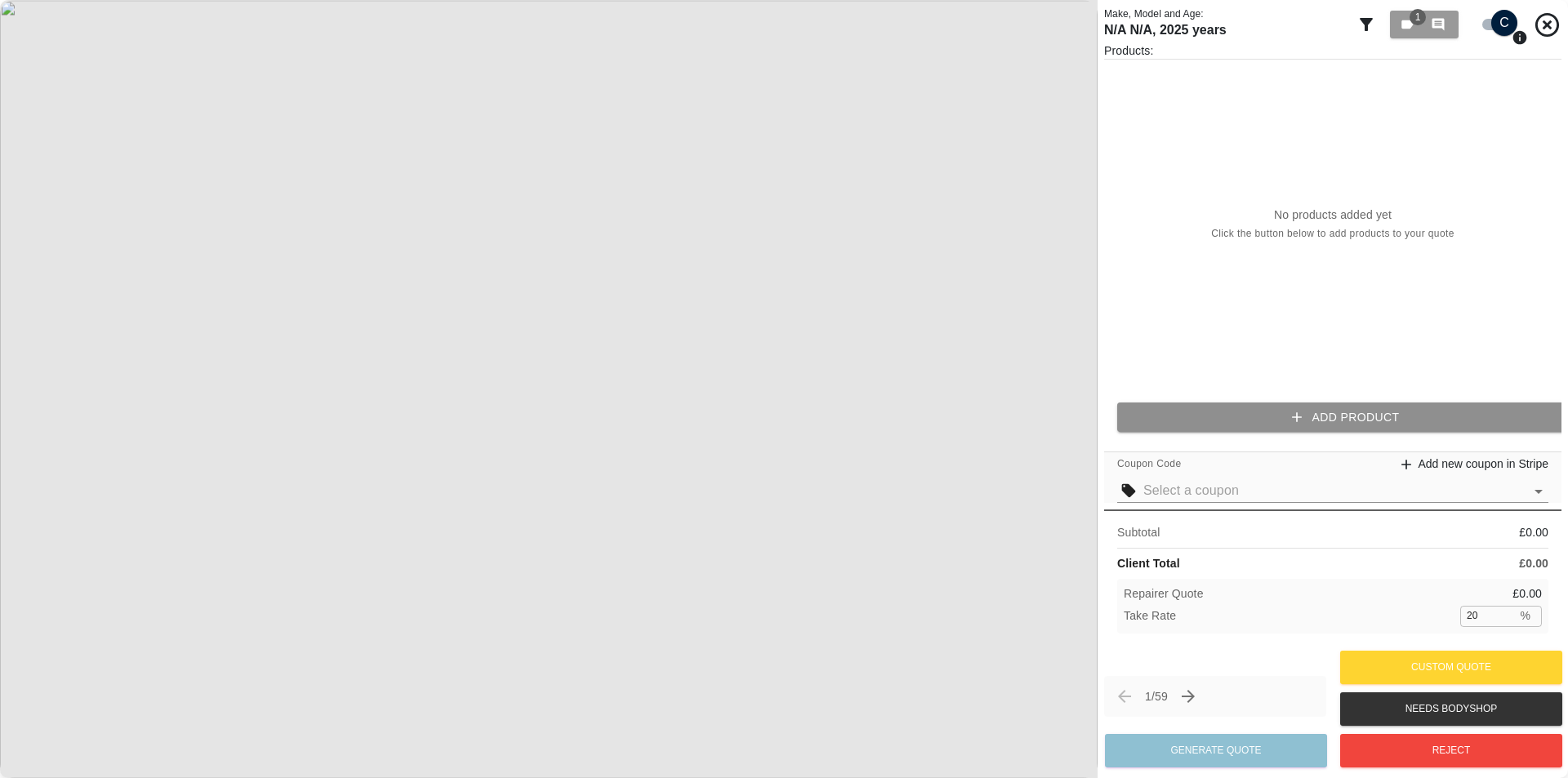
click at [1155, 405] on button "Add Product" at bounding box center [1346, 418] width 457 height 30
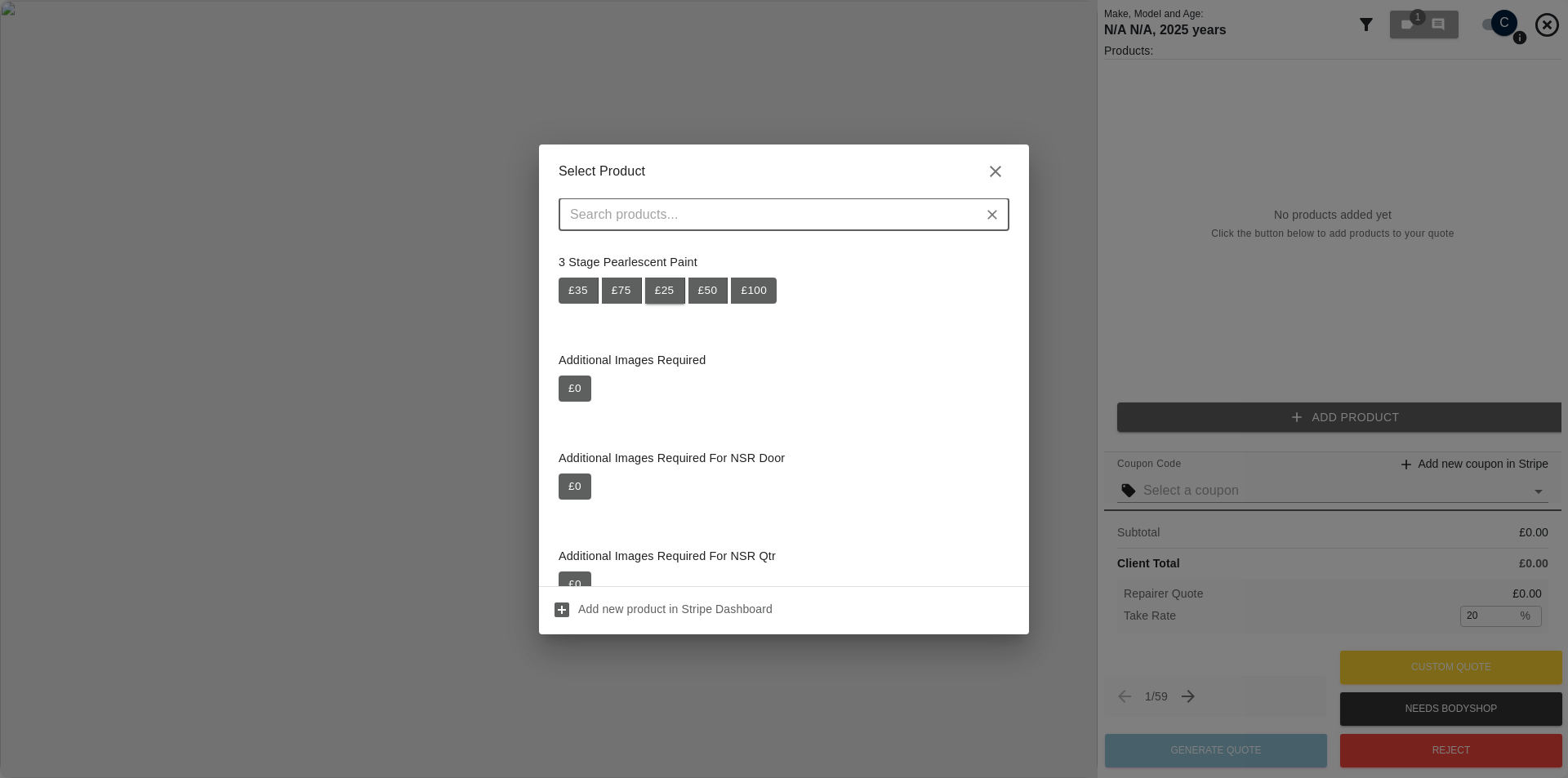
click at [663, 295] on button "£ 25" at bounding box center [665, 290] width 40 height 26
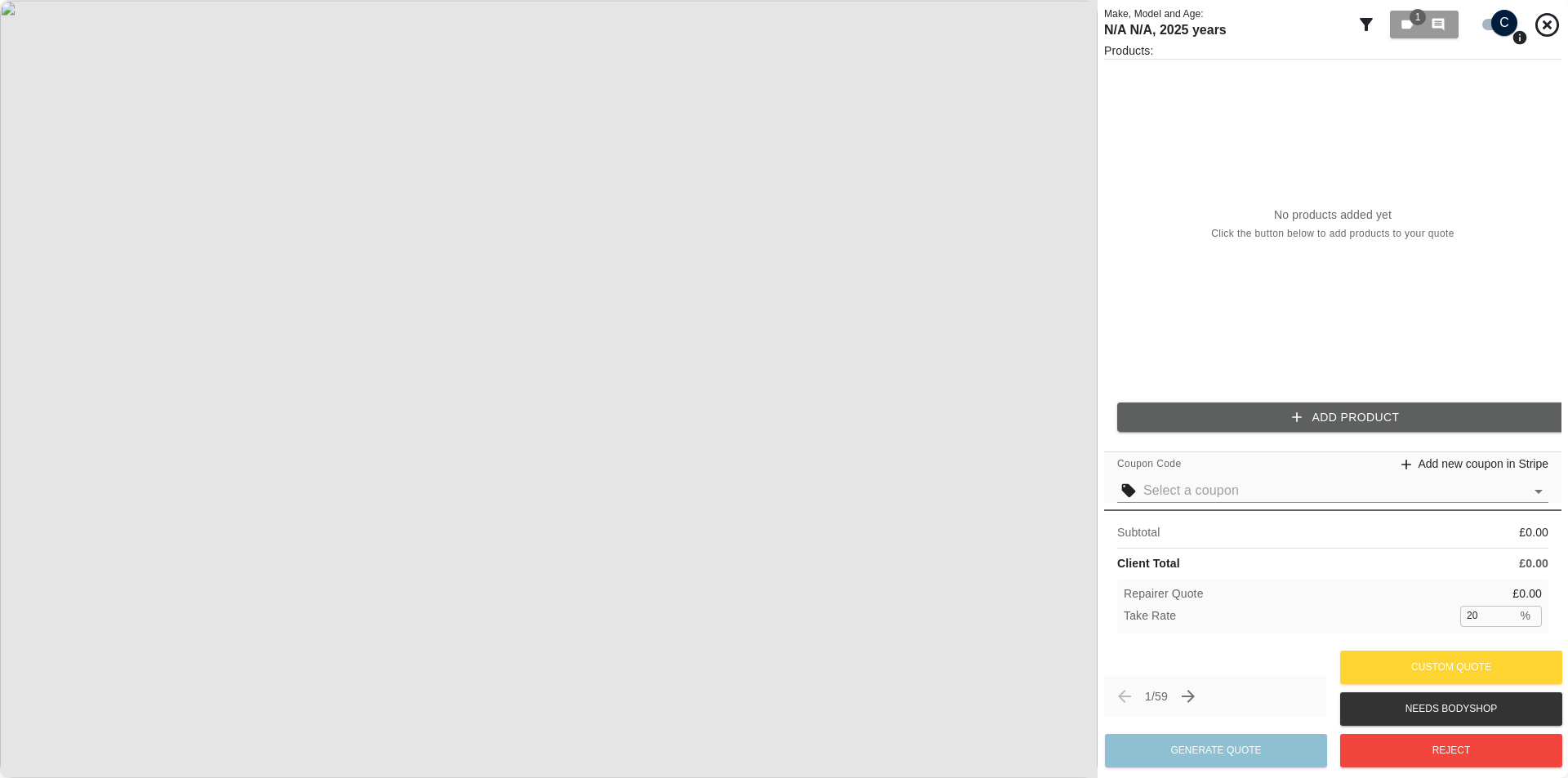
click at [1269, 405] on button "Add Product" at bounding box center [1346, 418] width 457 height 30
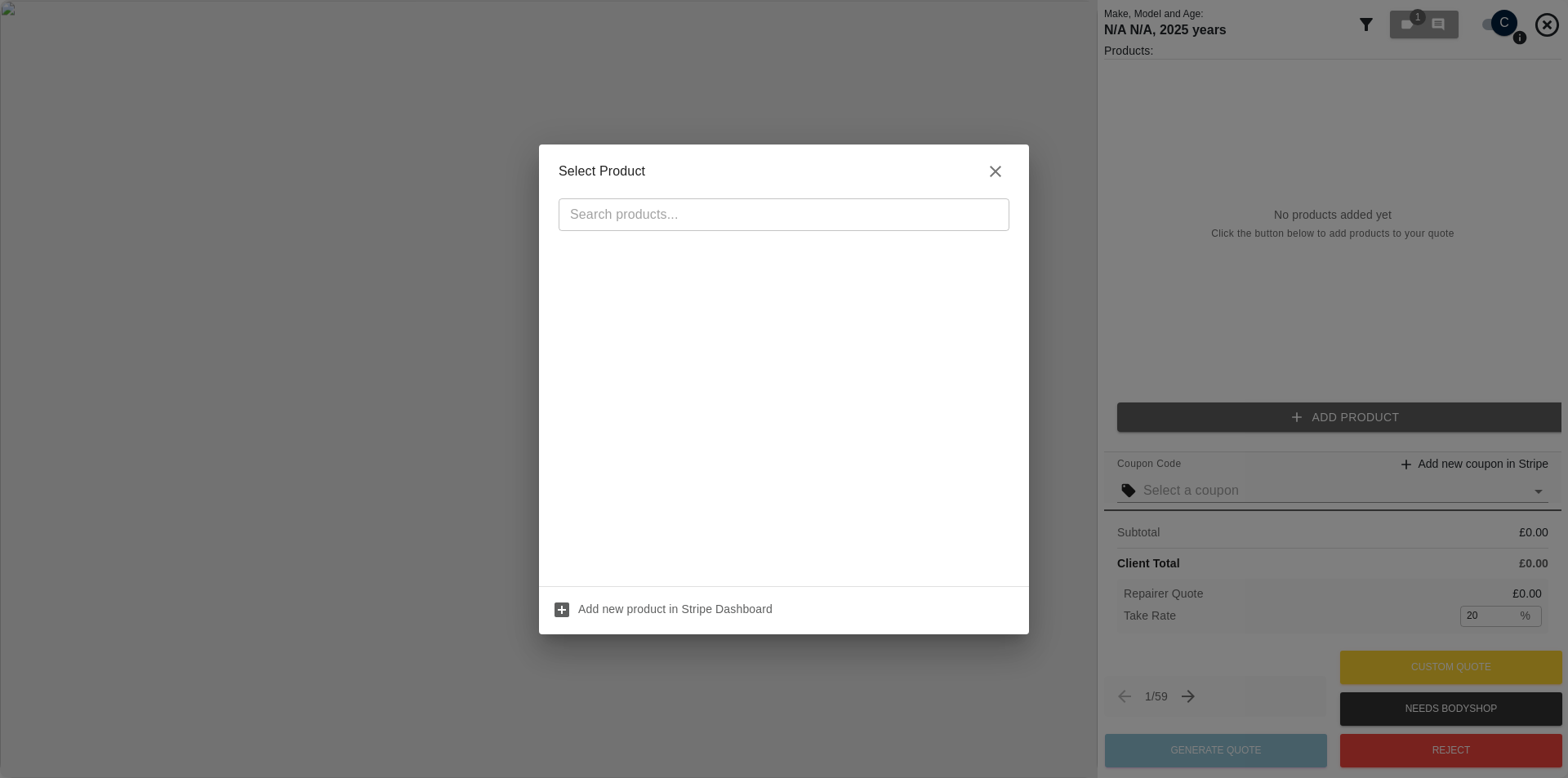
scroll to position [3641, 0]
